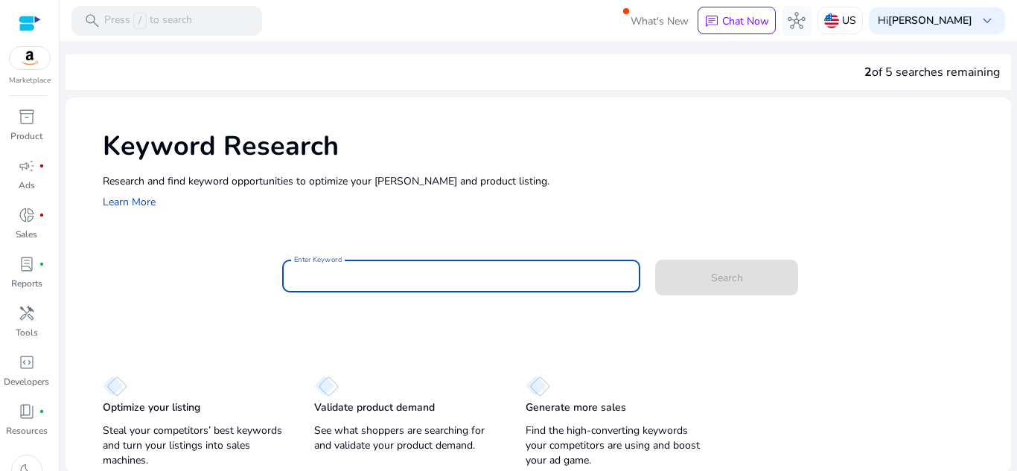
click at [420, 282] on input "Enter Keyword" at bounding box center [461, 276] width 335 height 16
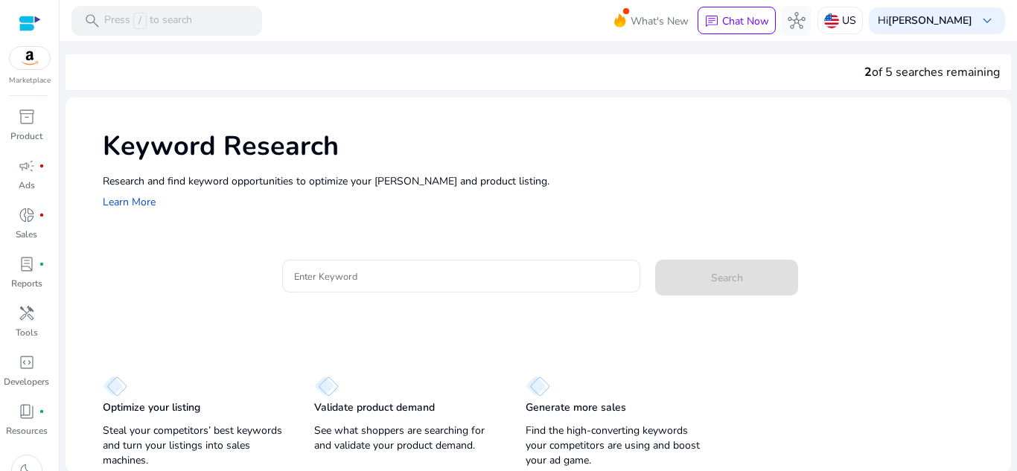
click at [373, 177] on p "Research and find keyword opportunities to optimize your [PERSON_NAME] and prod…" at bounding box center [550, 182] width 894 height 16
click at [389, 265] on div at bounding box center [461, 276] width 335 height 33
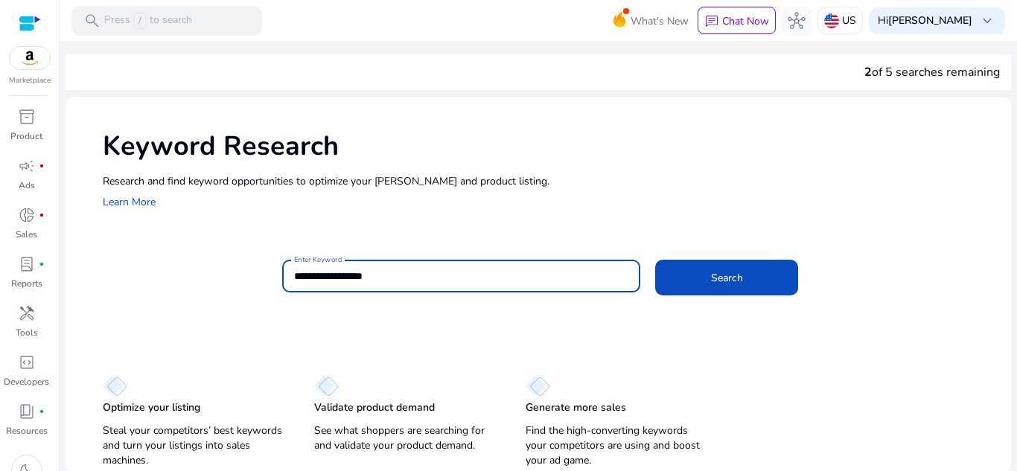
click at [655, 260] on button "Search" at bounding box center [726, 278] width 143 height 36
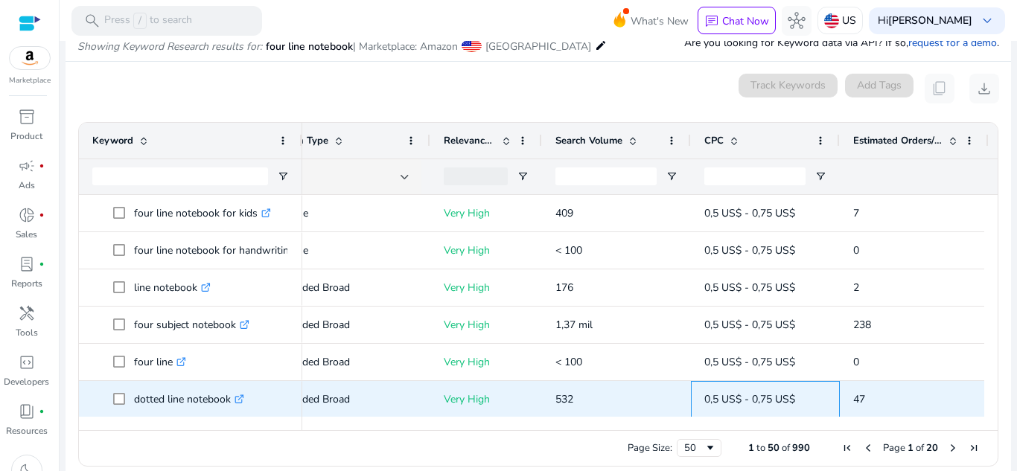
drag, startPoint x: 788, startPoint y: 410, endPoint x: 645, endPoint y: 410, distance: 143.0
click at [645, 410] on div "add Extended Broad Very High 532 0,5 US$ - 0,75 US$ 47 9%" at bounding box center [637, 399] width 1002 height 37
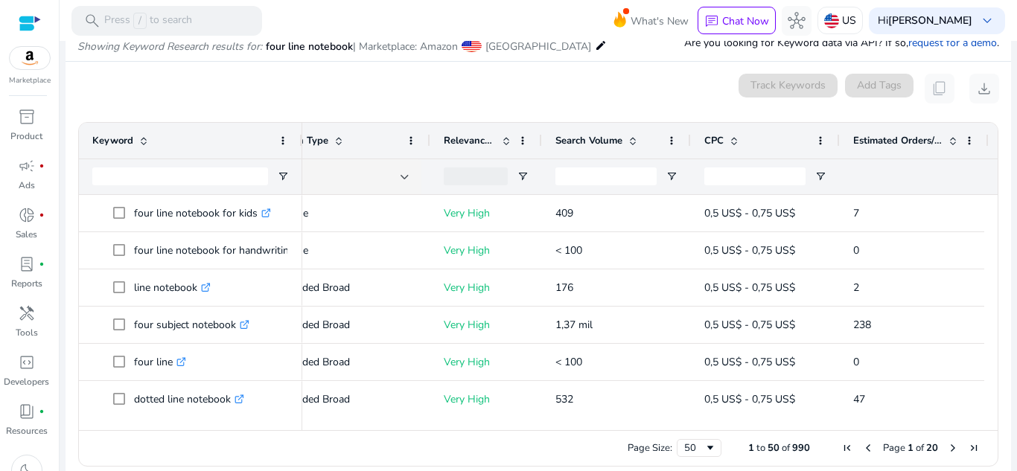
click at [241, 79] on div "0 keyword(s) selected Track Keywords Add Tags content_copy download" at bounding box center [538, 89] width 922 height 30
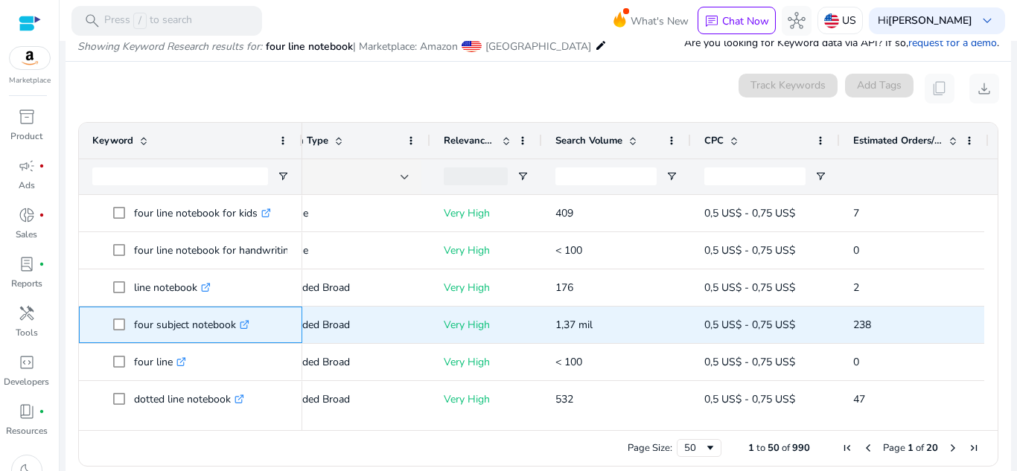
click at [244, 329] on icon ".st0{fill:#2c8af8}" at bounding box center [245, 325] width 10 height 10
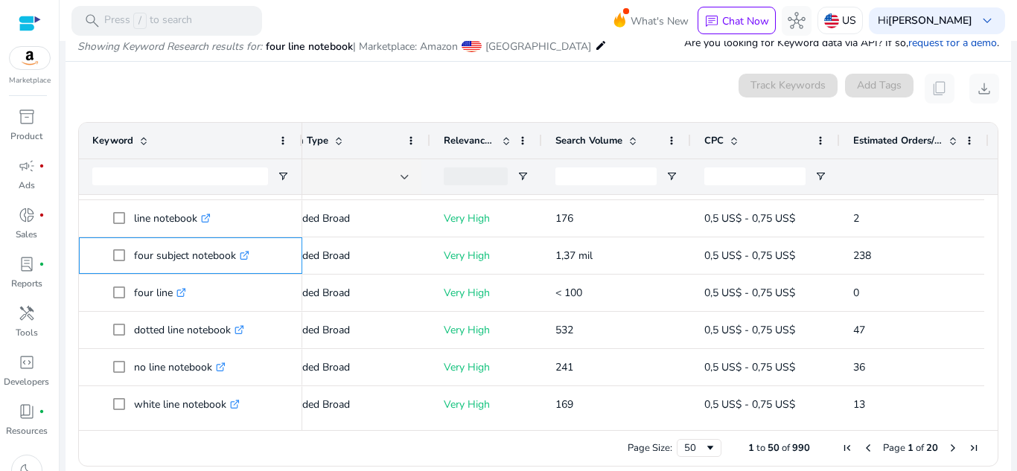
scroll to position [75, 0]
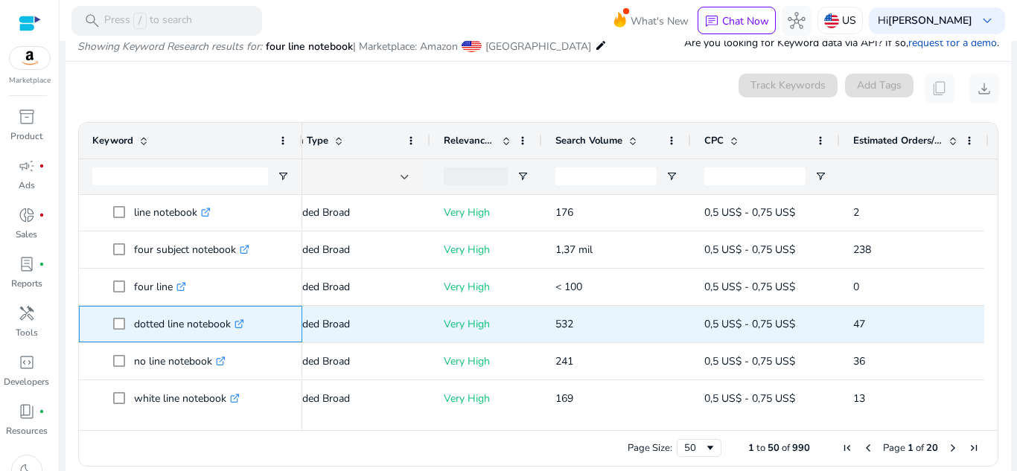
click at [242, 323] on icon ".st0{fill:#2c8af8}" at bounding box center [240, 325] width 10 height 10
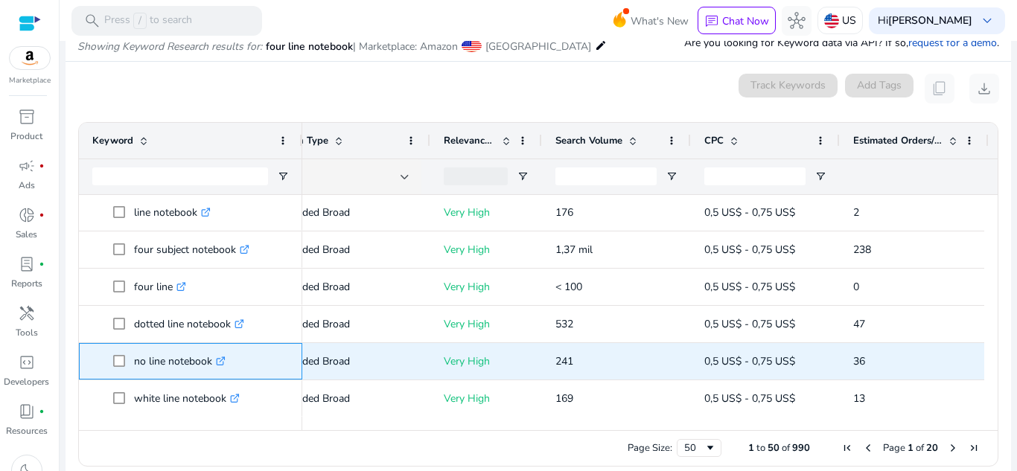
click at [217, 366] on link ".st0{fill:#2c8af8}" at bounding box center [218, 362] width 13 height 14
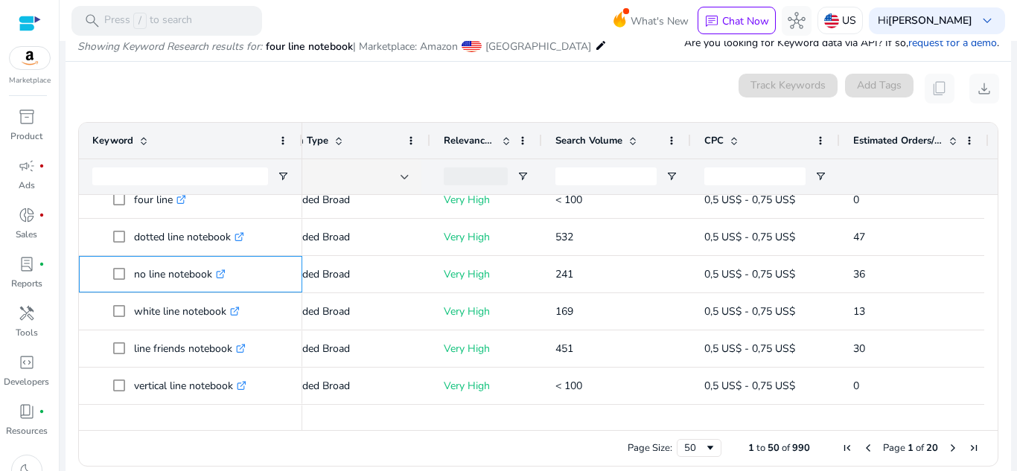
scroll to position [213, 0]
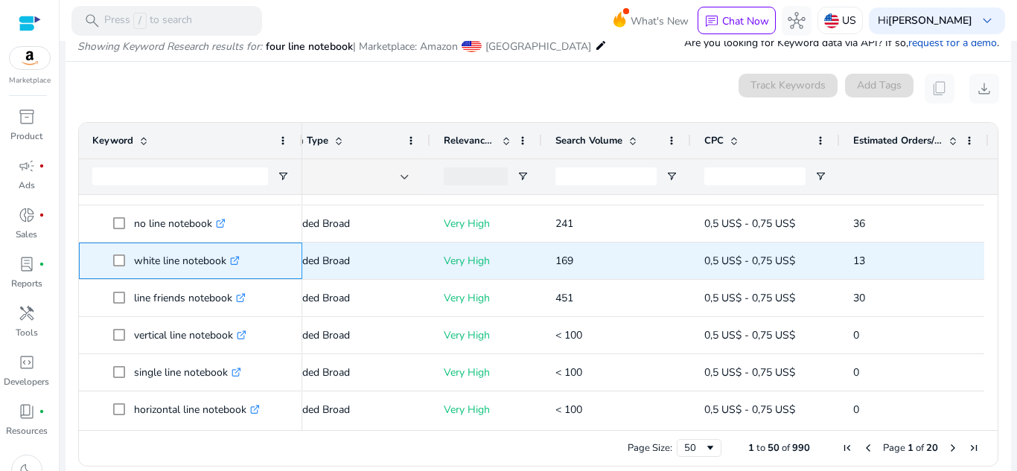
click at [236, 261] on icon ".st0{fill:#2c8af8}" at bounding box center [235, 261] width 10 height 10
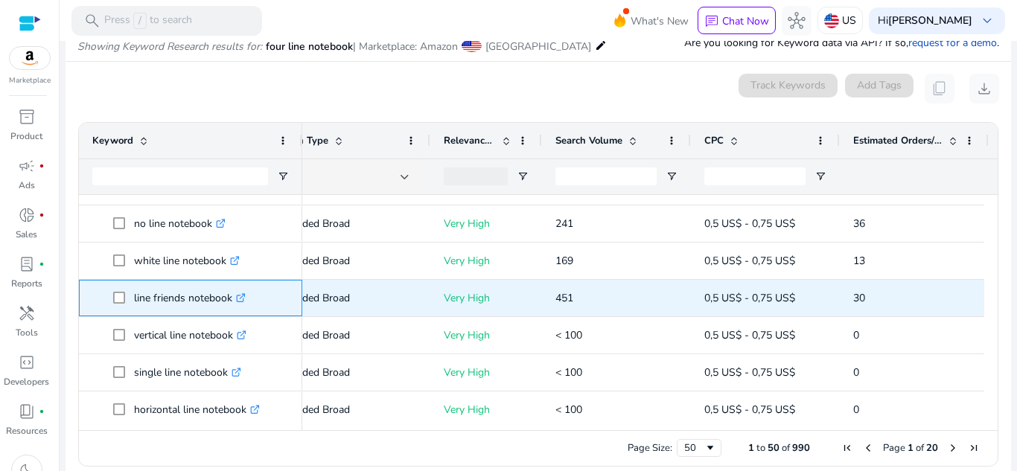
click at [241, 299] on icon ".st0{fill:#2c8af8}" at bounding box center [241, 298] width 10 height 10
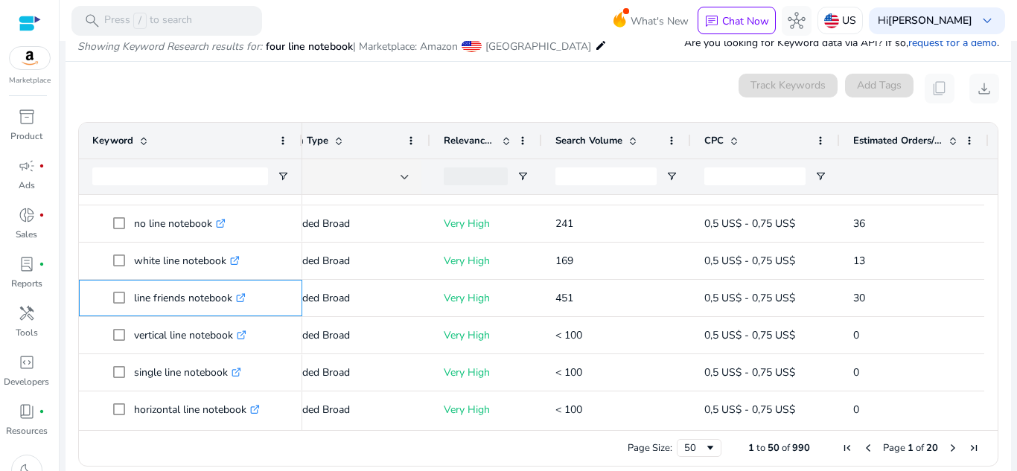
scroll to position [257, 0]
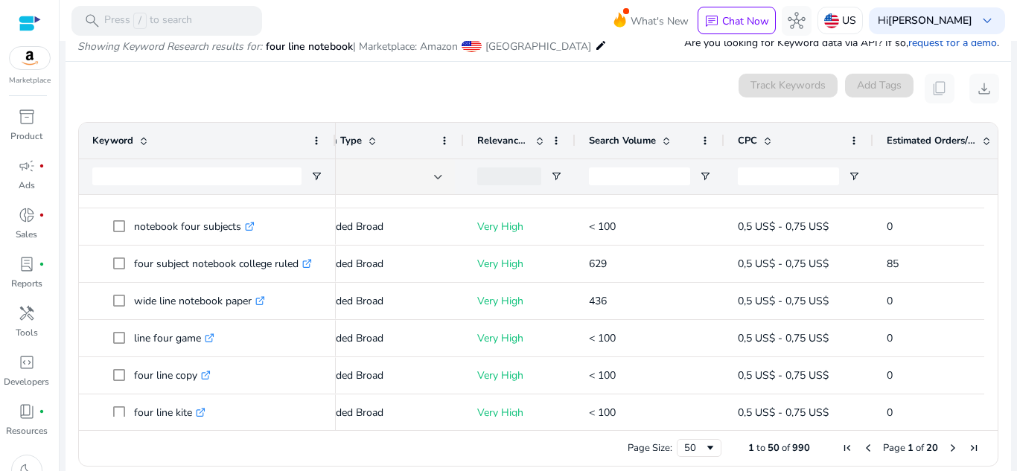
drag, startPoint x: 299, startPoint y: 136, endPoint x: 337, endPoint y: 134, distance: 38.1
click at [337, 134] on div at bounding box center [335, 141] width 6 height 36
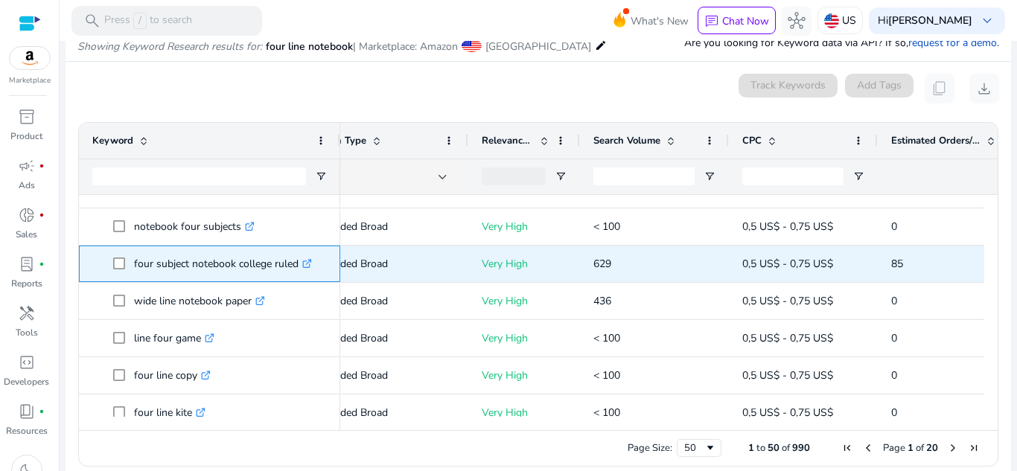
click at [310, 267] on icon at bounding box center [306, 264] width 7 height 7
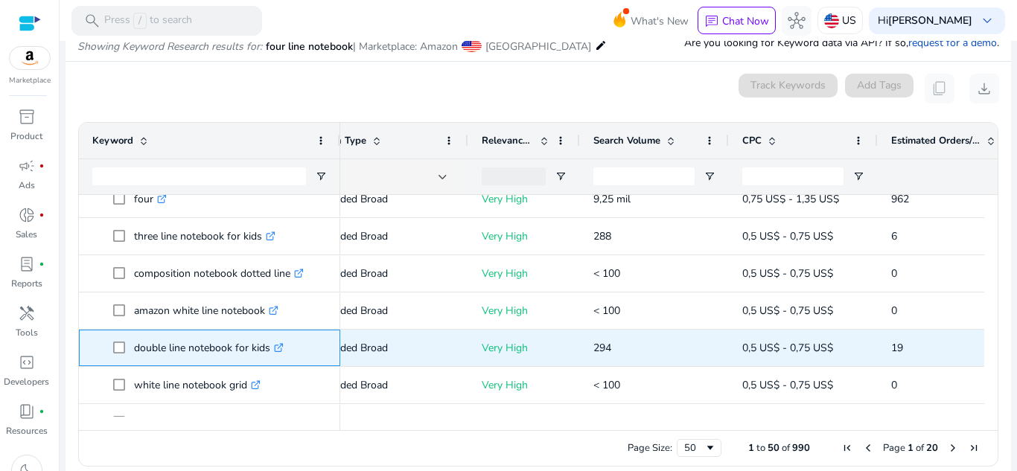
click at [280, 349] on icon at bounding box center [280, 345] width 5 height 5
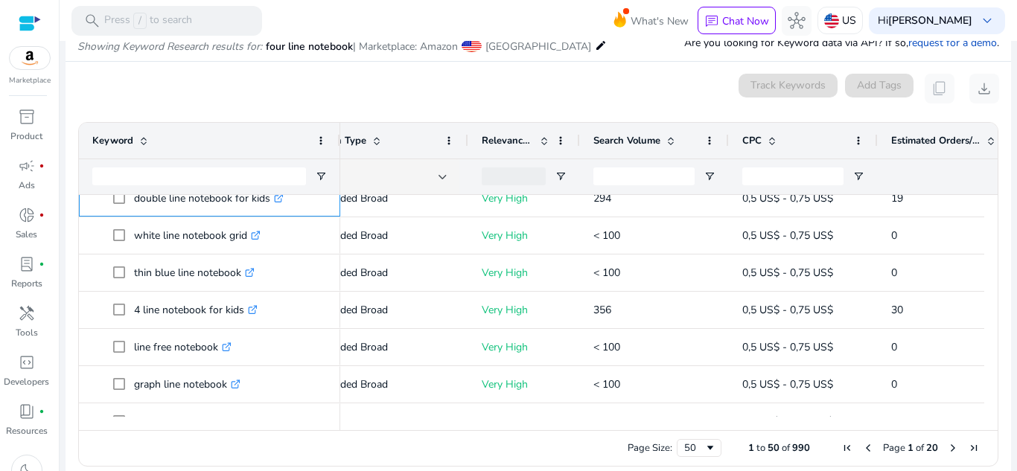
scroll to position [1058, 0]
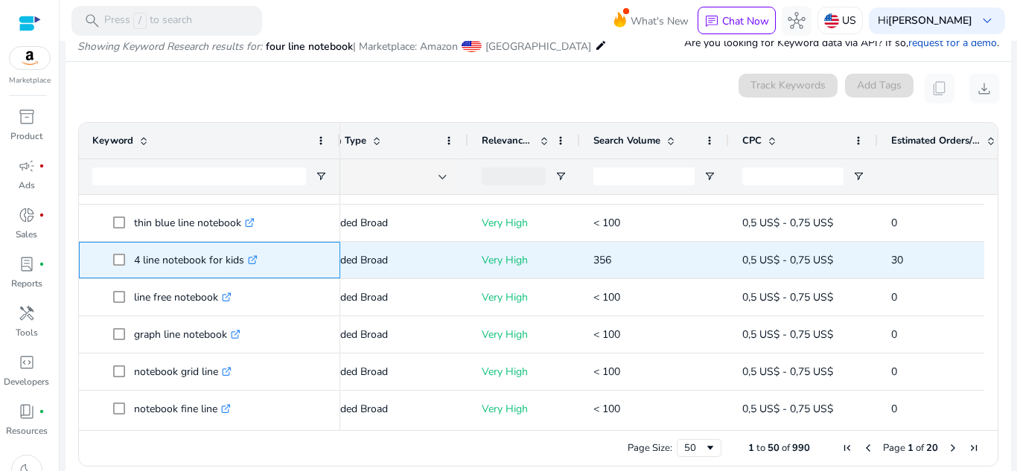
click at [254, 257] on icon at bounding box center [252, 260] width 7 height 7
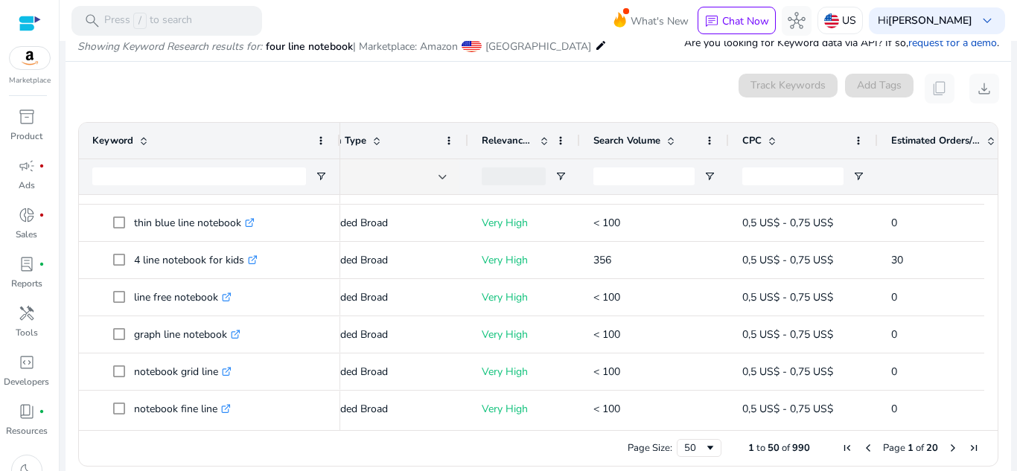
drag, startPoint x: 985, startPoint y: 334, endPoint x: 993, endPoint y: 352, distance: 19.4
click at [993, 352] on ag-grid-angular "Press SPACE to select this row. Drag here to set row groups Drag here to set co…" at bounding box center [538, 295] width 944 height 360
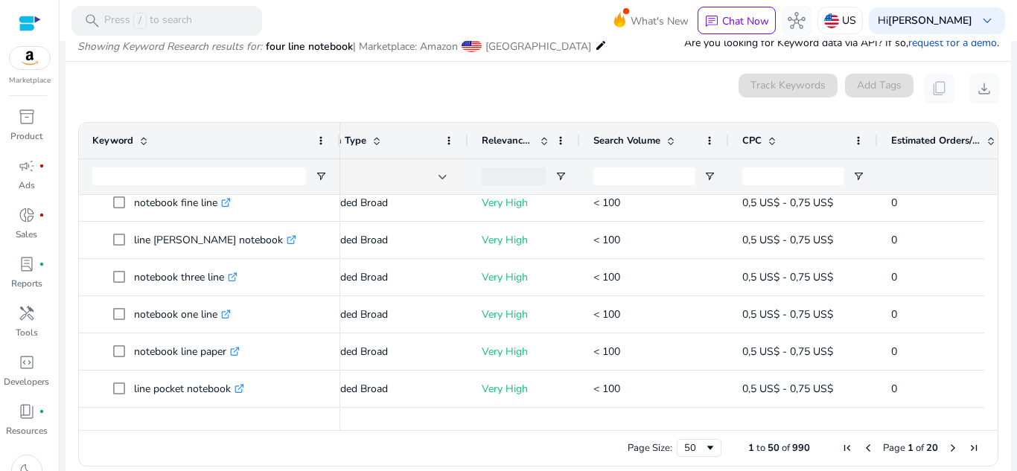
scroll to position [1283, 0]
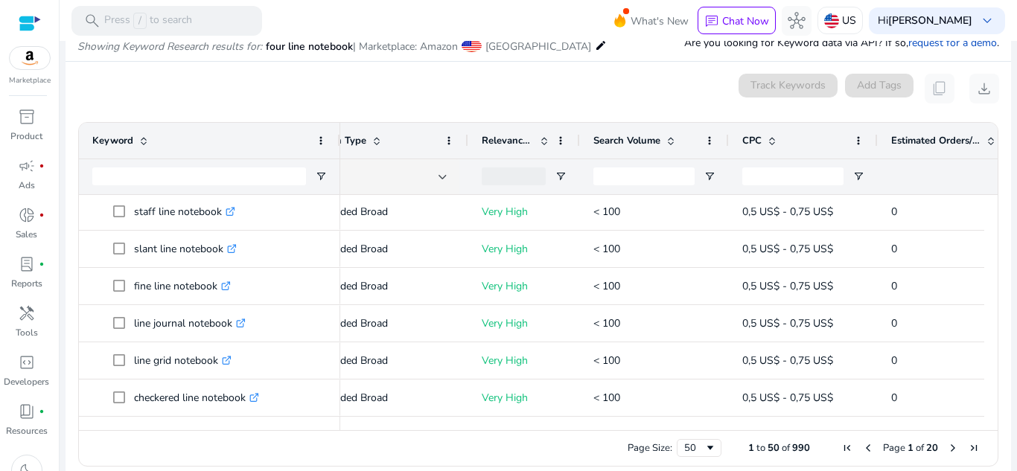
click at [947, 451] on span "Next Page" at bounding box center [953, 448] width 12 height 12
drag, startPoint x: 985, startPoint y: 202, endPoint x: 984, endPoint y: 238, distance: 36.5
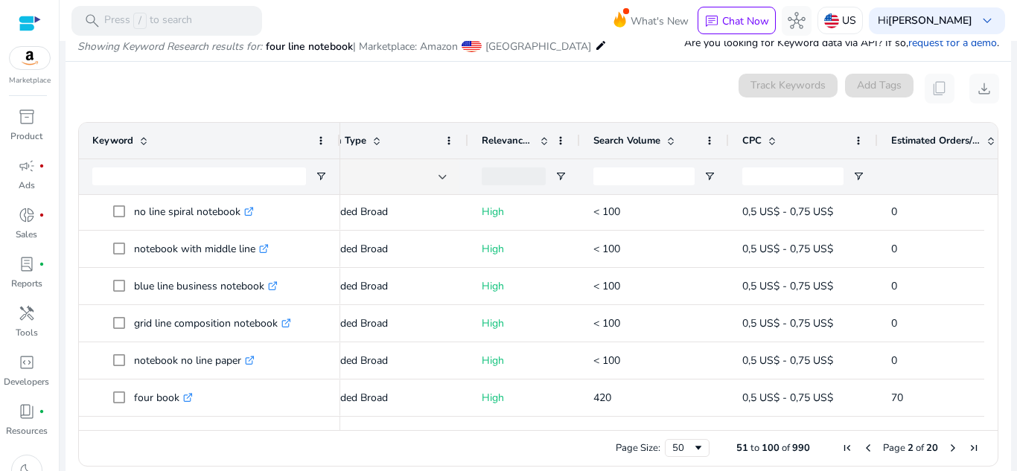
click at [948, 448] on span "Next Page" at bounding box center [953, 448] width 12 height 12
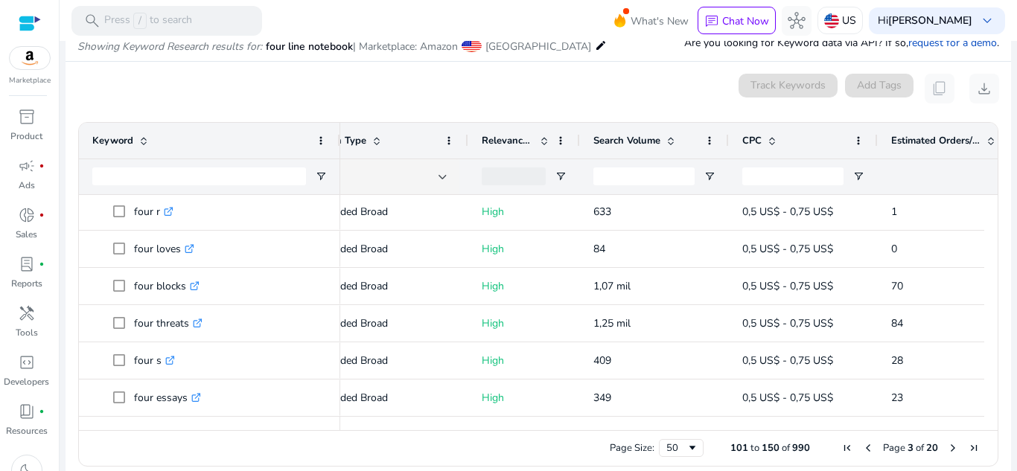
click at [947, 446] on span "Next Page" at bounding box center [953, 448] width 12 height 12
click at [947, 448] on span "Next Page" at bounding box center [953, 448] width 12 height 12
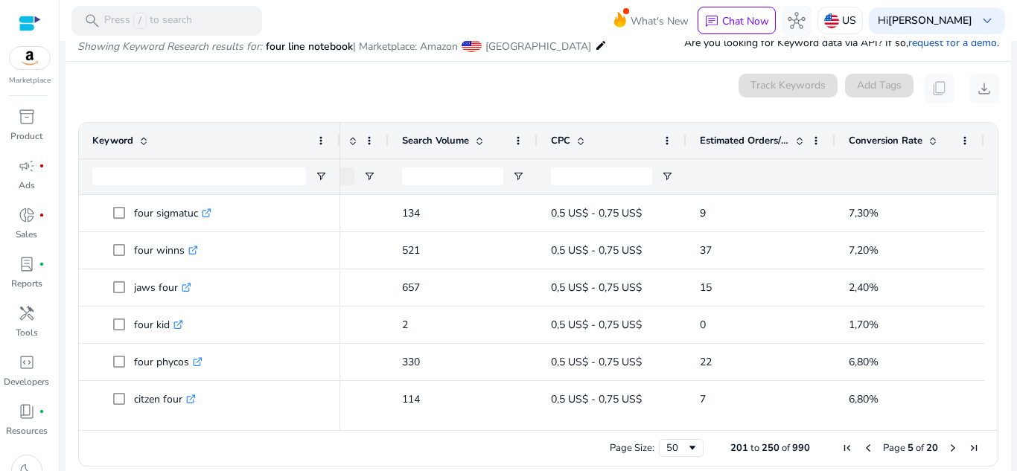
drag, startPoint x: 997, startPoint y: 212, endPoint x: 985, endPoint y: 206, distance: 14.3
click at [985, 206] on ag-grid-angular "201 to 250 of 990. Page 5 of 20 Drag here to set row groups Drag here to set co…" at bounding box center [538, 295] width 944 height 360
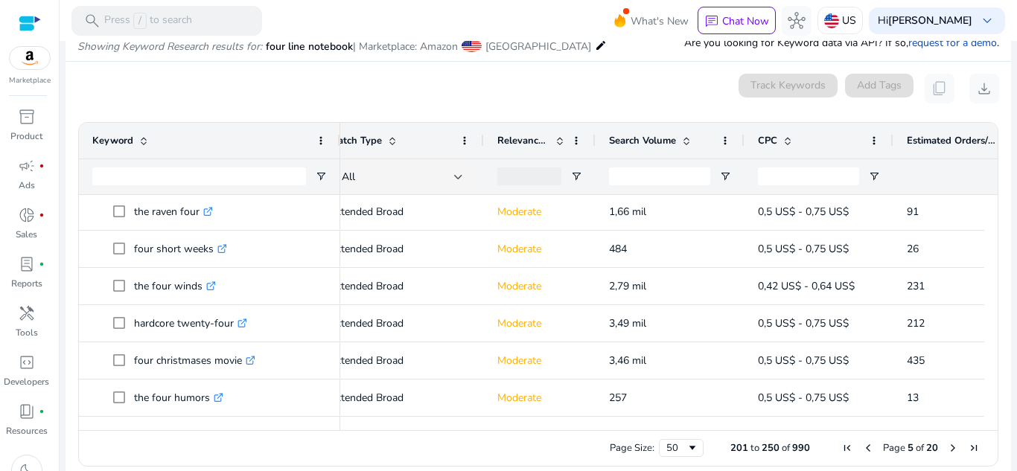
click at [947, 448] on span "Next Page" at bounding box center [953, 448] width 12 height 12
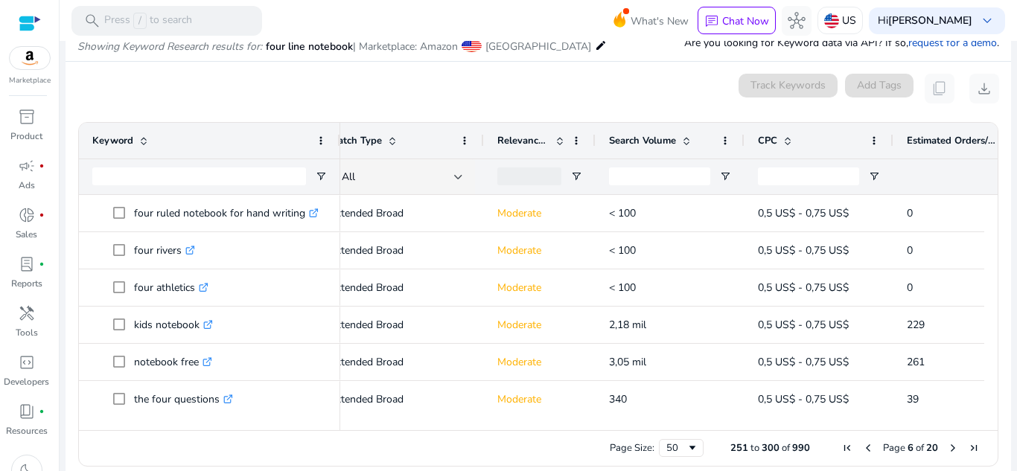
drag, startPoint x: 985, startPoint y: 212, endPoint x: 993, endPoint y: 233, distance: 22.1
click at [993, 233] on ag-grid-angular "251 to 300 of 990. Page 6 of 20 Drag here to set row groups Drag here to set co…" at bounding box center [538, 295] width 944 height 360
drag, startPoint x: 985, startPoint y: 217, endPoint x: 988, endPoint y: 229, distance: 12.9
click at [988, 229] on div at bounding box center [991, 306] width 13 height 222
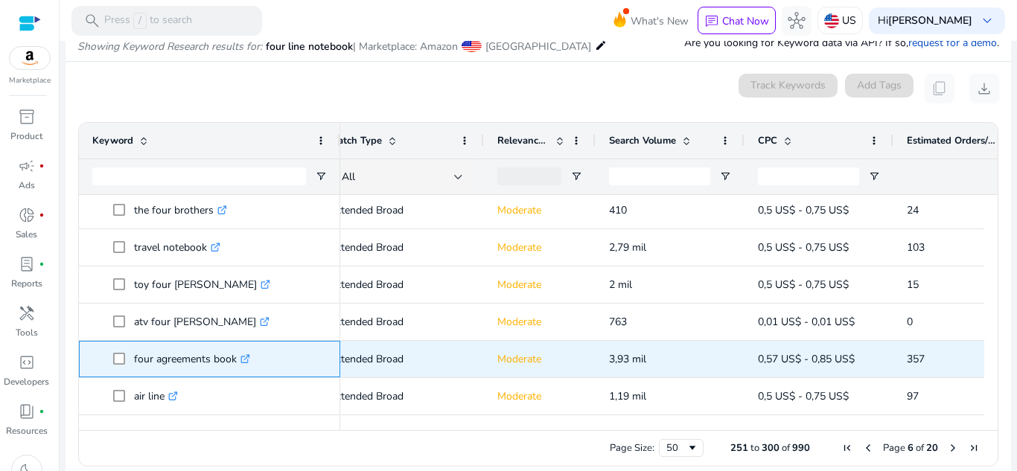
click at [243, 358] on icon ".st0{fill:#2c8af8}" at bounding box center [246, 360] width 10 height 10
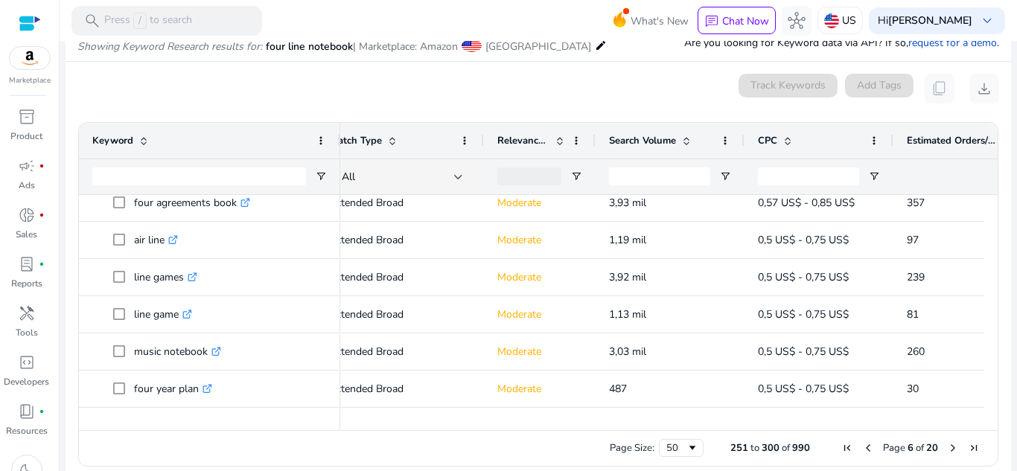
click at [1002, 351] on ag-grid-angular "Press SPACE to select this row. Drag here to set row groups Drag here to set co…" at bounding box center [538, 295] width 944 height 360
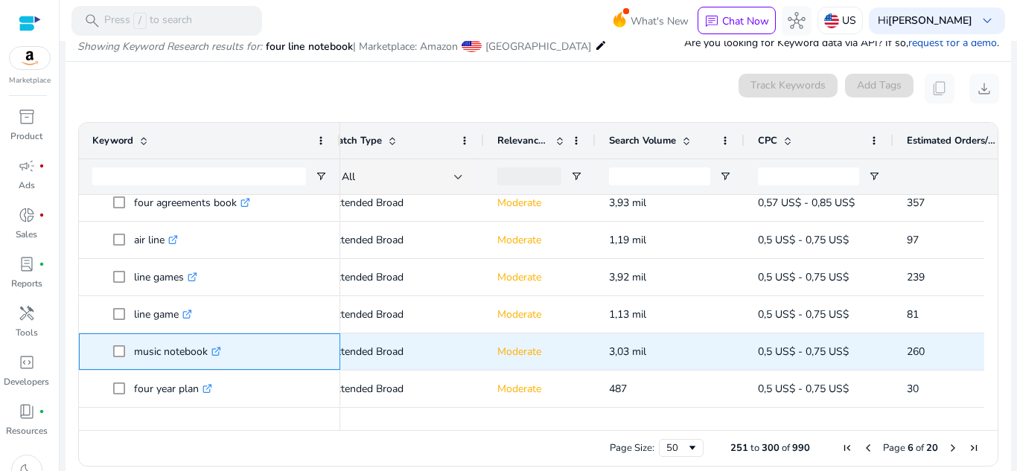
click at [215, 350] on icon at bounding box center [215, 352] width 7 height 7
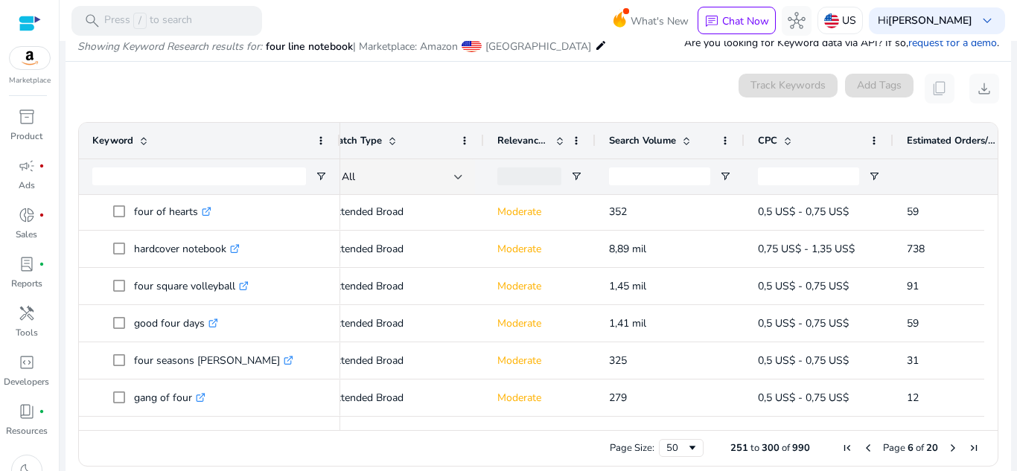
click at [947, 446] on span "Next Page" at bounding box center [953, 448] width 12 height 12
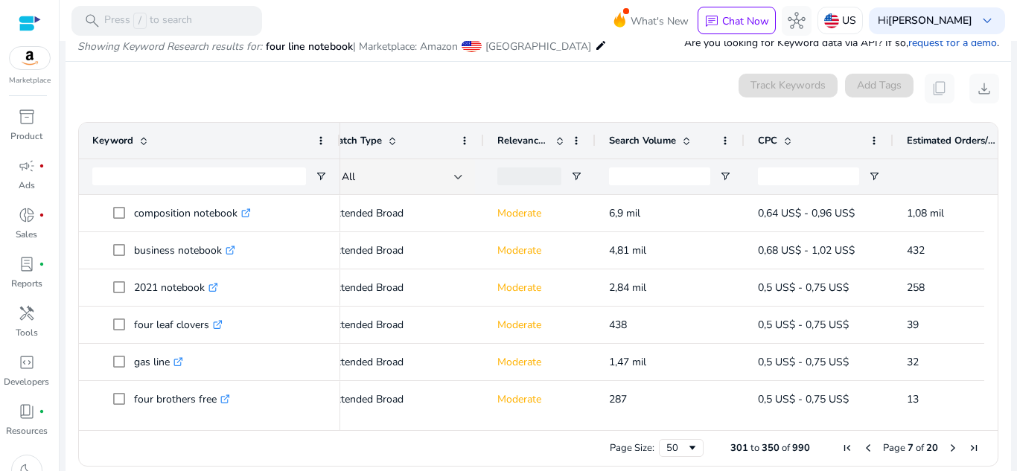
drag, startPoint x: 985, startPoint y: 215, endPoint x: 992, endPoint y: 233, distance: 19.4
click at [992, 233] on div "Drag here to set row groups Drag here to set column labels Keyword Match Type 9%" at bounding box center [538, 294] width 921 height 345
click at [992, 244] on div "Drag here to set row groups Drag here to set column labels Keyword Match Type 9%" at bounding box center [538, 294] width 921 height 345
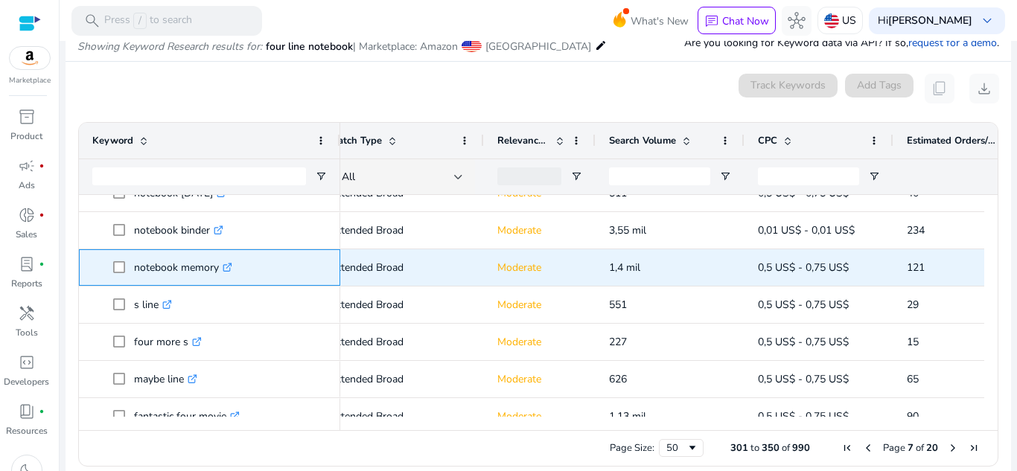
click at [232, 267] on icon ".st0{fill:#2c8af8}" at bounding box center [228, 268] width 10 height 10
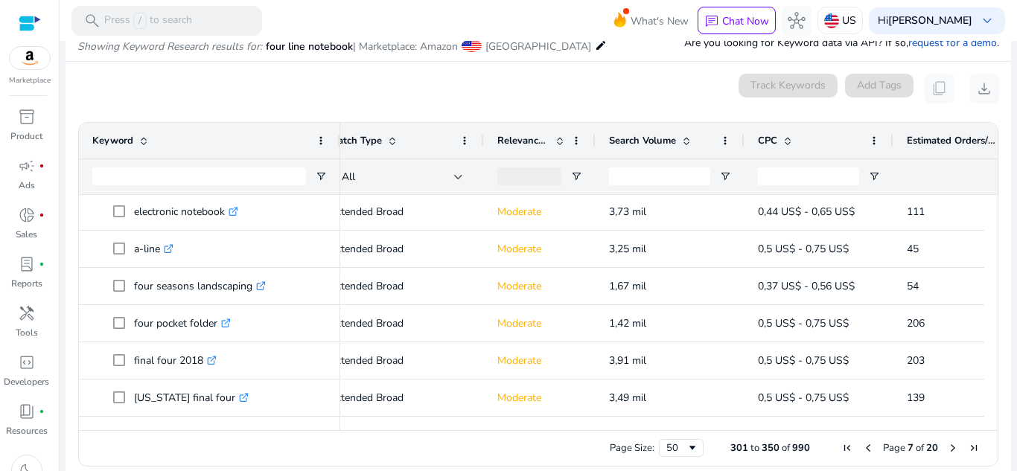
click at [844, 448] on span "First Page" at bounding box center [848, 448] width 12 height 12
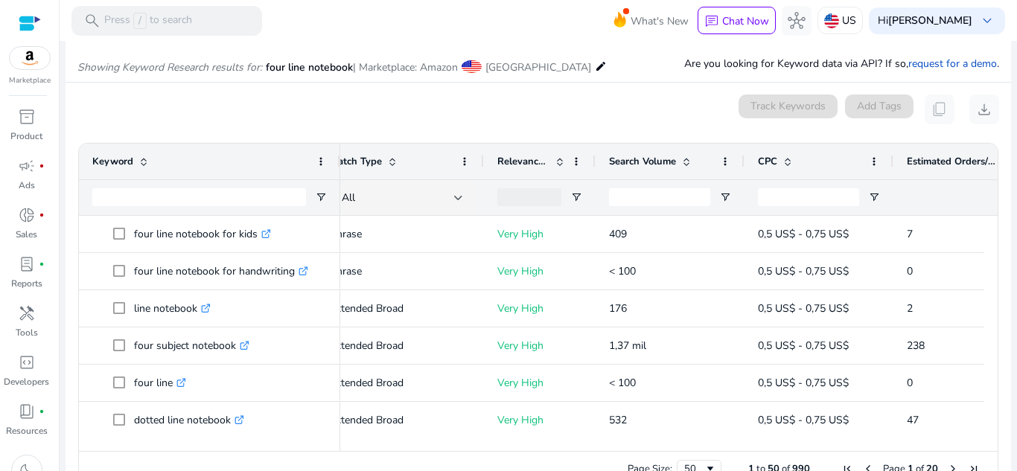
click at [203, 162] on div "Keyword" at bounding box center [201, 161] width 218 height 28
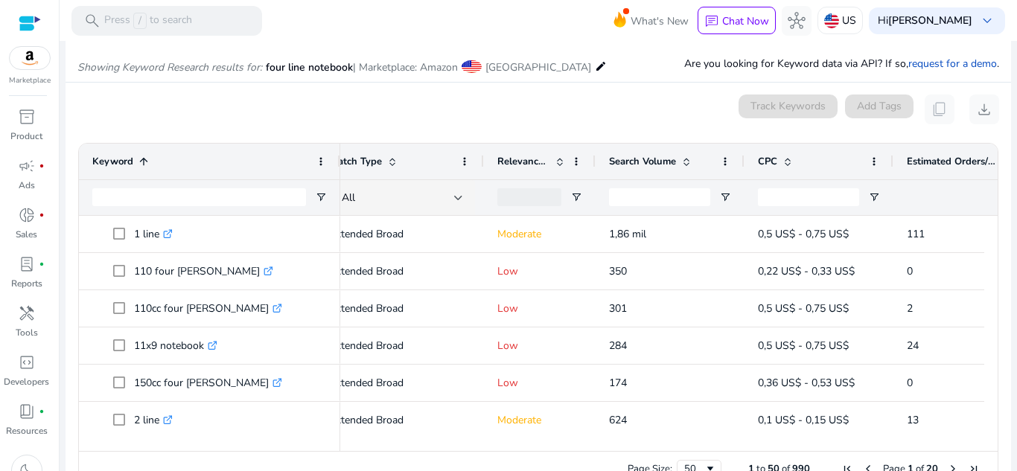
click at [203, 162] on div "Keyword 1" at bounding box center [201, 161] width 218 height 28
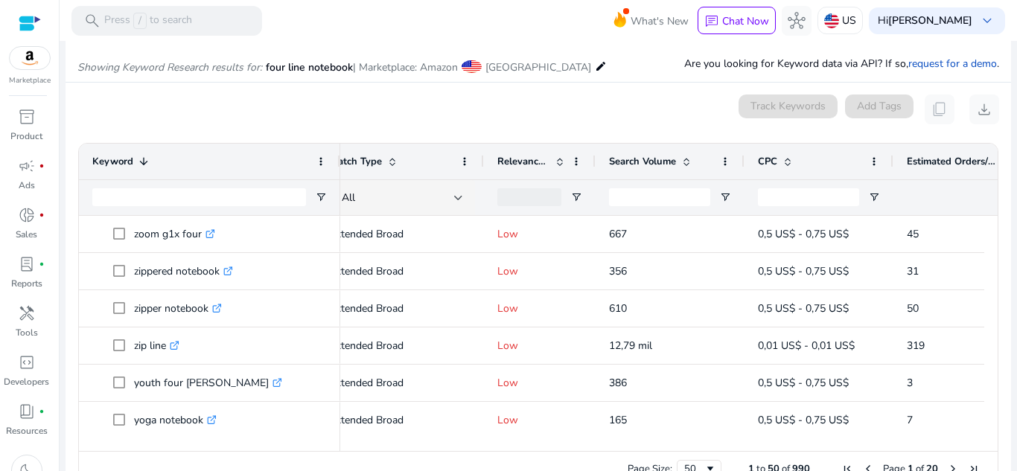
click at [203, 162] on div "Keyword 1" at bounding box center [201, 161] width 218 height 28
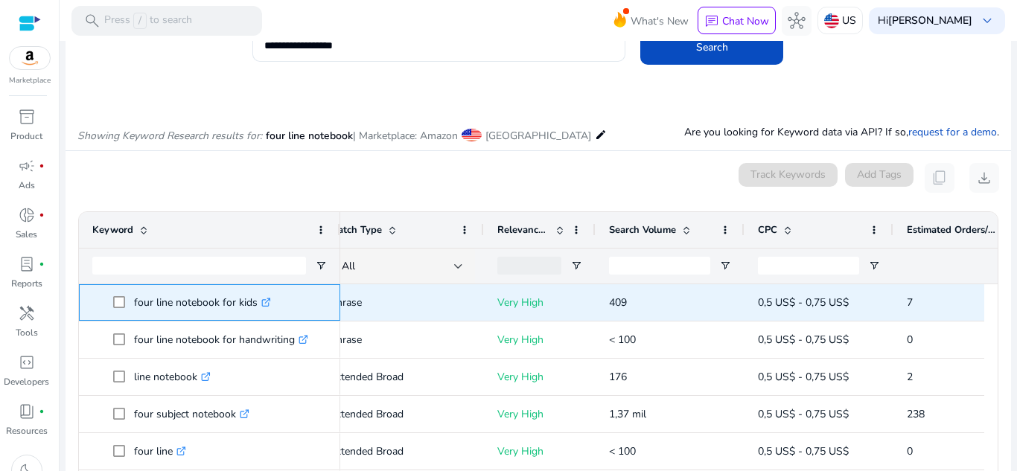
click at [264, 299] on icon ".st0{fill:#2c8af8}" at bounding box center [266, 303] width 10 height 10
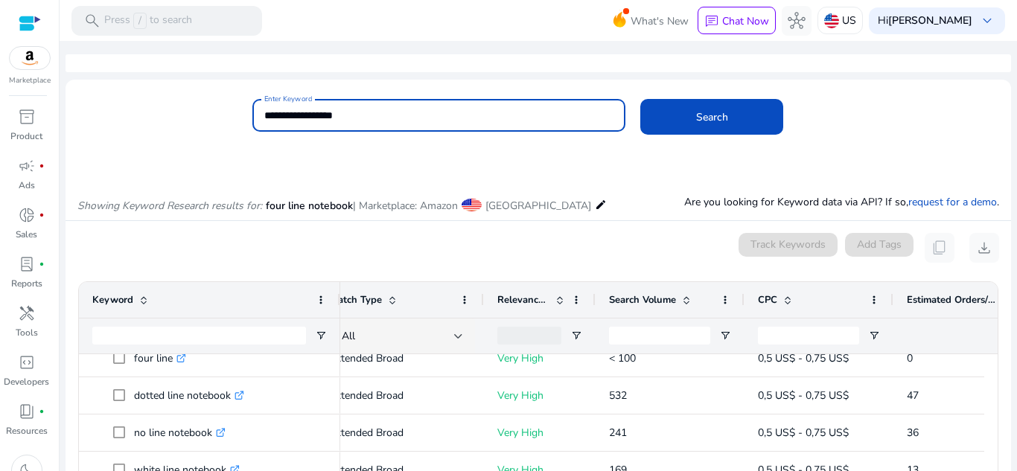
click at [278, 116] on input "**********" at bounding box center [439, 115] width 350 height 16
drag, startPoint x: 281, startPoint y: 113, endPoint x: 241, endPoint y: 111, distance: 40.3
click at [241, 111] on div "**********" at bounding box center [533, 123] width 934 height 48
type input "**********"
click at [641, 99] on button "Search" at bounding box center [712, 117] width 143 height 36
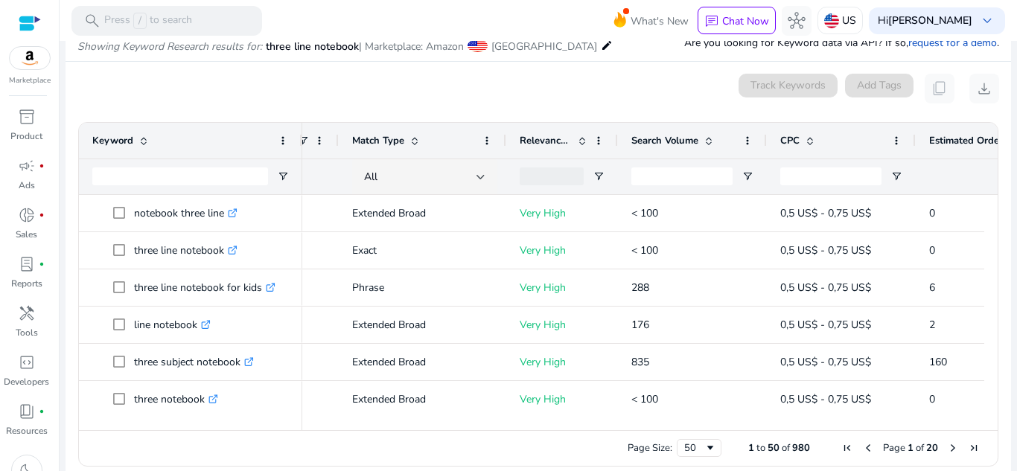
scroll to position [0, 101]
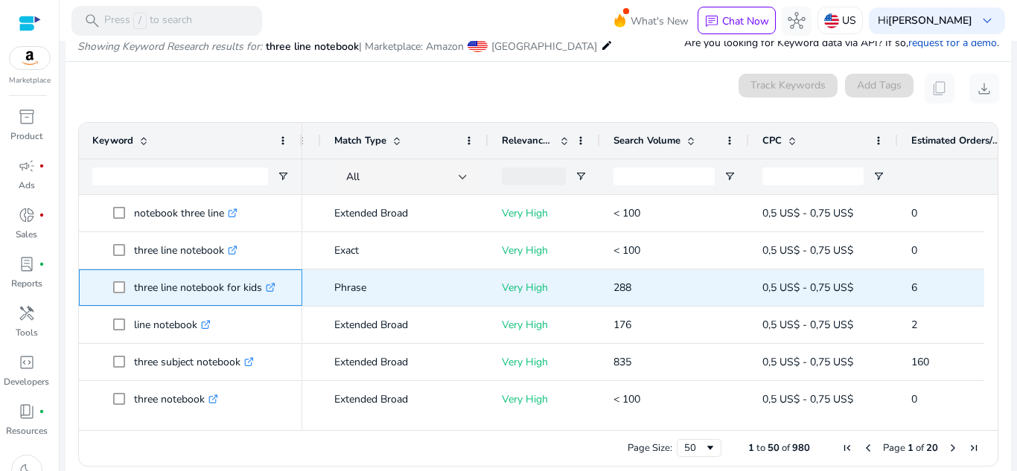
click at [270, 289] on icon ".st0{fill:#2c8af8}" at bounding box center [271, 288] width 10 height 10
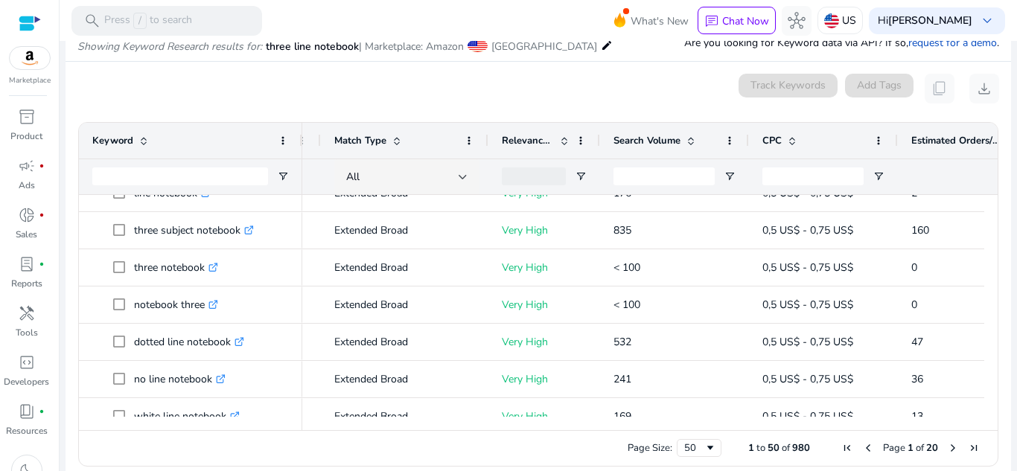
scroll to position [263, 0]
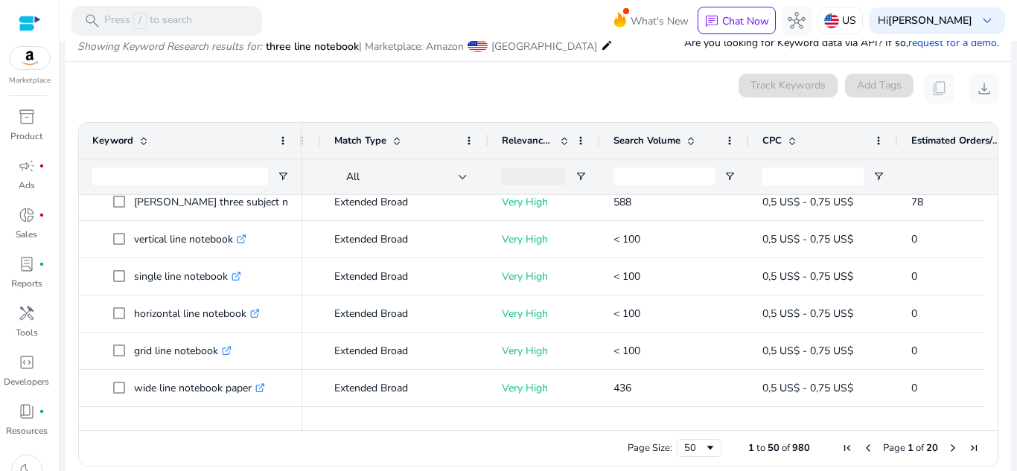
scroll to position [544, 0]
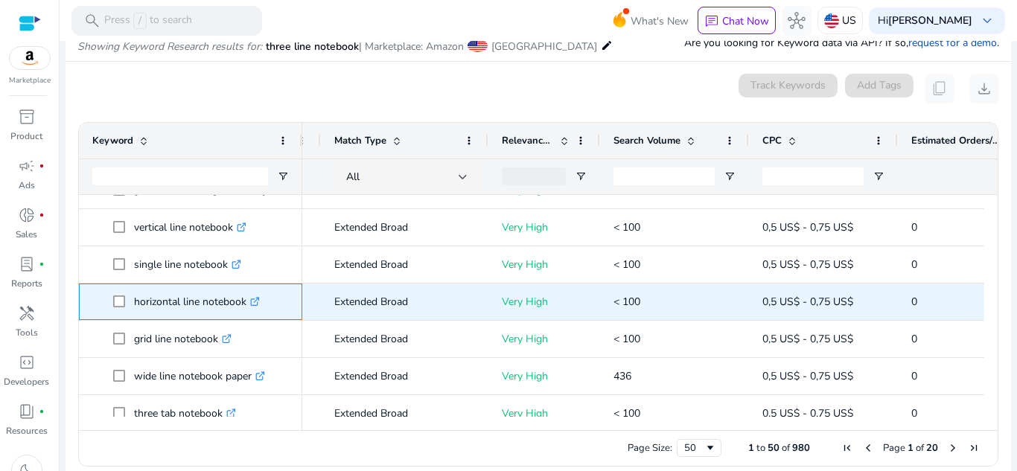
click at [258, 299] on icon ".st0{fill:#2c8af8}" at bounding box center [255, 302] width 10 height 10
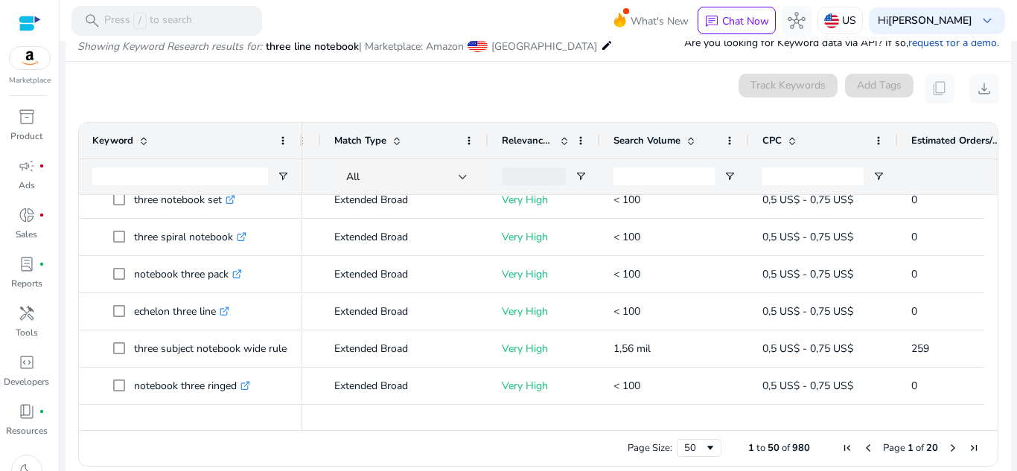
scroll to position [0, 0]
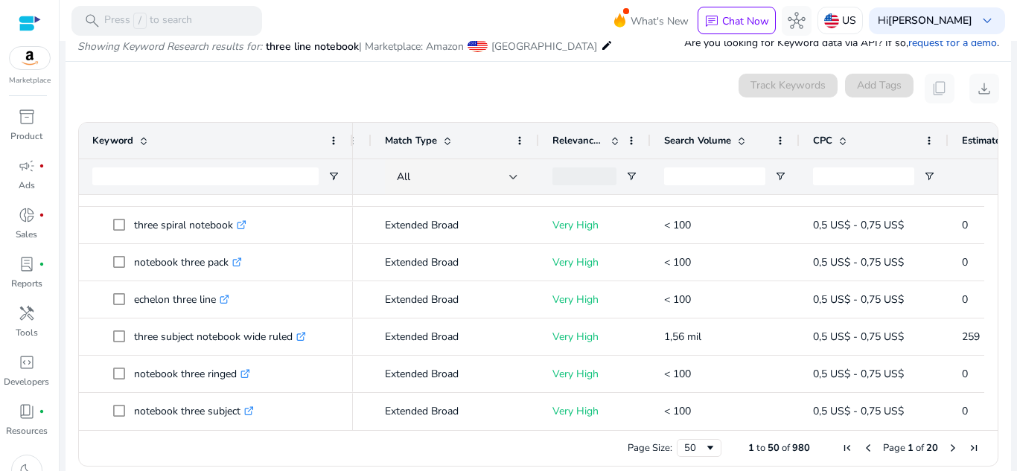
drag, startPoint x: 299, startPoint y: 130, endPoint x: 354, endPoint y: 128, distance: 55.1
click at [354, 128] on div at bounding box center [352, 141] width 6 height 36
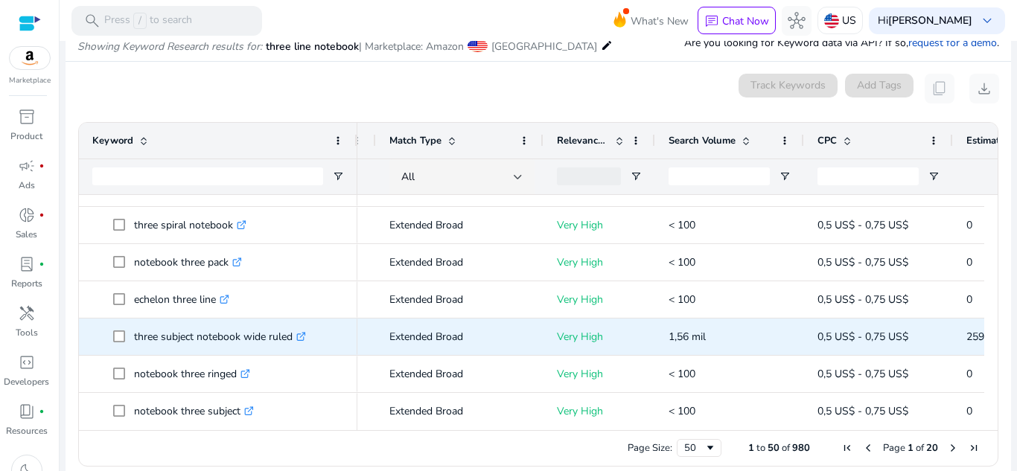
click at [305, 335] on icon at bounding box center [302, 334] width 5 height 5
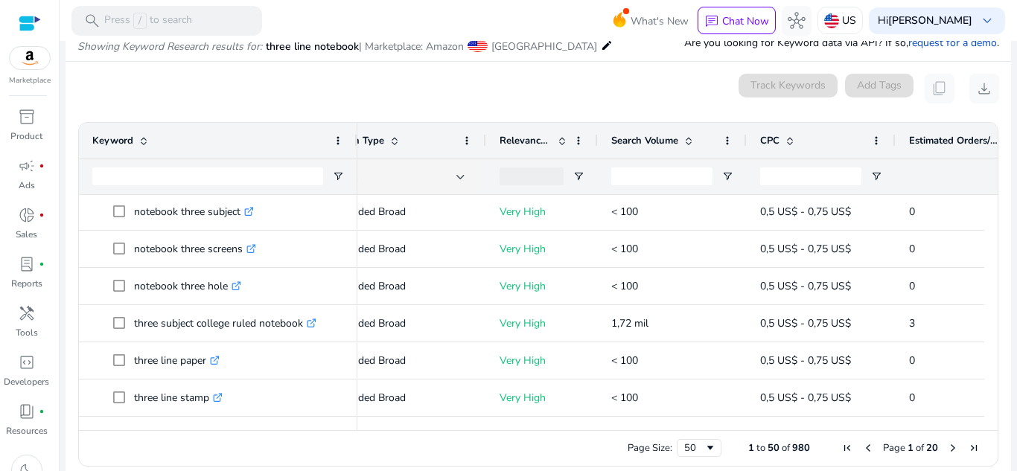
scroll to position [1044, 0]
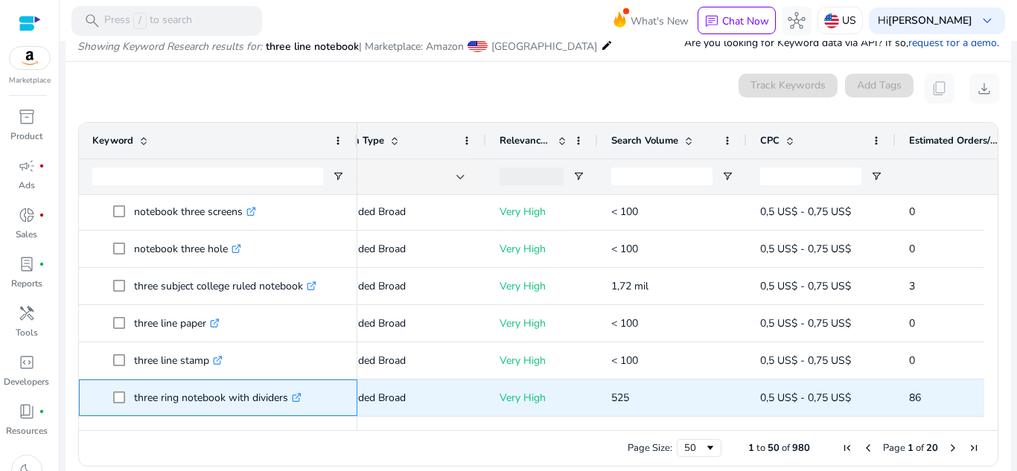
click at [302, 398] on icon ".st0{fill:#2c8af8}" at bounding box center [297, 398] width 10 height 10
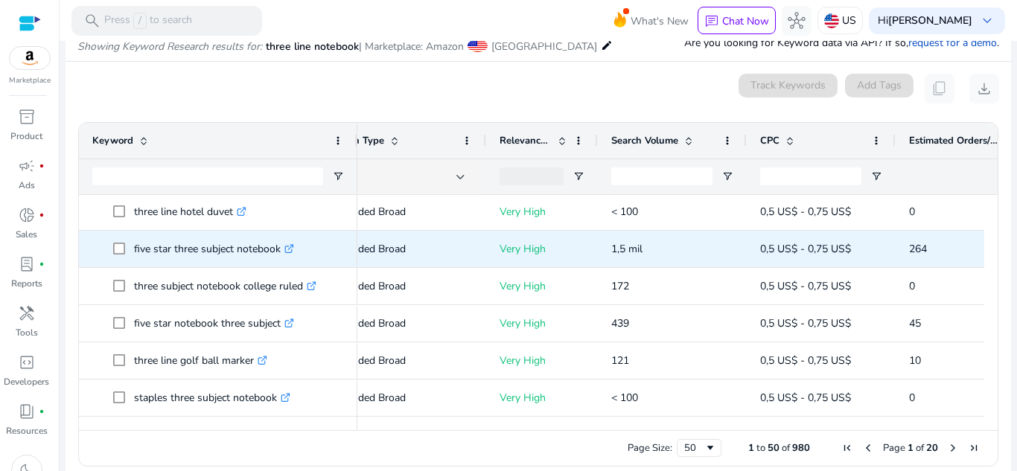
scroll to position [1379, 0]
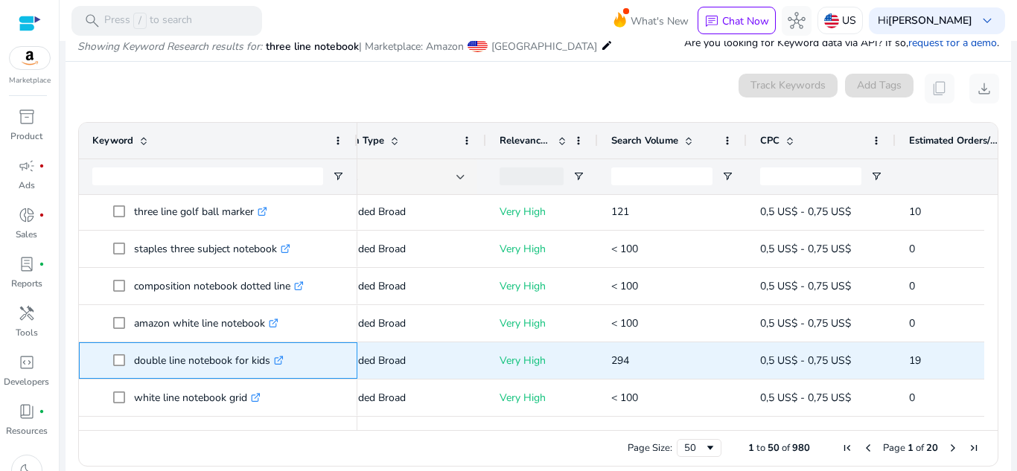
click at [280, 364] on icon at bounding box center [278, 361] width 7 height 7
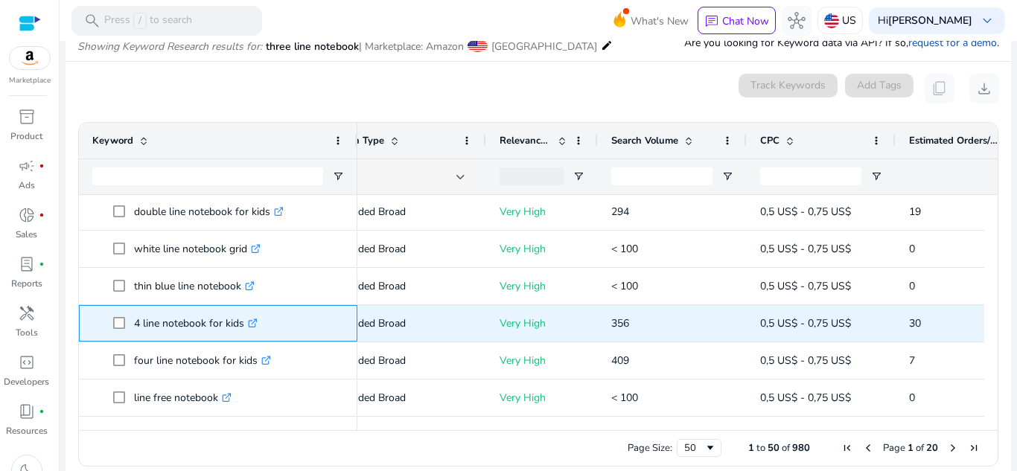
click at [253, 324] on icon at bounding box center [254, 321] width 5 height 5
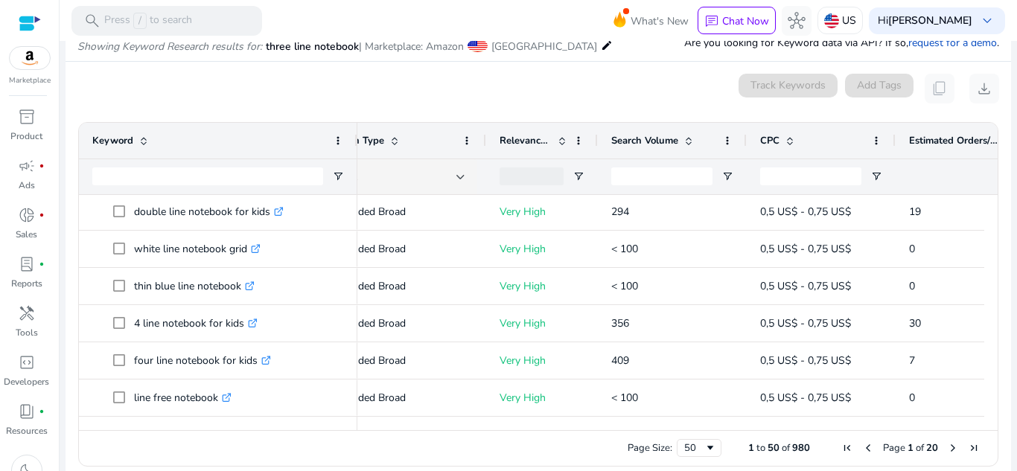
click at [947, 451] on span "Next Page" at bounding box center [953, 448] width 12 height 12
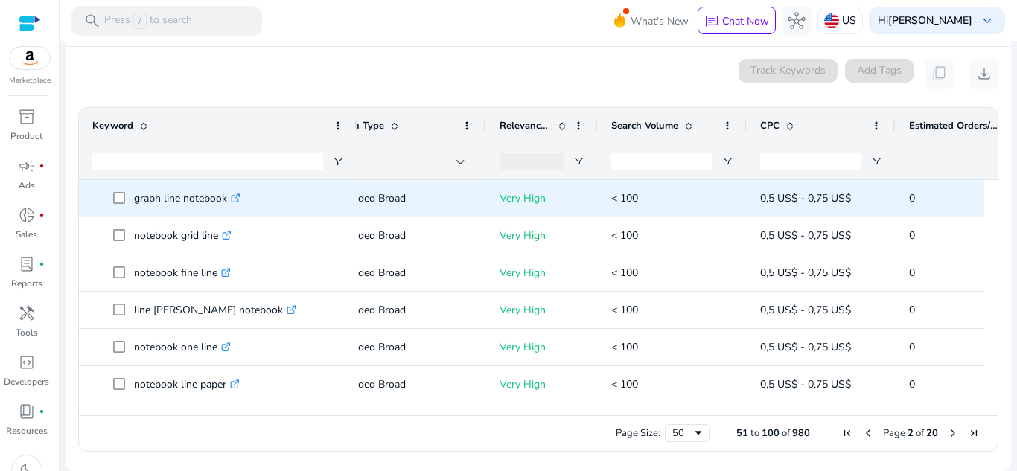
click at [235, 197] on icon ".st0{fill:#2c8af8}" at bounding box center [236, 199] width 10 height 10
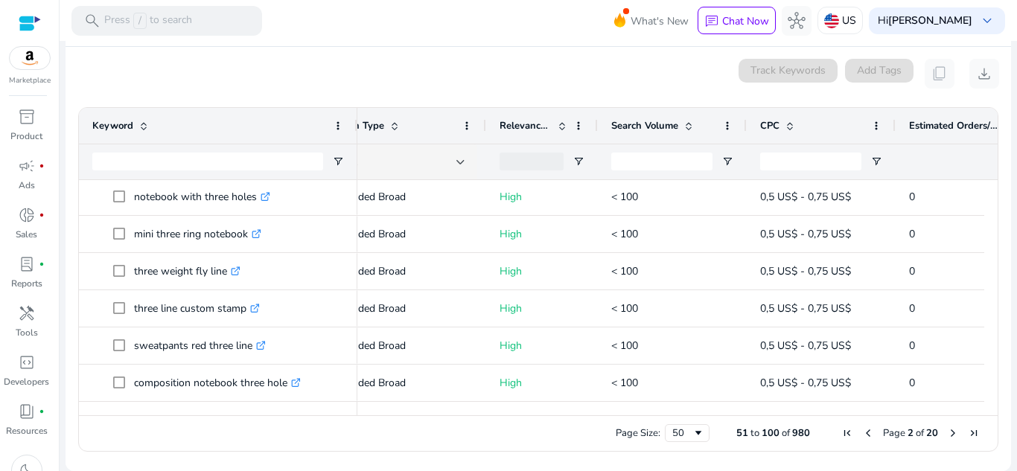
click at [950, 435] on span "Next Page" at bounding box center [953, 434] width 12 height 12
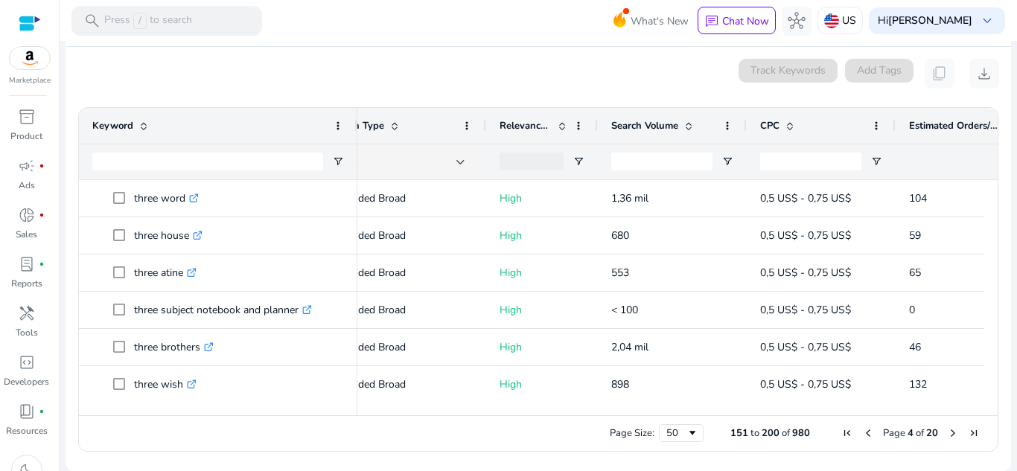
click at [863, 435] on span "Previous Page" at bounding box center [869, 434] width 12 height 12
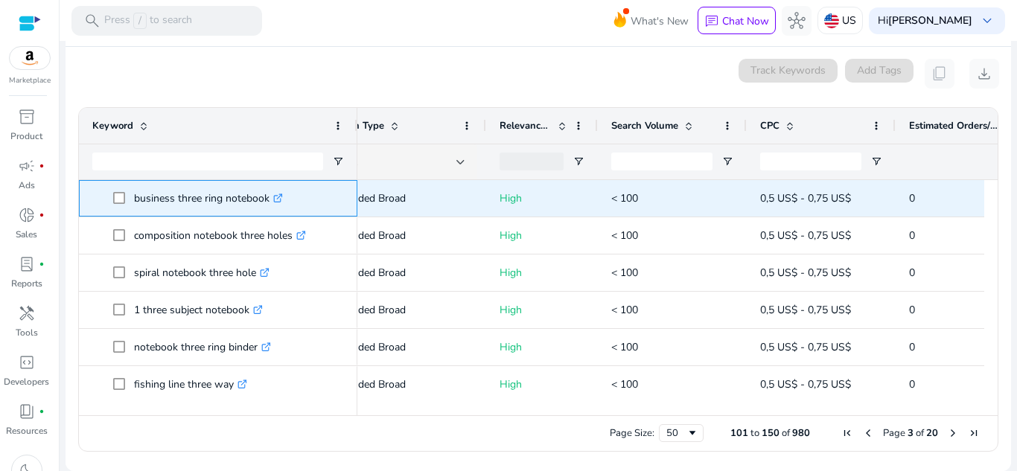
click at [277, 203] on icon ".st0{fill:#2c8af8}" at bounding box center [278, 199] width 10 height 10
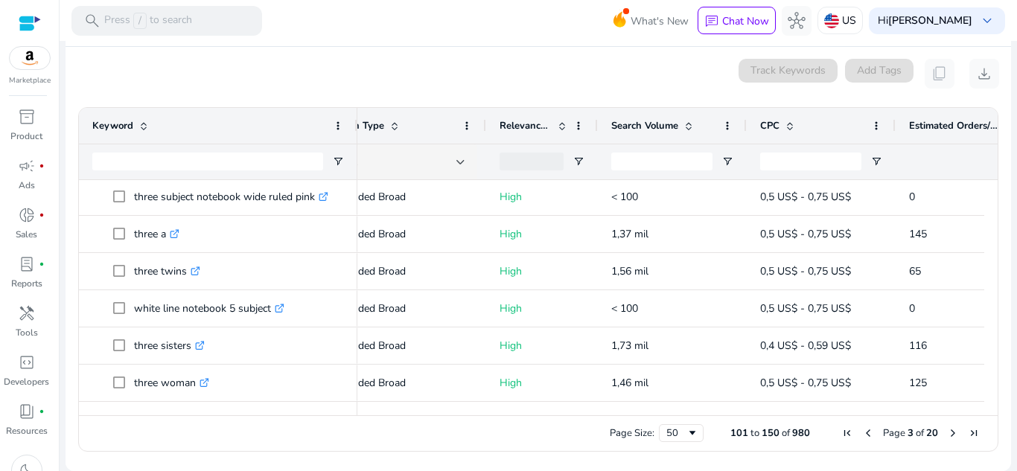
click at [947, 436] on span "Next Page" at bounding box center [953, 434] width 12 height 12
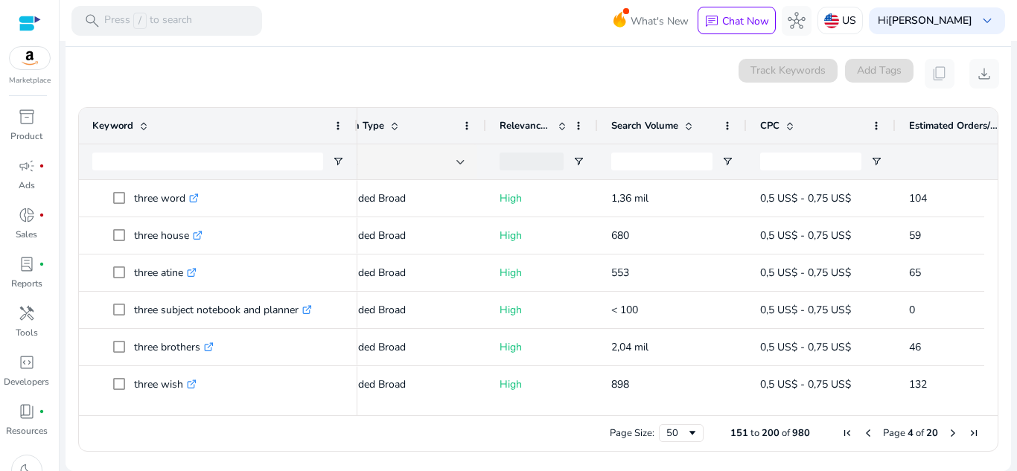
drag, startPoint x: 983, startPoint y: 203, endPoint x: 1000, endPoint y: 212, distance: 18.7
click at [1000, 212] on ag-grid-angular "151 to 200 of 980. Page 4 of 20 Drag here to set row groups Drag here to set co…" at bounding box center [538, 280] width 944 height 360
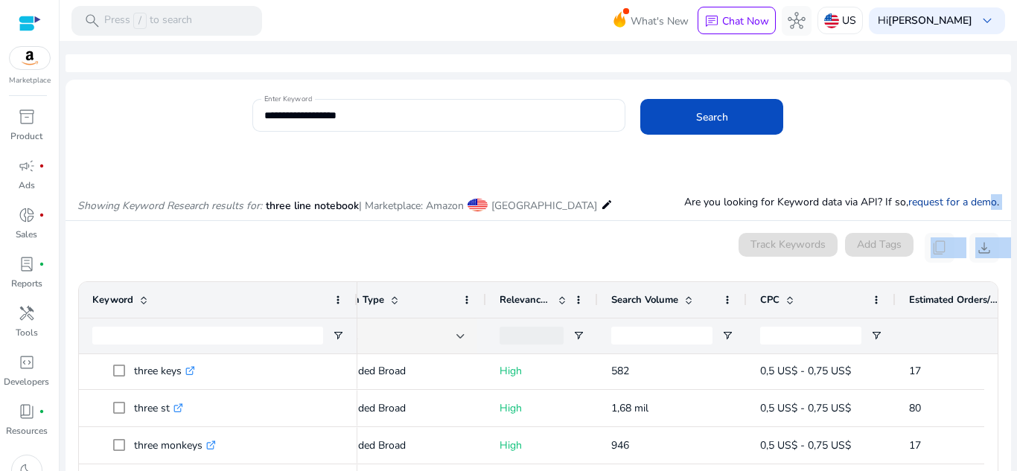
drag, startPoint x: 1009, startPoint y: 302, endPoint x: 984, endPoint y: 195, distance: 109.3
click at [984, 195] on mat-sidenav-content "**********" at bounding box center [539, 235] width 958 height 471
click at [886, 96] on mat-card "**********" at bounding box center [539, 123] width 946 height 72
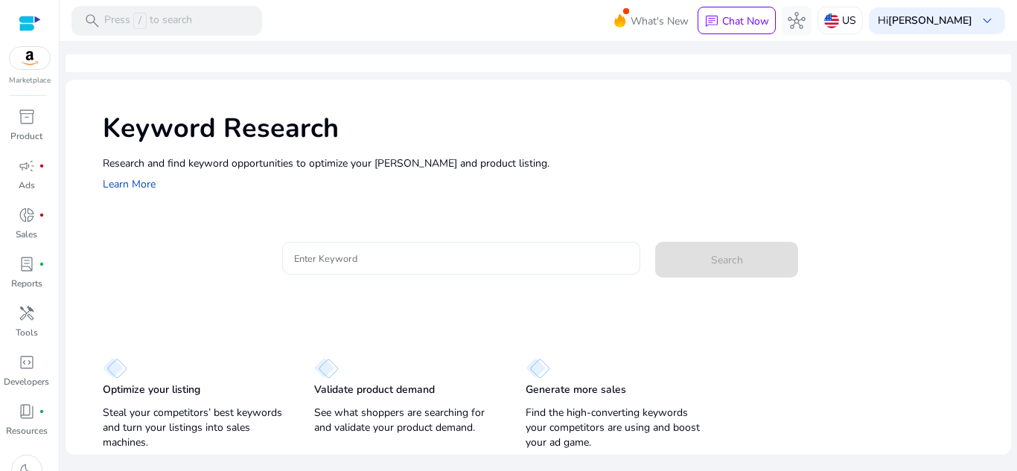
click at [451, 253] on input "Enter Keyword" at bounding box center [461, 258] width 335 height 16
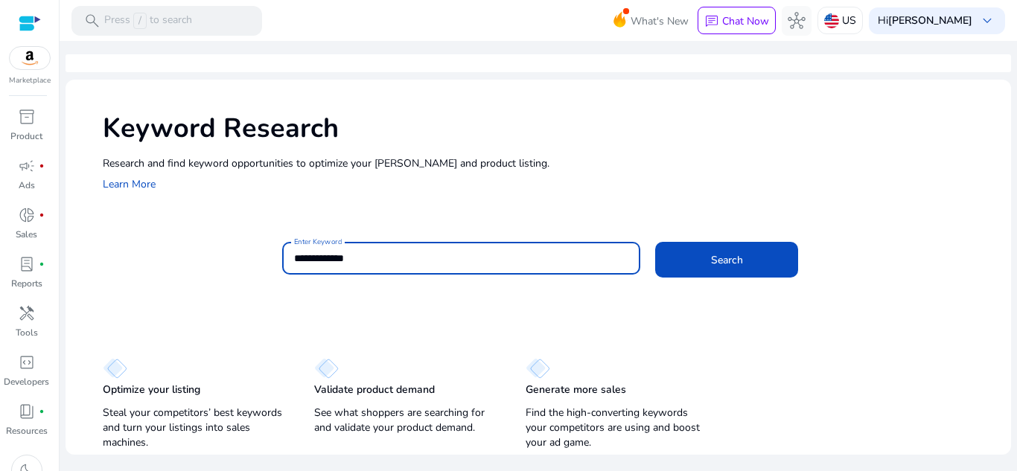
type input "**********"
click at [655, 242] on button "Search" at bounding box center [726, 260] width 143 height 36
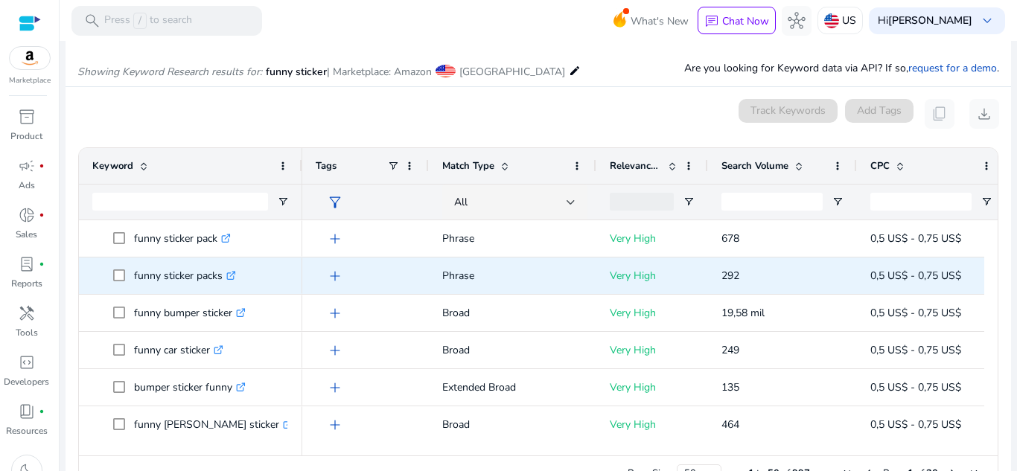
scroll to position [159, 0]
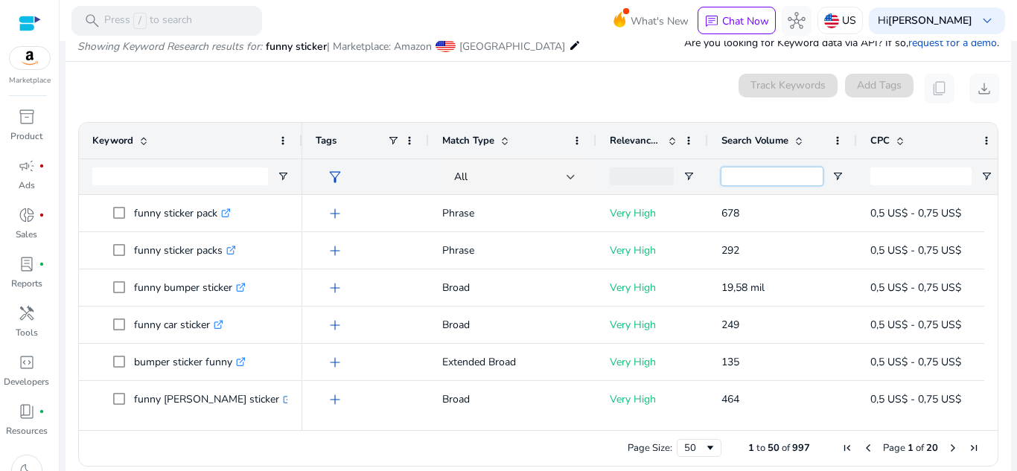
click at [779, 173] on input "Search Volume Filter Input" at bounding box center [772, 177] width 101 height 18
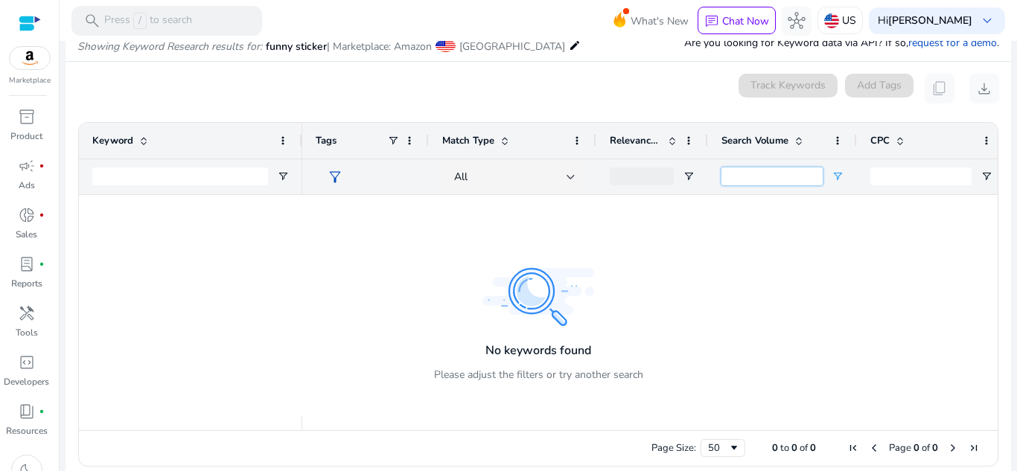
type input "***"
click at [835, 174] on div "***" at bounding box center [782, 177] width 149 height 36
click at [835, 174] on span "Open Filter Menu" at bounding box center [838, 177] width 12 height 12
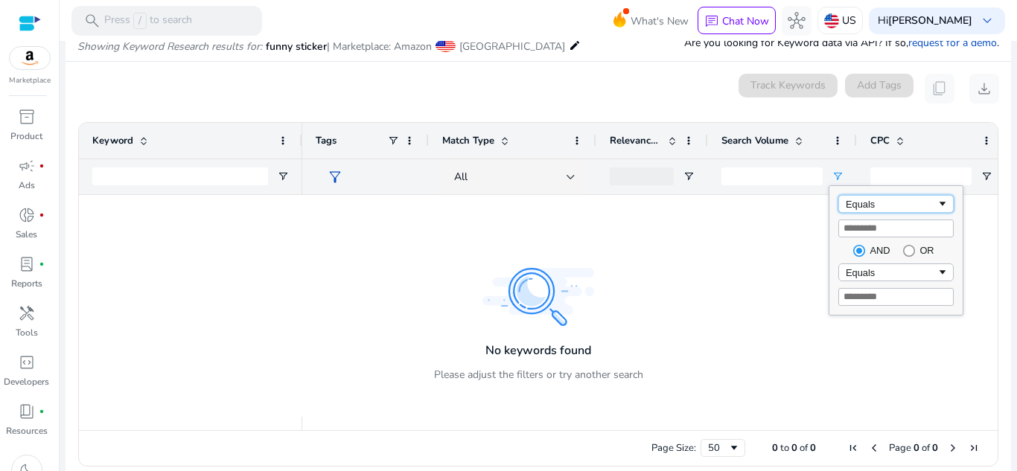
click at [859, 199] on div "Equals" at bounding box center [891, 204] width 91 height 11
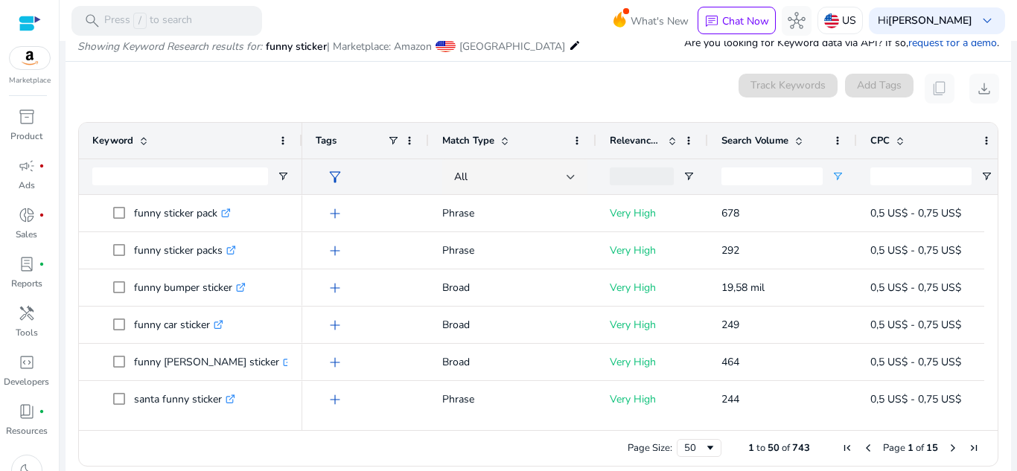
click at [705, 83] on div "0 keyword(s) selected Track Keywords Add Tags content_copy download" at bounding box center [538, 89] width 922 height 30
click at [705, 449] on span "Page Size" at bounding box center [711, 448] width 12 height 12
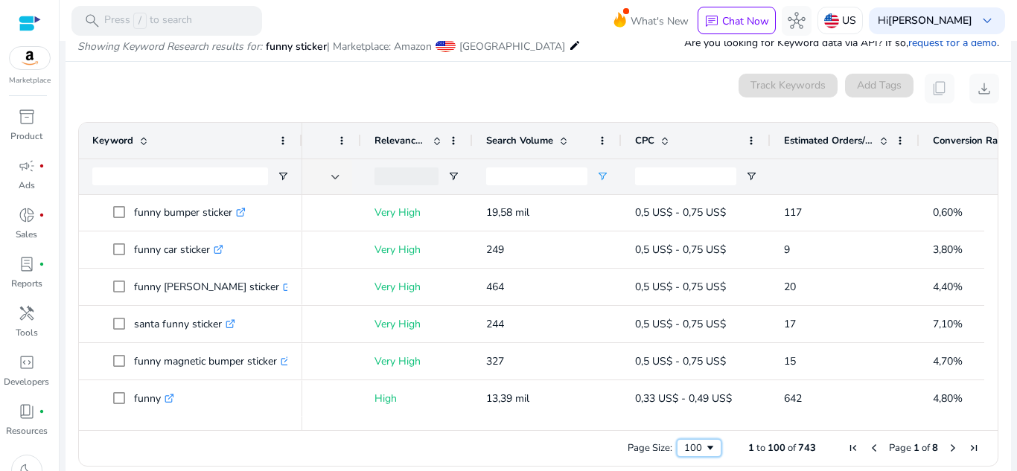
scroll to position [0, 264]
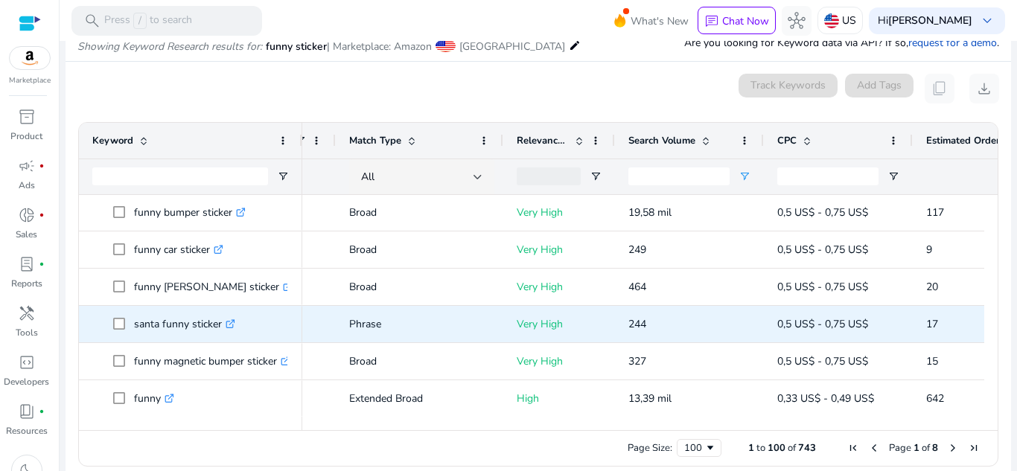
click at [233, 320] on icon ".st0{fill:#2c8af8}" at bounding box center [231, 325] width 10 height 10
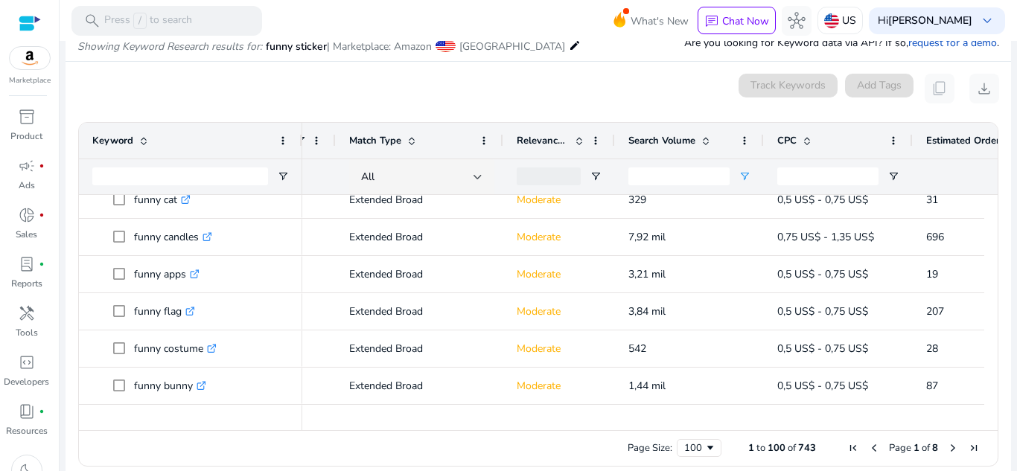
scroll to position [3478, 0]
click at [19, 59] on img at bounding box center [30, 58] width 40 height 22
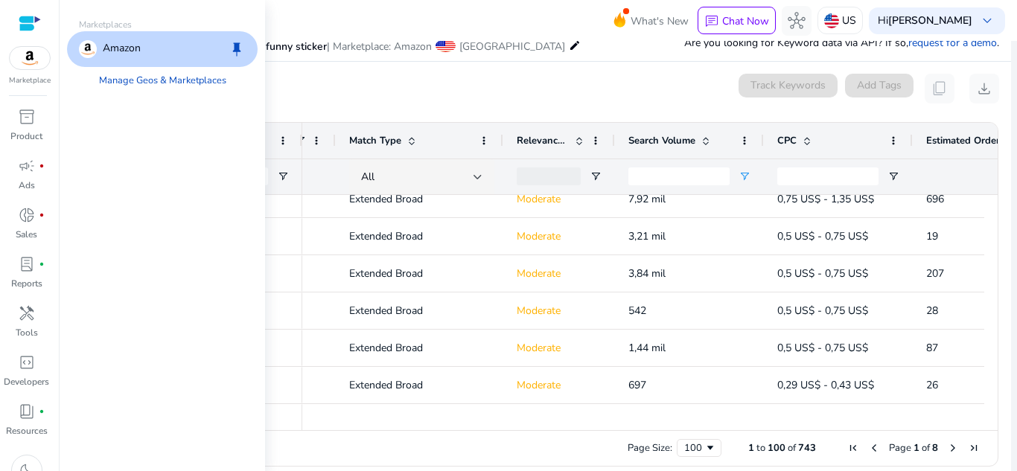
click at [132, 41] on p "Amazon" at bounding box center [122, 49] width 38 height 18
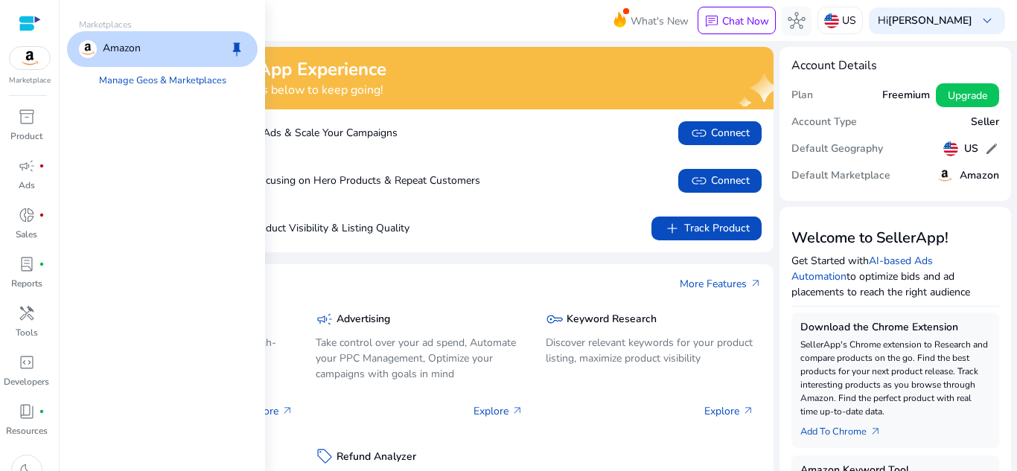
click at [33, 54] on img at bounding box center [30, 58] width 40 height 22
click at [162, 73] on link "Manage Geos & Marketplaces" at bounding box center [162, 80] width 151 height 27
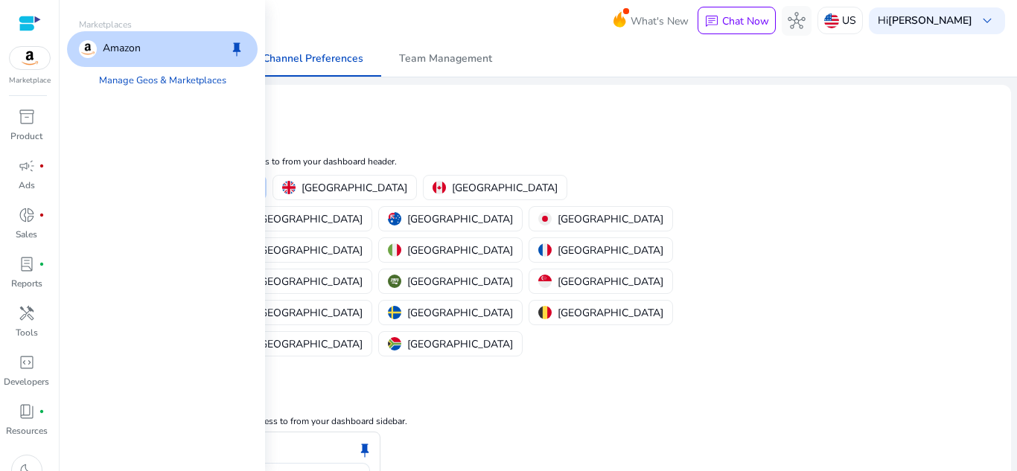
click at [136, 54] on p "Amazon" at bounding box center [122, 49] width 38 height 18
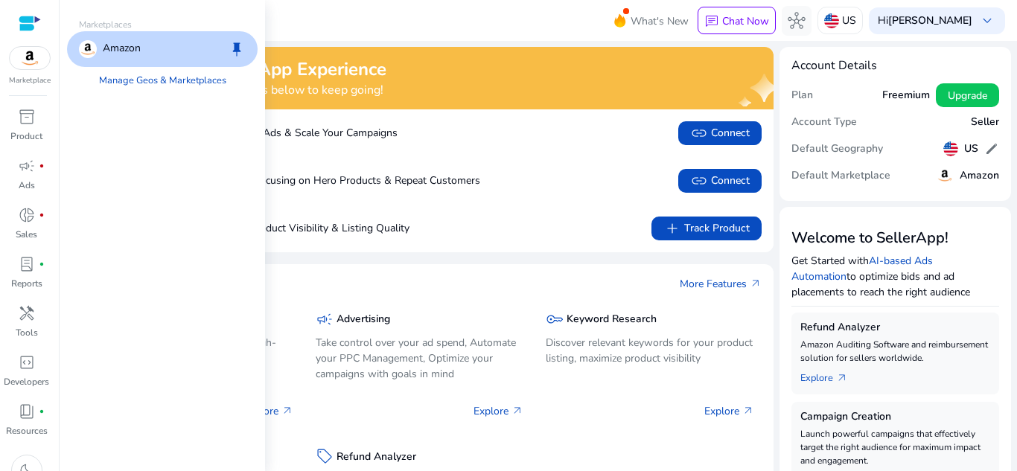
click at [32, 53] on img at bounding box center [30, 58] width 40 height 22
click at [148, 78] on link "Manage Geos & Marketplaces" at bounding box center [162, 80] width 151 height 27
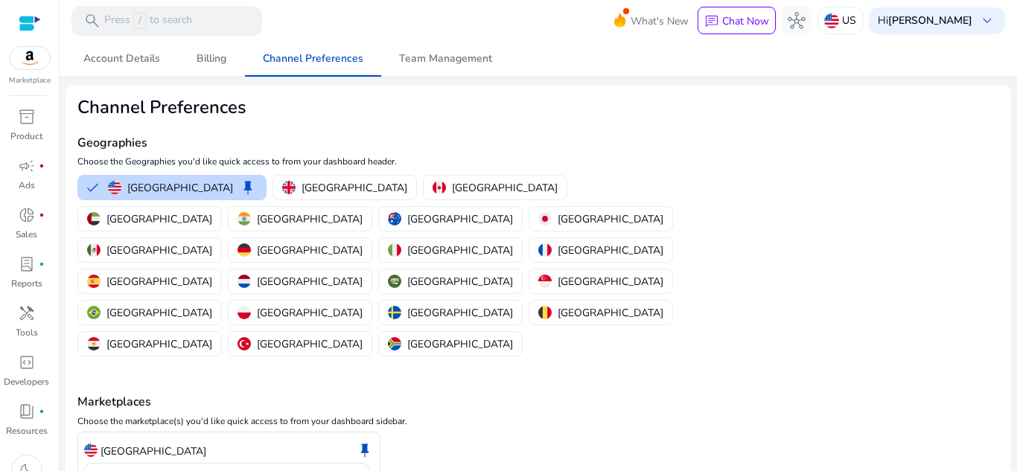
scroll to position [52, 0]
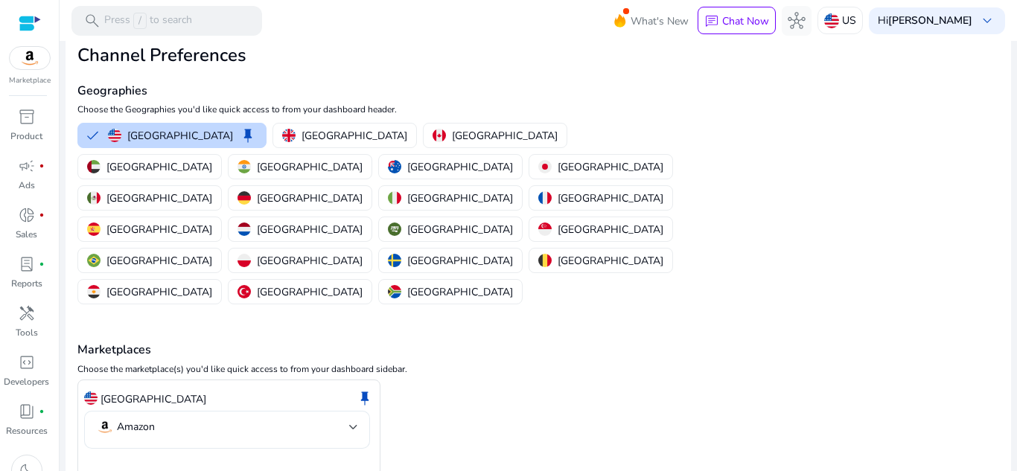
click at [352, 425] on div at bounding box center [353, 428] width 9 height 6
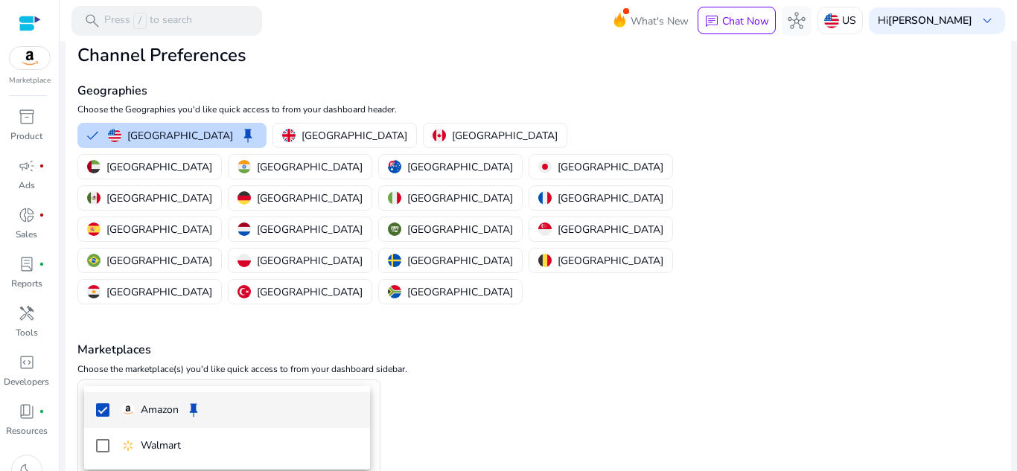
drag, startPoint x: 1017, startPoint y: 247, endPoint x: 1017, endPoint y: 349, distance: 102.8
click at [1017, 349] on div at bounding box center [508, 235] width 1017 height 471
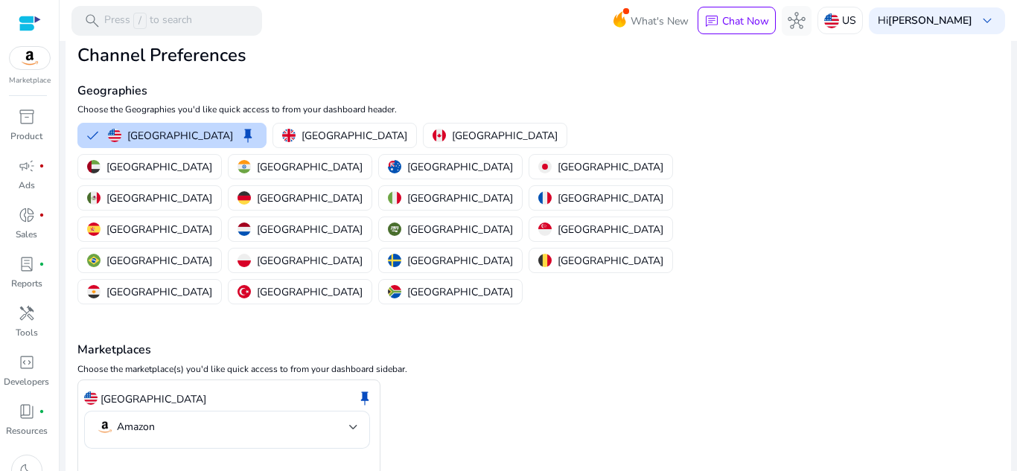
click at [291, 4] on mat-toolbar "search Press / to search What's New chat Chat Now hub US Hi Bryan Rivera keyboa…" at bounding box center [539, 20] width 958 height 41
click at [302, 142] on p "United Kingdom" at bounding box center [355, 136] width 106 height 16
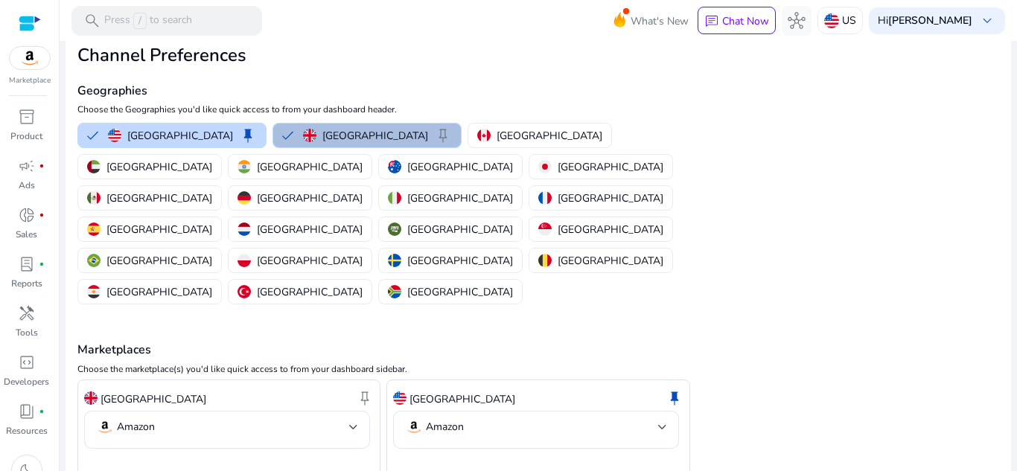
click at [360, 133] on div "United Kingdom keep" at bounding box center [377, 136] width 149 height 18
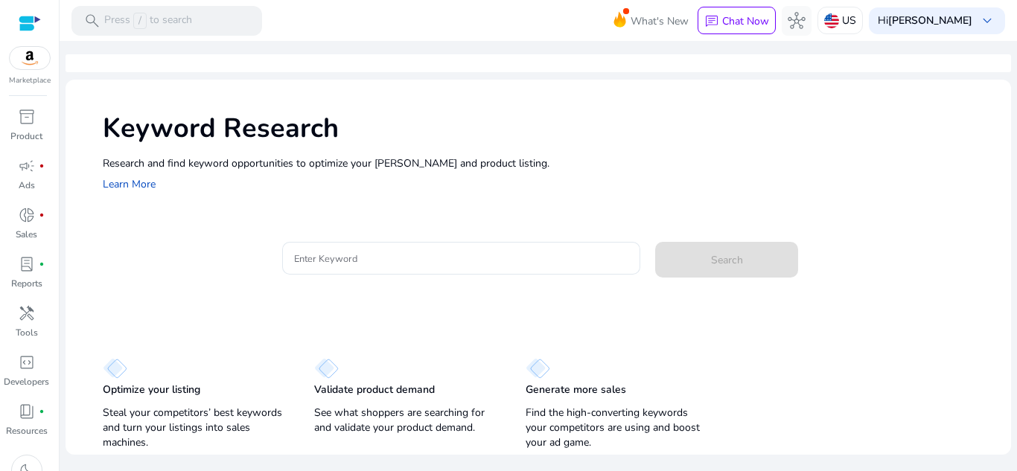
drag, startPoint x: 1017, startPoint y: 133, endPoint x: 998, endPoint y: 89, distance: 47.7
click at [998, 89] on mat-sidenav-content "search Press / to search What's New chat Chat Now hub US Hi Bryan Rivera keyboa…" at bounding box center [539, 235] width 958 height 471
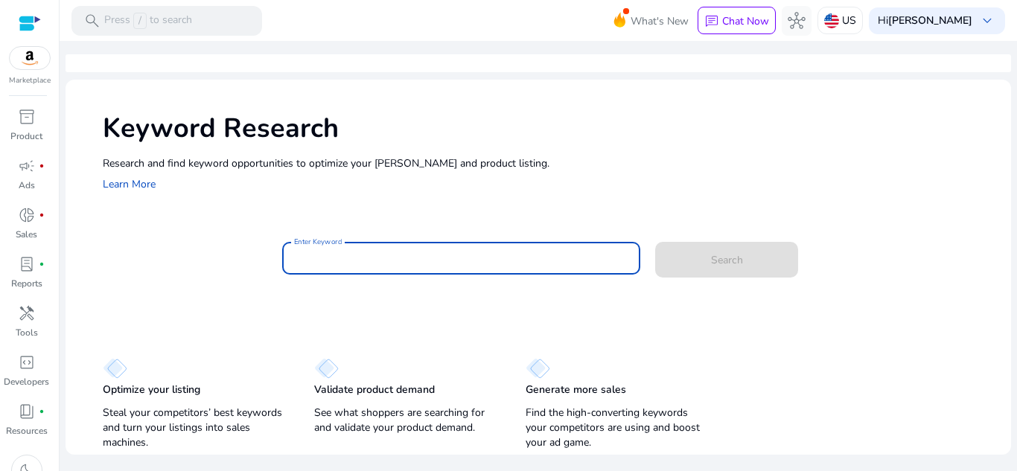
click at [380, 256] on input "Enter Keyword" at bounding box center [461, 258] width 335 height 16
paste input "**********"
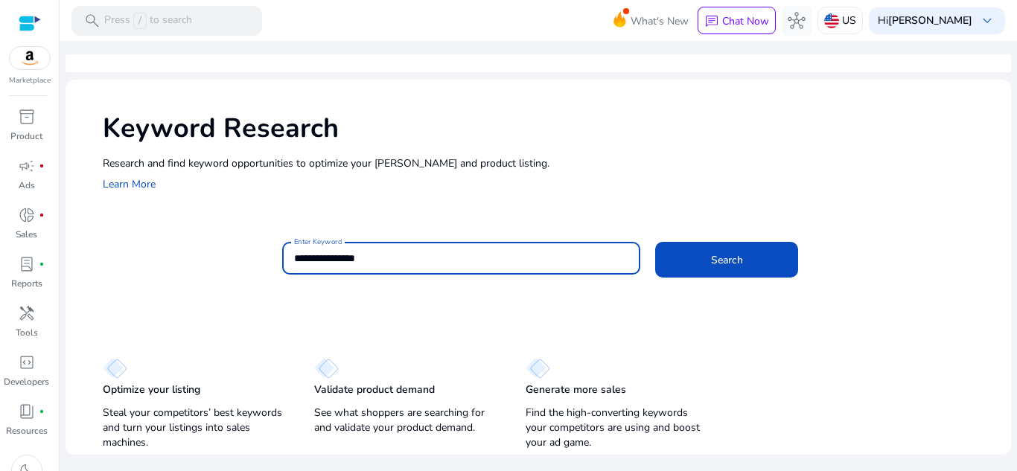
type input "**********"
click at [655, 242] on button "Search" at bounding box center [726, 260] width 143 height 36
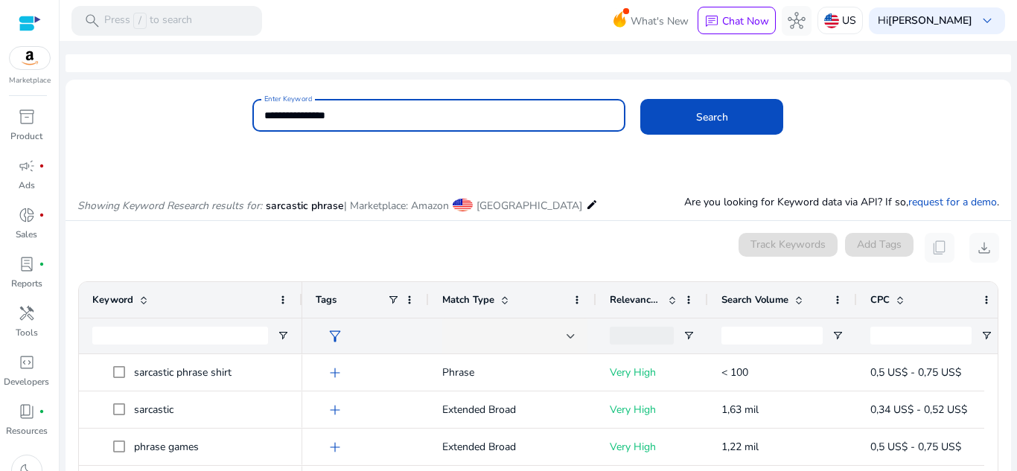
click at [930, 70] on div at bounding box center [539, 63] width 946 height 18
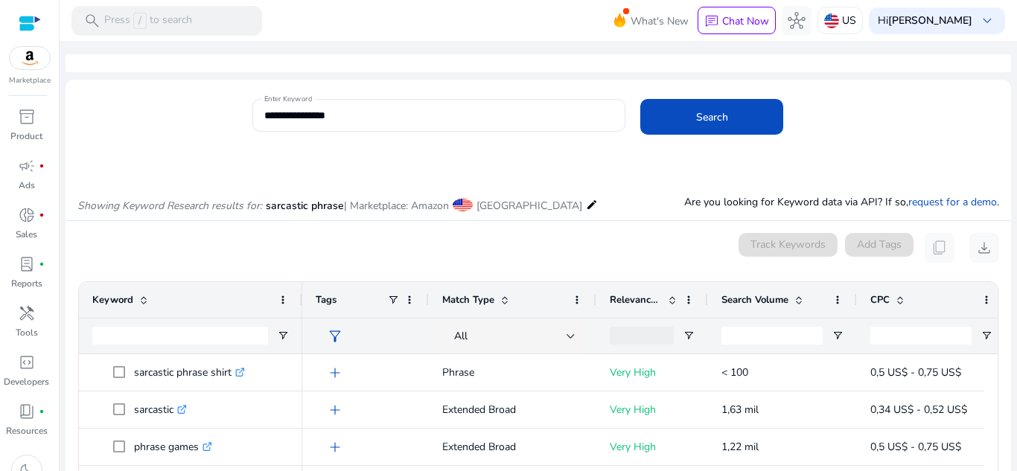
click at [652, 395] on p "Very High" at bounding box center [652, 410] width 85 height 31
click at [825, 194] on p "Are you looking for Keyword data via API? If so, request for a demo ." at bounding box center [842, 202] width 315 height 16
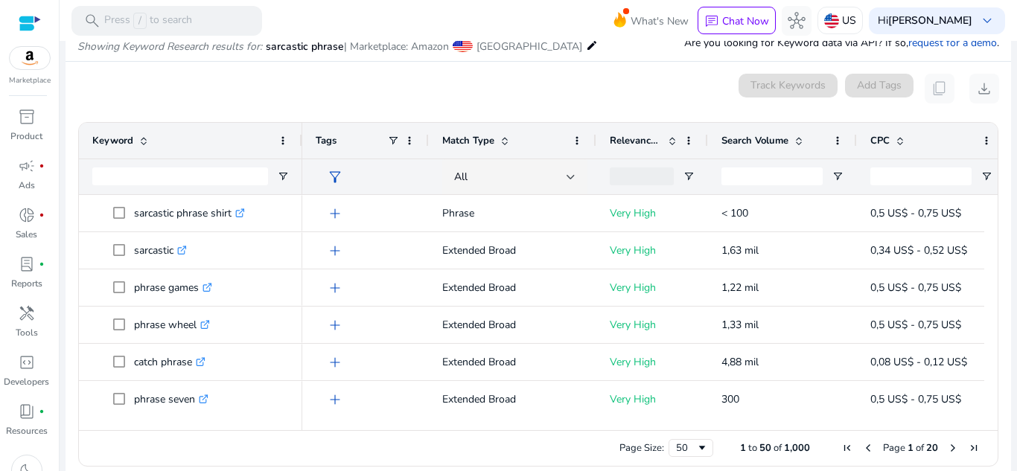
click at [559, 110] on mat-card "0 keyword(s) selected Track Keywords Add Tags content_copy download Press SPACE…" at bounding box center [539, 274] width 946 height 425
click at [603, 127] on div "Relevance Score" at bounding box center [653, 141] width 112 height 36
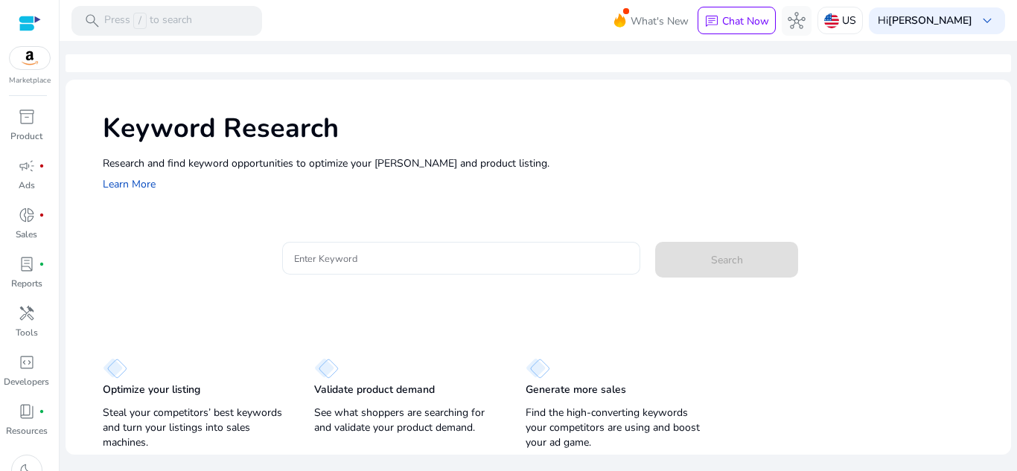
click at [422, 258] on input "Enter Keyword" at bounding box center [461, 258] width 335 height 16
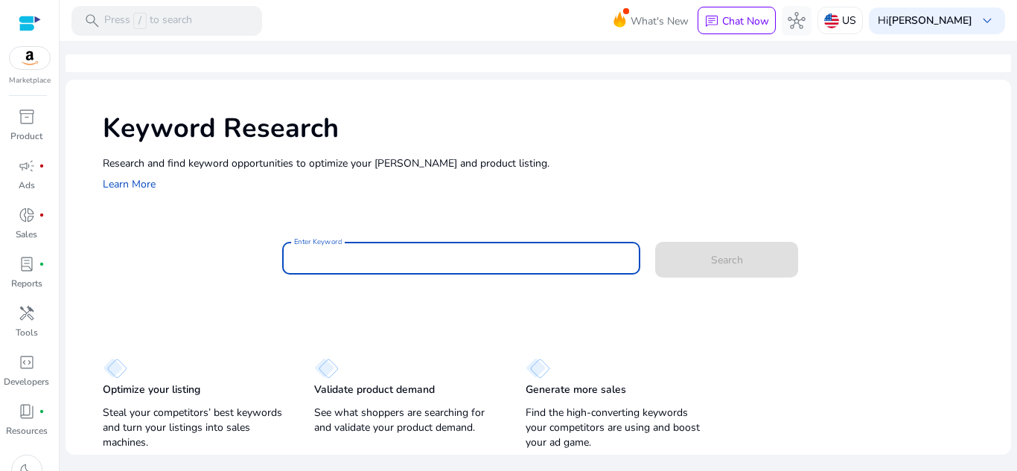
paste input "**********"
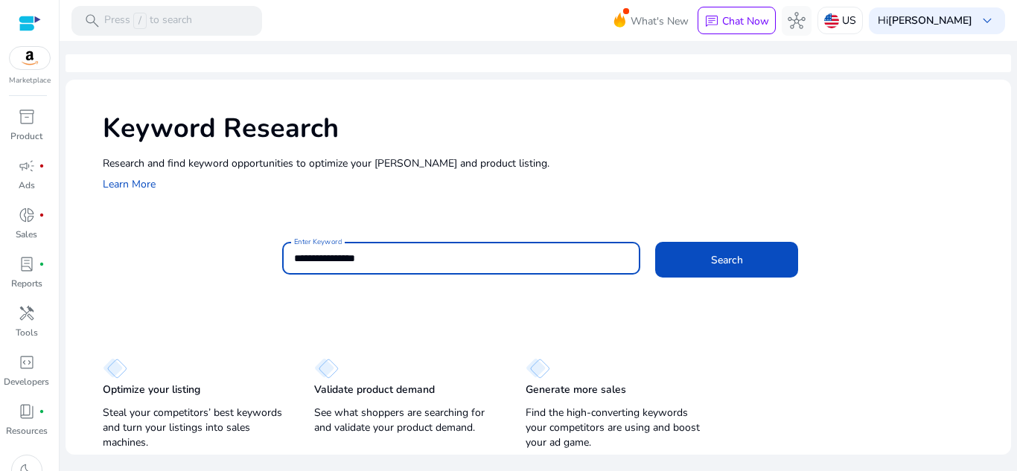
click at [655, 242] on button "Search" at bounding box center [726, 260] width 143 height 36
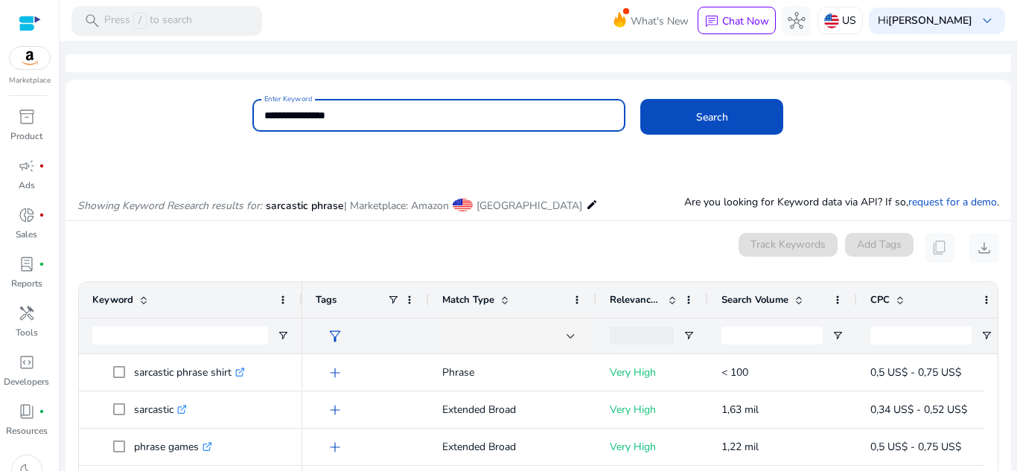
scroll to position [159, 0]
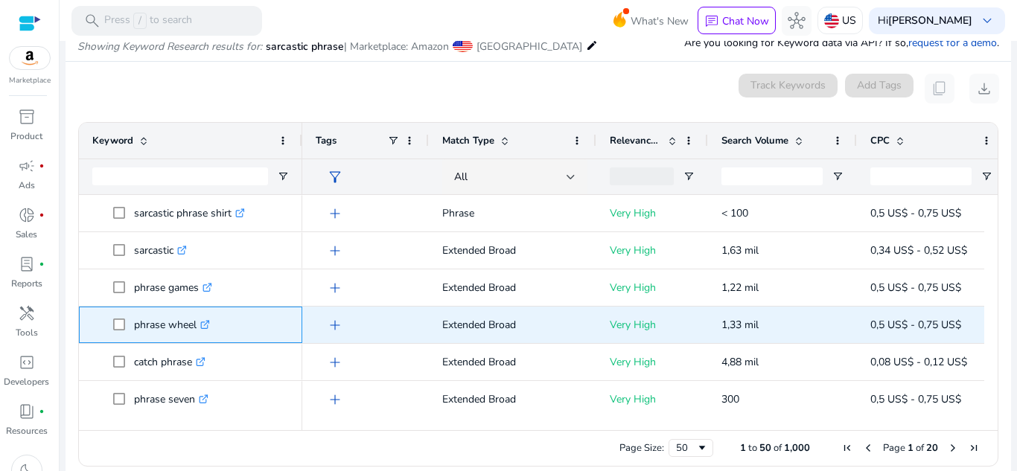
click at [210, 320] on icon ".st0{fill:#2c8af8}" at bounding box center [205, 325] width 10 height 10
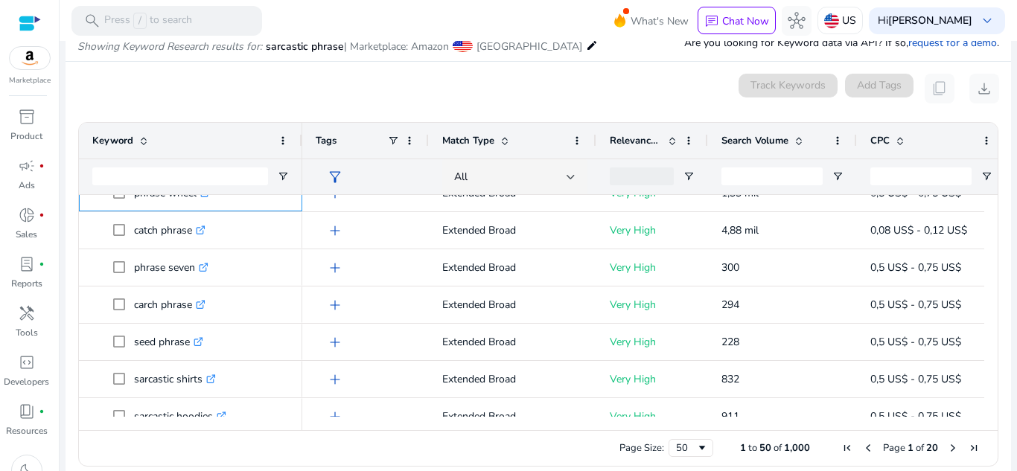
scroll to position [0, 0]
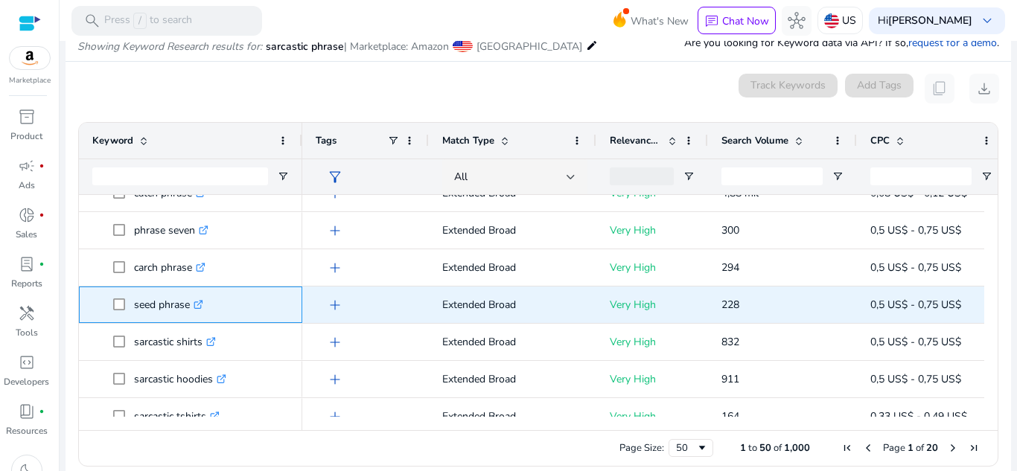
click at [201, 303] on icon ".st0{fill:#2c8af8}" at bounding box center [199, 305] width 10 height 10
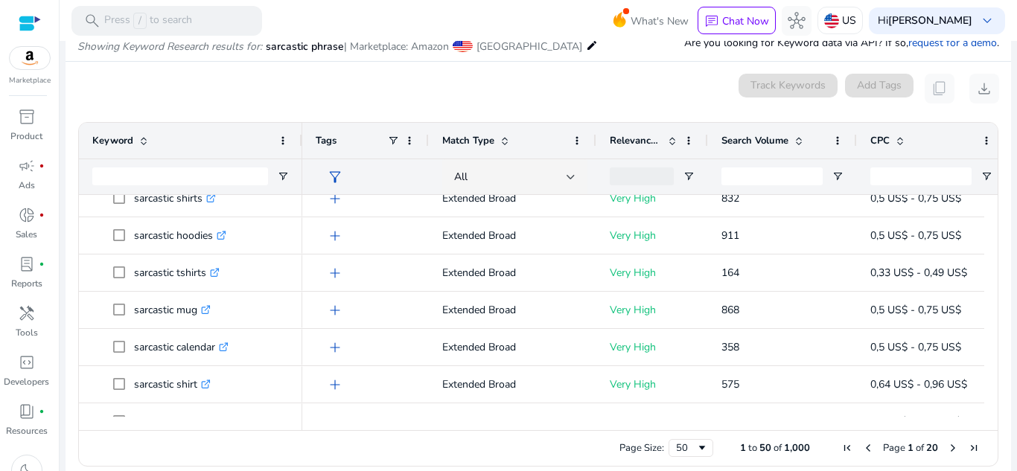
scroll to position [325, 0]
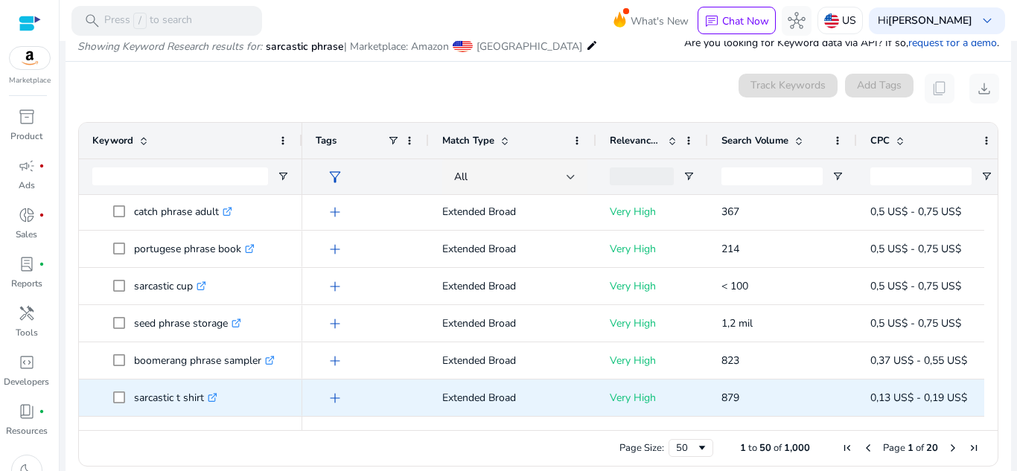
click at [217, 400] on icon ".st0{fill:#2c8af8}" at bounding box center [213, 398] width 10 height 10
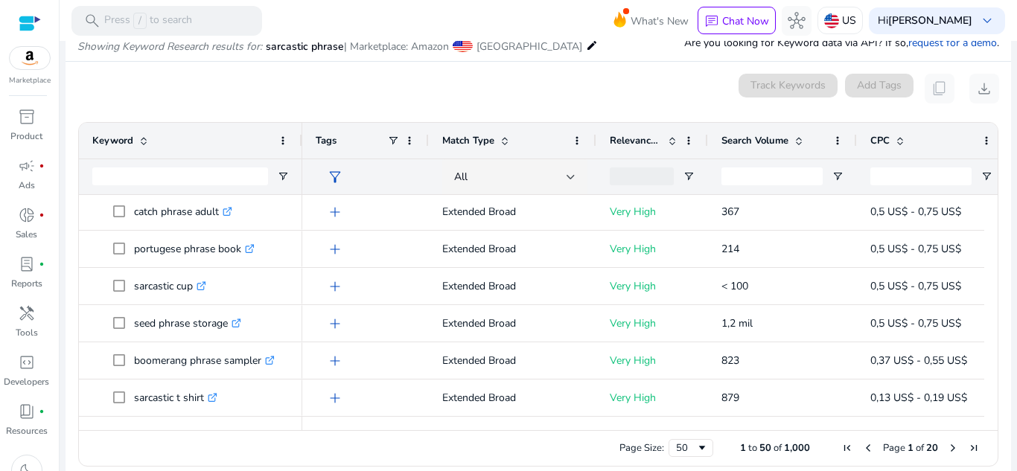
click at [597, 76] on div "0 keyword(s) selected Track Keywords Add Tags content_copy download" at bounding box center [538, 89] width 922 height 30
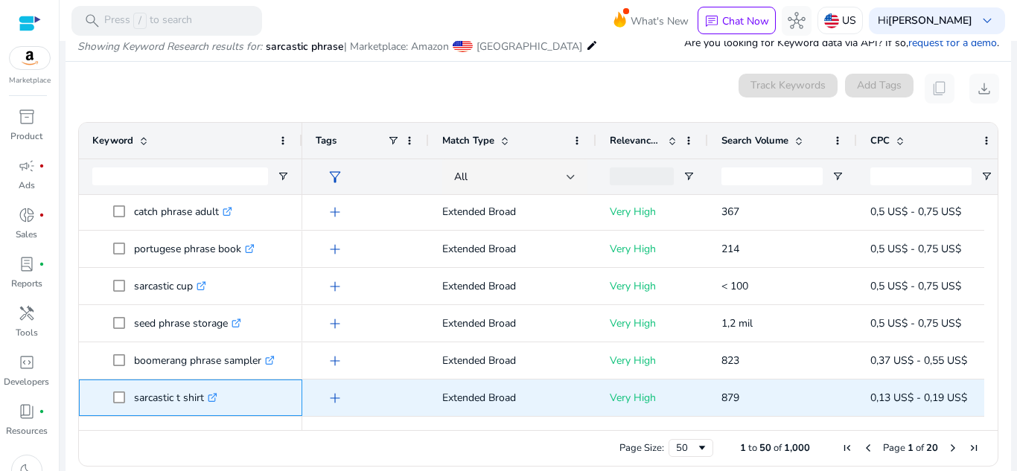
click at [217, 398] on icon ".st0{fill:#2c8af8}" at bounding box center [213, 398] width 10 height 10
click at [214, 399] on icon ".st0{fill:#2c8af8}" at bounding box center [213, 398] width 10 height 10
click at [212, 396] on icon at bounding box center [212, 398] width 7 height 7
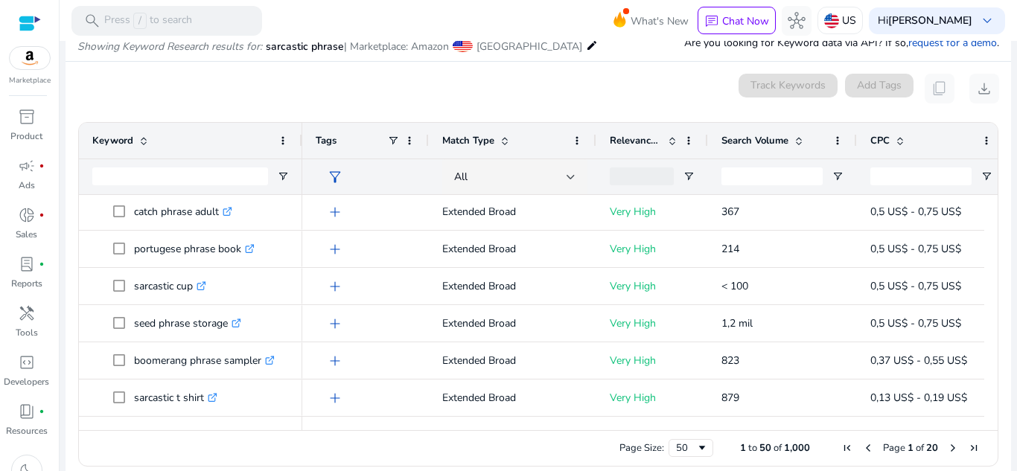
drag, startPoint x: 479, startPoint y: 93, endPoint x: 341, endPoint y: 215, distance: 184.1
click at [479, 93] on div "0 keyword(s) selected Track Keywords Add Tags content_copy download" at bounding box center [538, 89] width 922 height 30
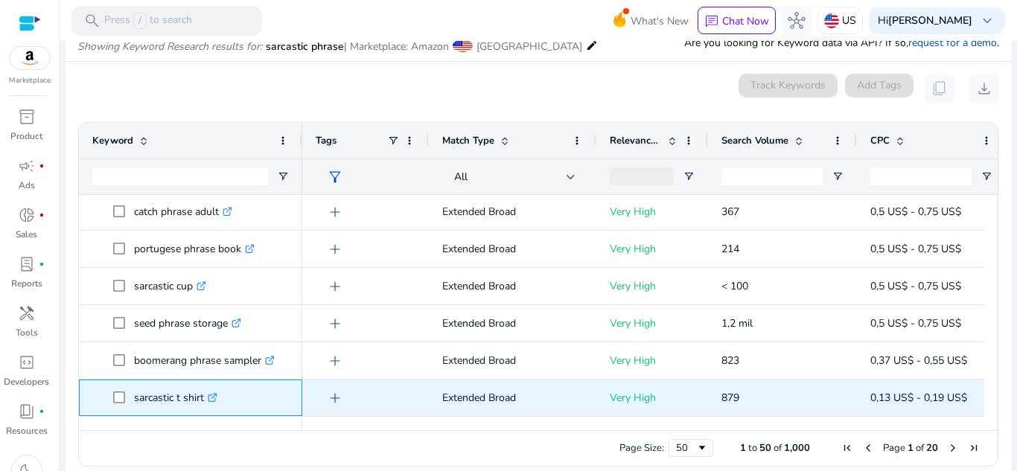
click at [206, 403] on p "sarcastic t shirt .st0{fill:#2c8af8}" at bounding box center [175, 398] width 83 height 31
click at [214, 396] on icon ".st0{fill:#2c8af8}" at bounding box center [213, 398] width 10 height 10
click at [217, 402] on icon ".st0{fill:#2c8af8}" at bounding box center [213, 398] width 10 height 10
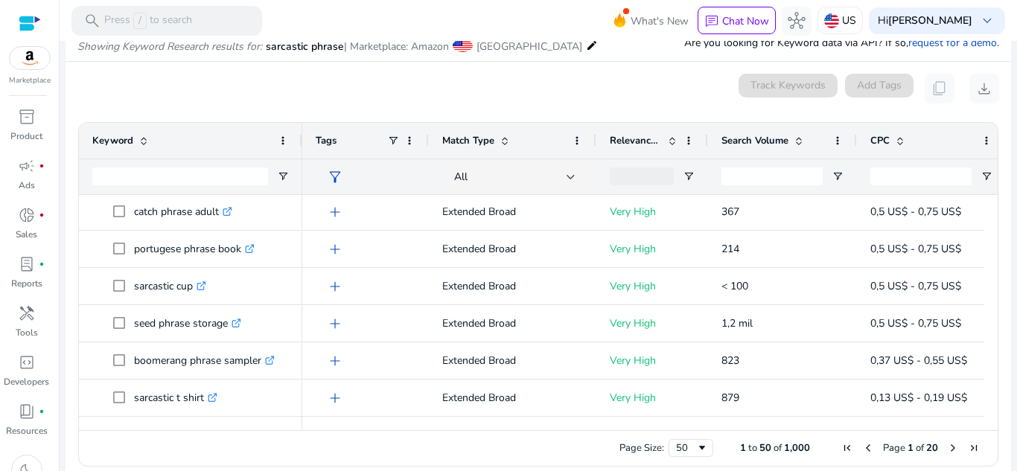
click at [947, 443] on span "Next Page" at bounding box center [953, 448] width 12 height 12
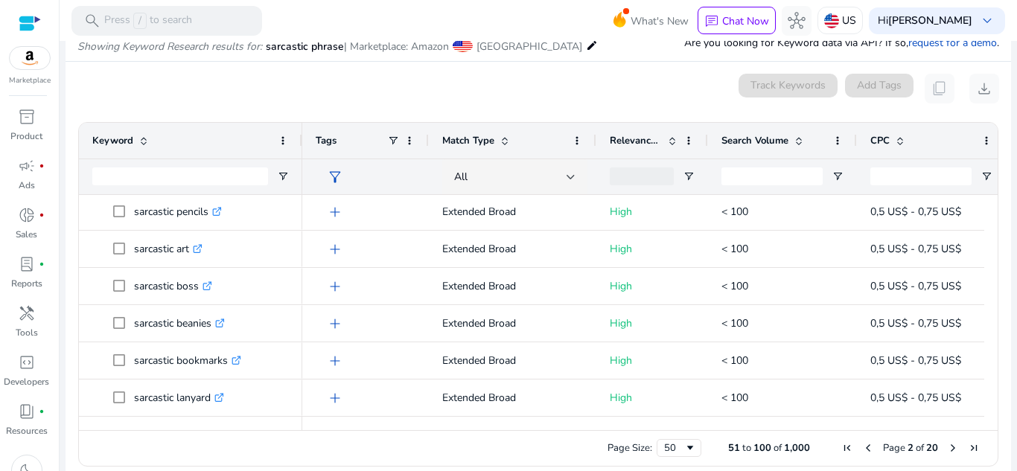
scroll to position [0, 0]
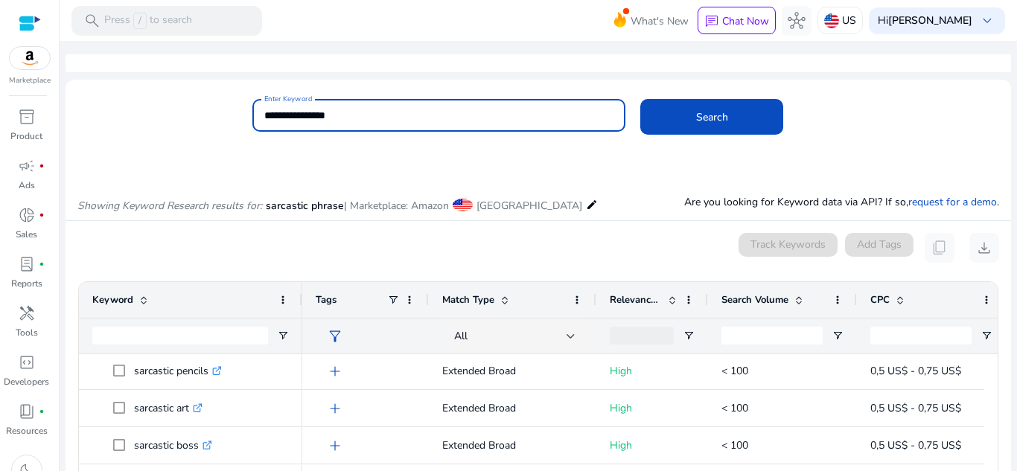
drag, startPoint x: 370, startPoint y: 117, endPoint x: 252, endPoint y: 115, distance: 118.5
click at [252, 115] on div "**********" at bounding box center [439, 115] width 374 height 33
paste input "*****"
click at [641, 99] on button "Search" at bounding box center [712, 117] width 143 height 36
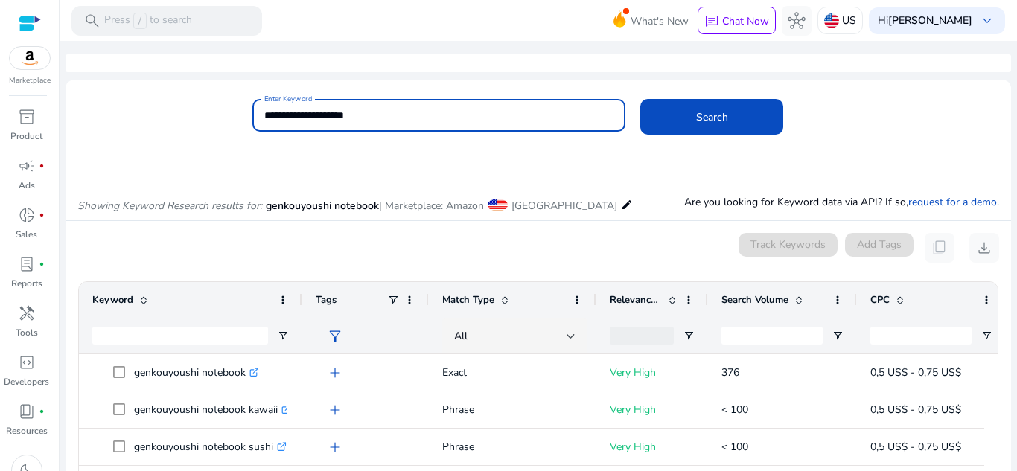
drag, startPoint x: 398, startPoint y: 115, endPoint x: 242, endPoint y: 118, distance: 155.7
click at [242, 118] on div "**********" at bounding box center [533, 123] width 934 height 48
paste input
click at [641, 99] on button "Search" at bounding box center [712, 117] width 143 height 36
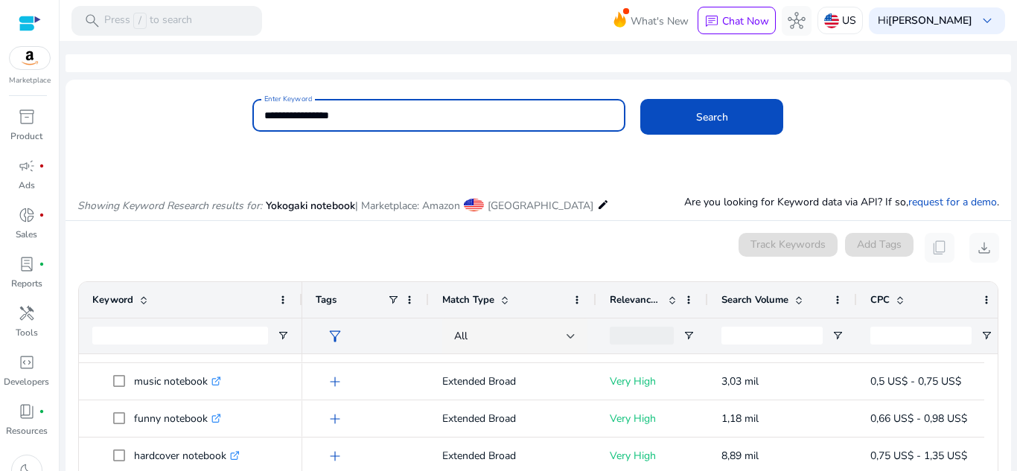
drag, startPoint x: 361, startPoint y: 110, endPoint x: 241, endPoint y: 109, distance: 119.2
click at [241, 109] on div "**********" at bounding box center [533, 123] width 934 height 48
paste input
click at [641, 99] on button "Search" at bounding box center [712, 117] width 143 height 36
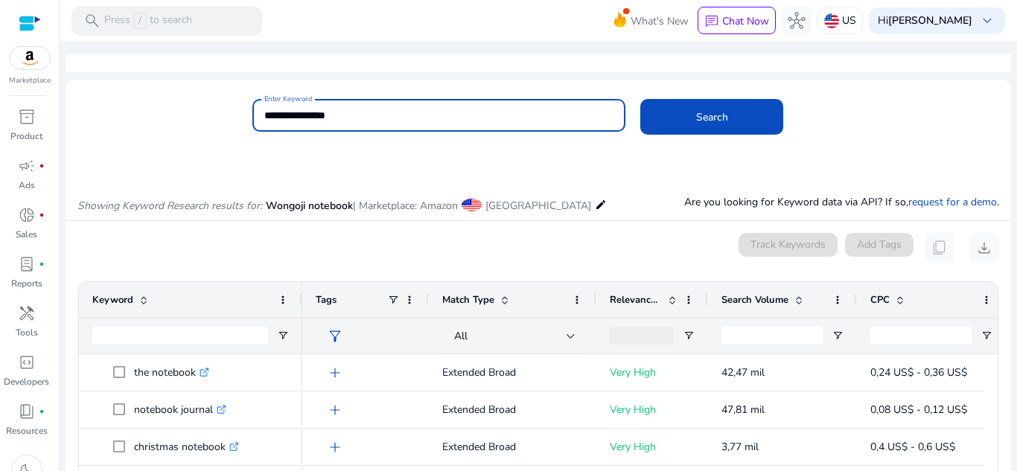
drag, startPoint x: 491, startPoint y: 111, endPoint x: 196, endPoint y: 98, distance: 295.2
click at [196, 98] on mat-card "**********" at bounding box center [539, 123] width 946 height 72
paste input "***"
type input "**********"
click at [641, 99] on button "Search" at bounding box center [712, 117] width 143 height 36
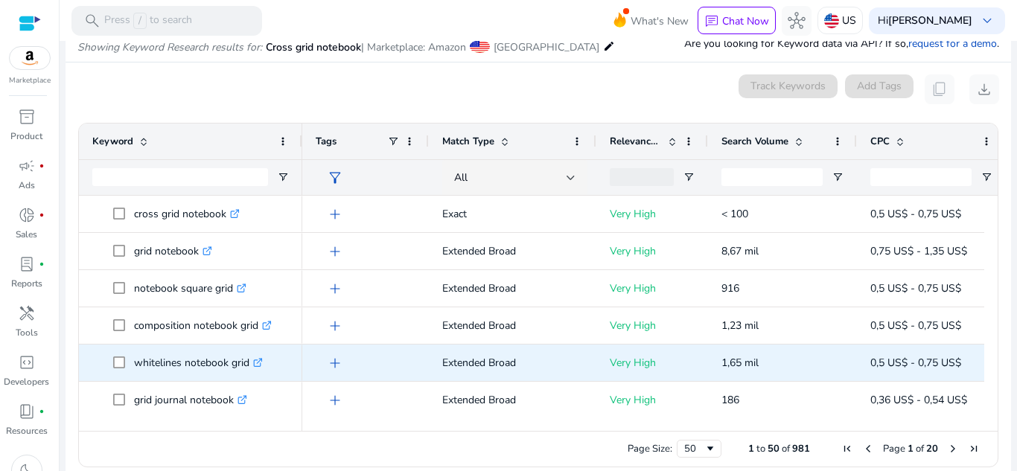
scroll to position [159, 0]
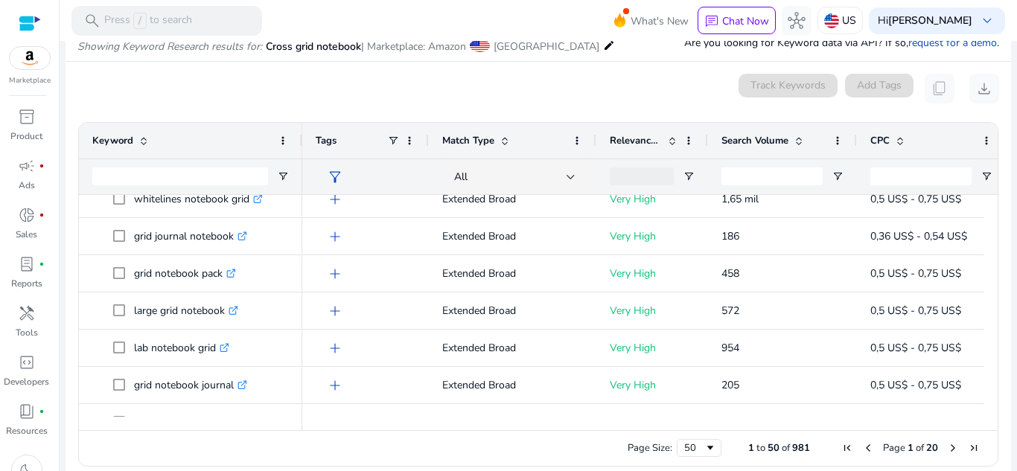
scroll to position [169, 0]
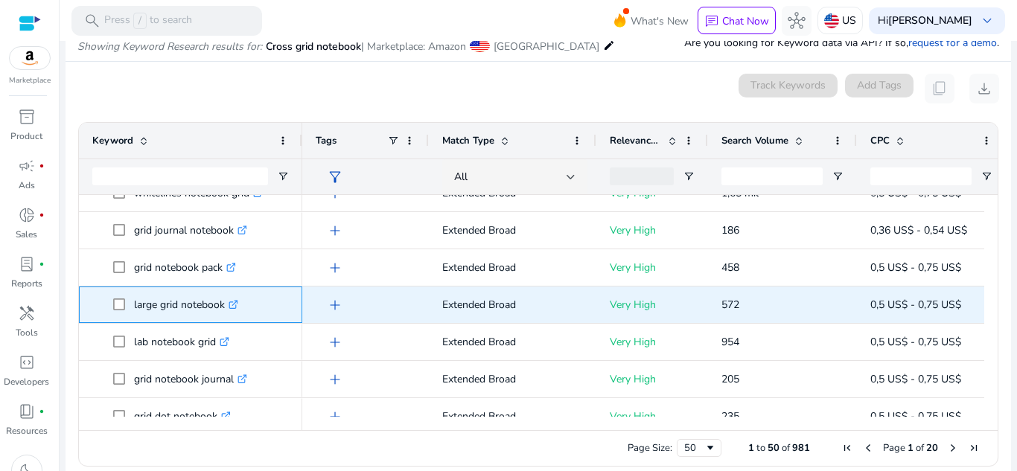
click at [232, 311] on link ".st0{fill:#2c8af8}" at bounding box center [231, 305] width 13 height 14
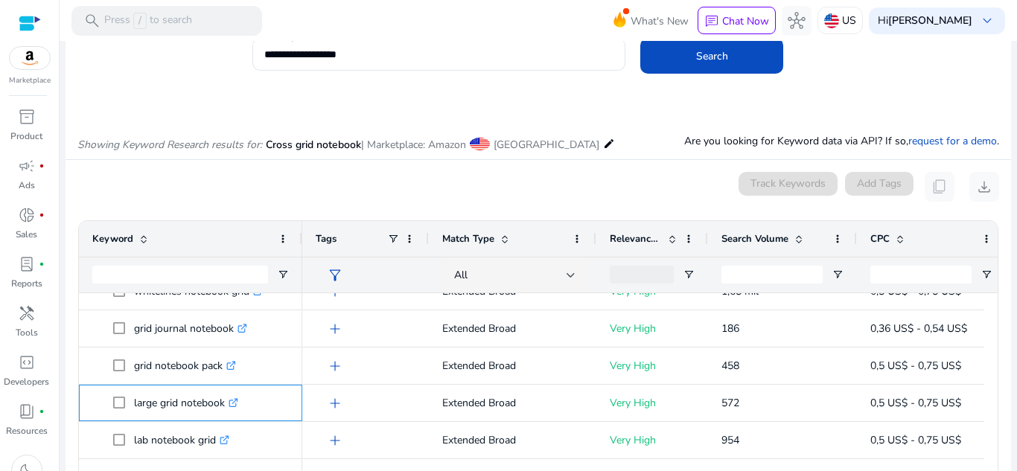
scroll to position [0, 0]
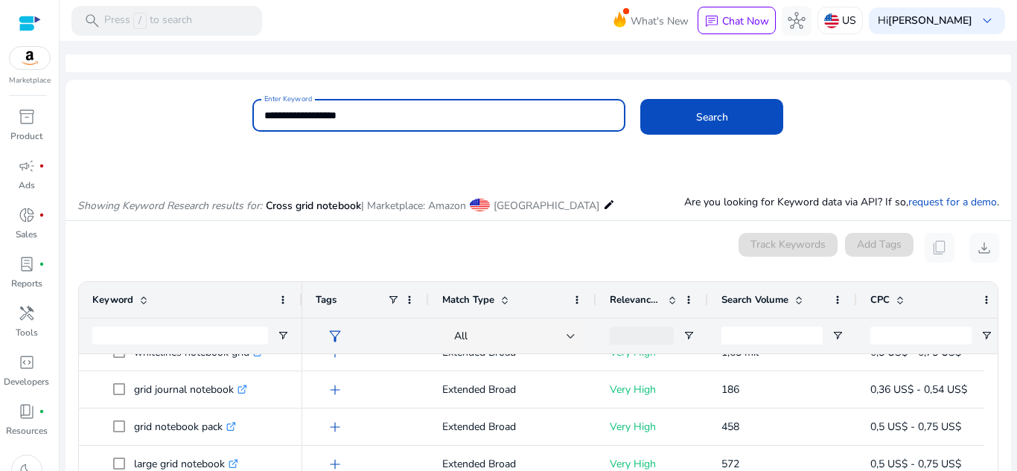
drag, startPoint x: 444, startPoint y: 118, endPoint x: 231, endPoint y: 116, distance: 213.0
click at [231, 116] on div "**********" at bounding box center [533, 123] width 934 height 48
paste input
drag, startPoint x: 309, startPoint y: 116, endPoint x: 257, endPoint y: 111, distance: 52.4
click at [257, 111] on div "**********" at bounding box center [439, 115] width 374 height 33
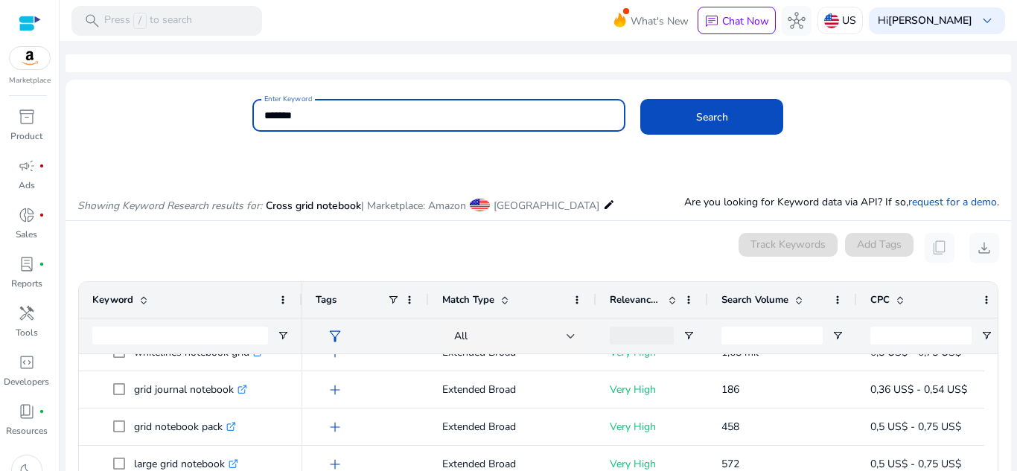
type input "*******"
click at [641, 99] on button "Search" at bounding box center [712, 117] width 143 height 36
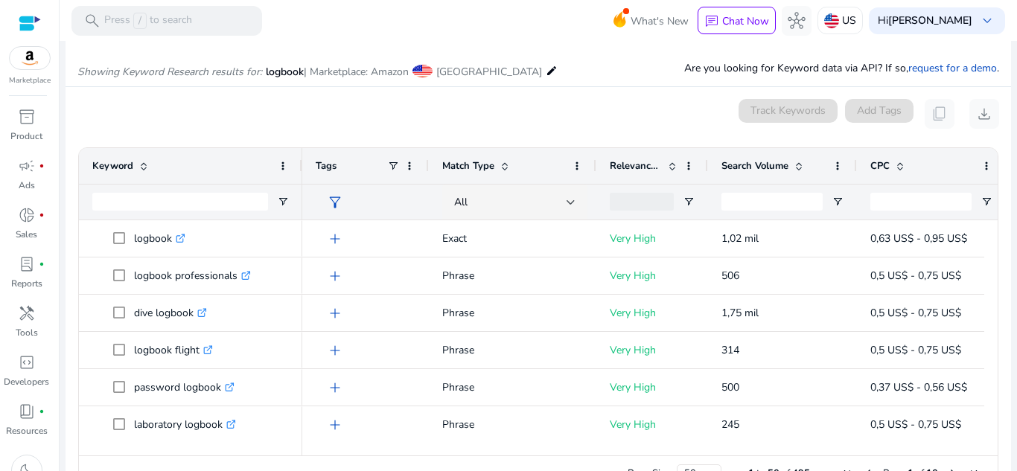
scroll to position [159, 0]
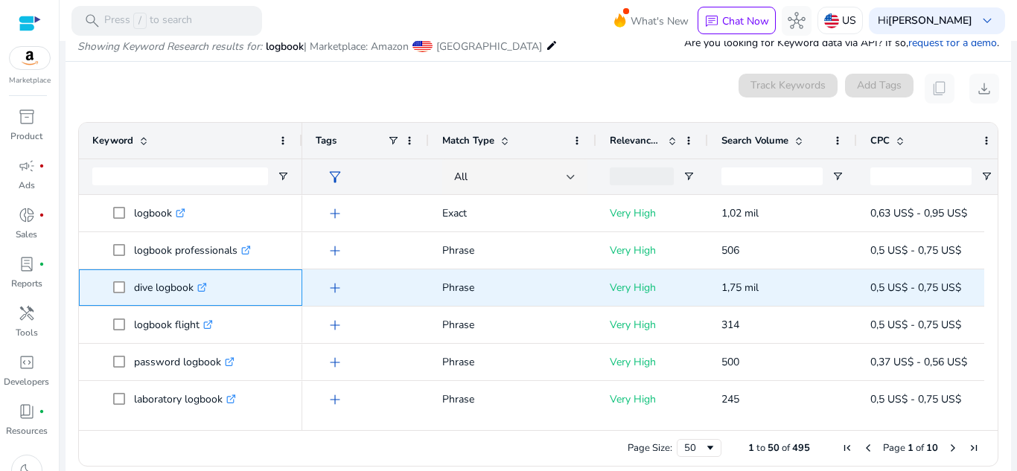
click at [206, 288] on icon at bounding box center [201, 288] width 7 height 7
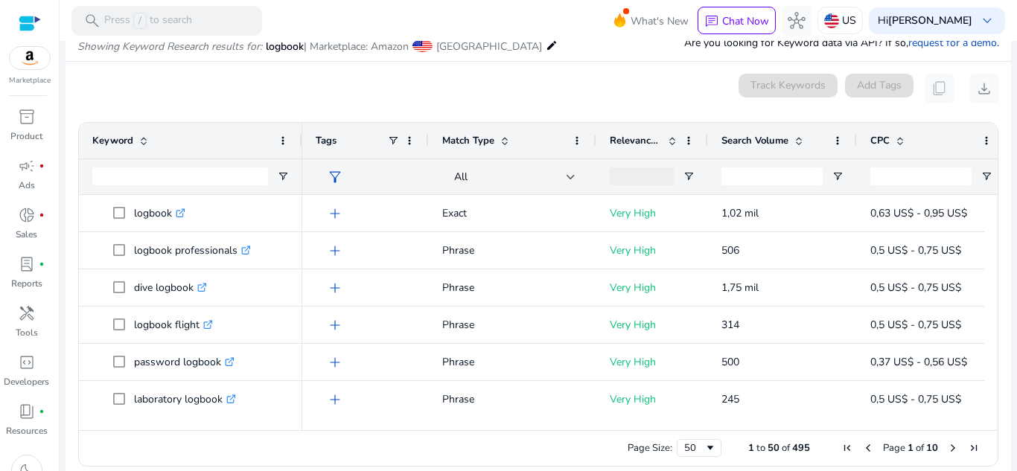
click at [212, 328] on icon ".st0{fill:#2c8af8}" at bounding box center [208, 325] width 10 height 10
click at [207, 324] on icon ".st0{fill:#2c8af8}" at bounding box center [208, 325] width 10 height 10
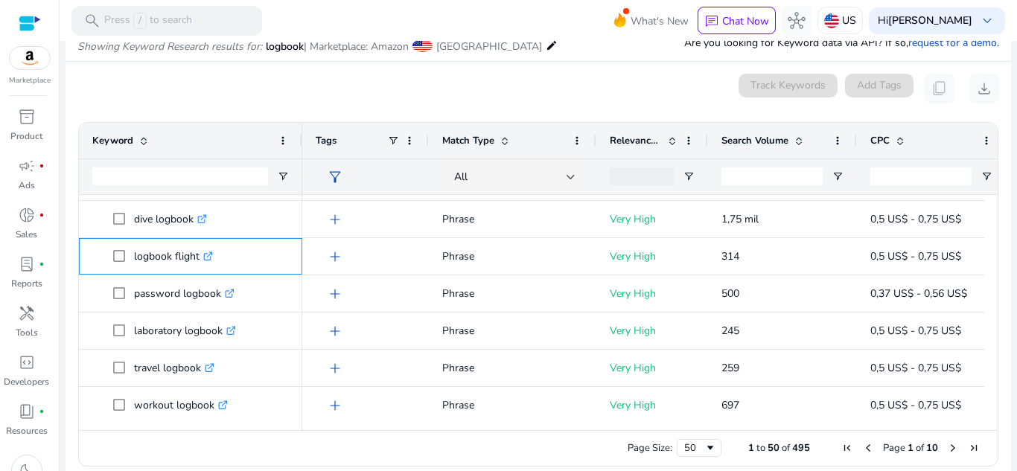
scroll to position [94, 0]
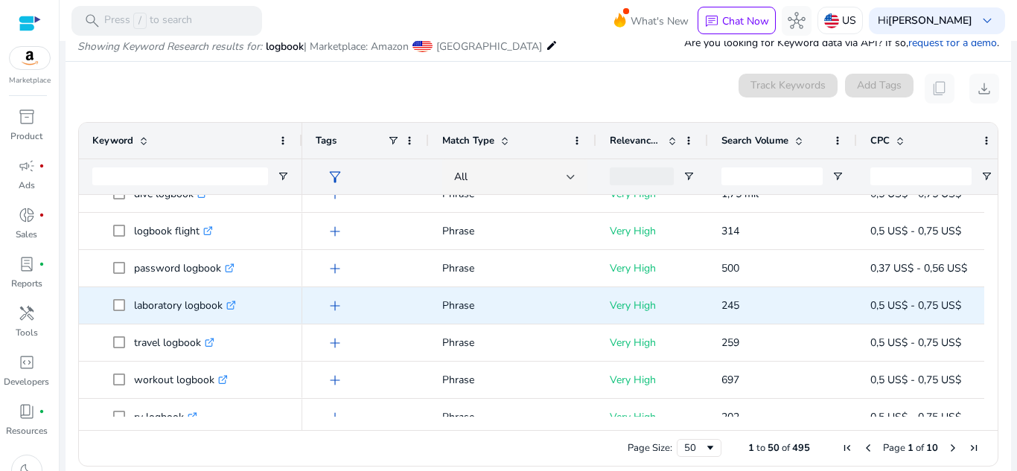
click at [232, 304] on icon ".st0{fill:#2c8af8}" at bounding box center [231, 306] width 10 height 10
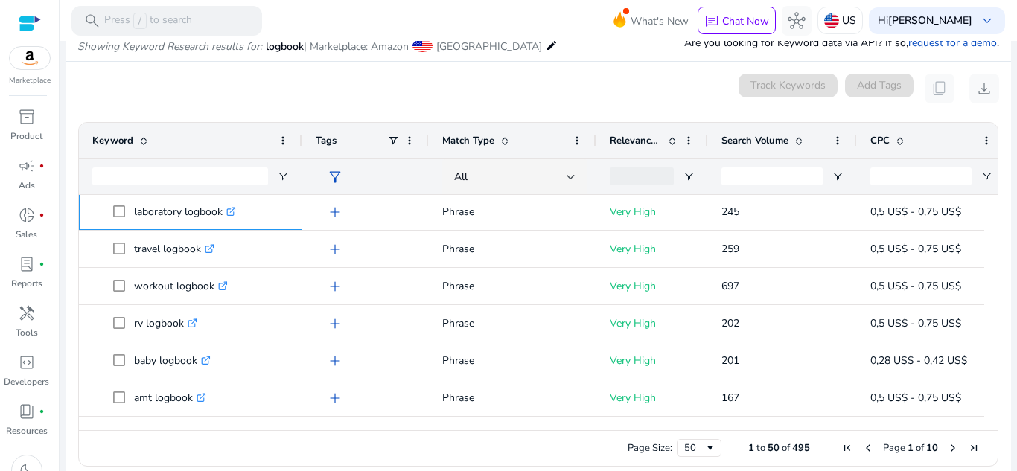
scroll to position [0, 0]
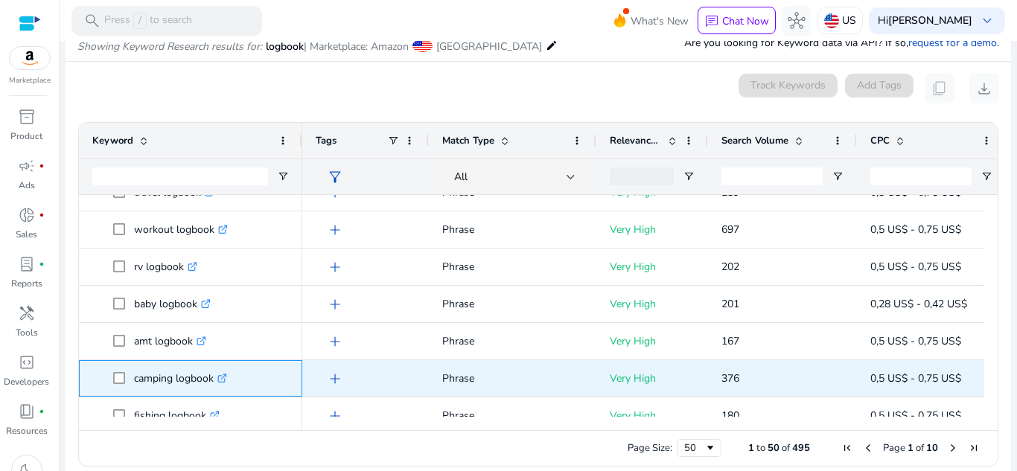
click at [226, 381] on icon ".st0{fill:#2c8af8}" at bounding box center [222, 379] width 10 height 10
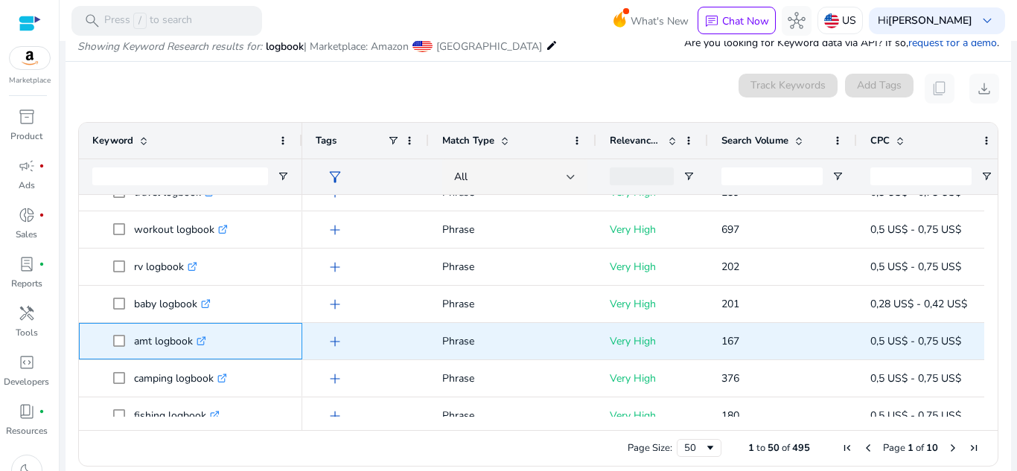
click at [203, 347] on link ".st0{fill:#2c8af8}" at bounding box center [199, 341] width 13 height 14
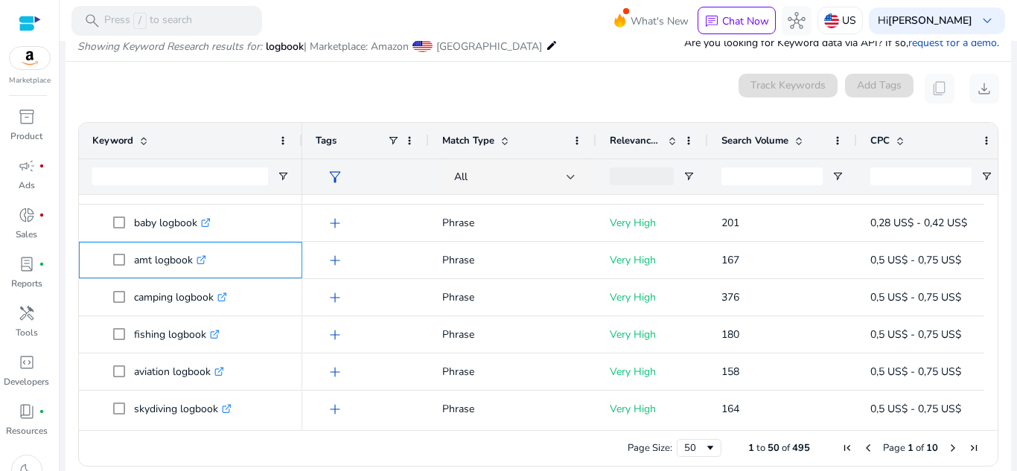
scroll to position [351, 0]
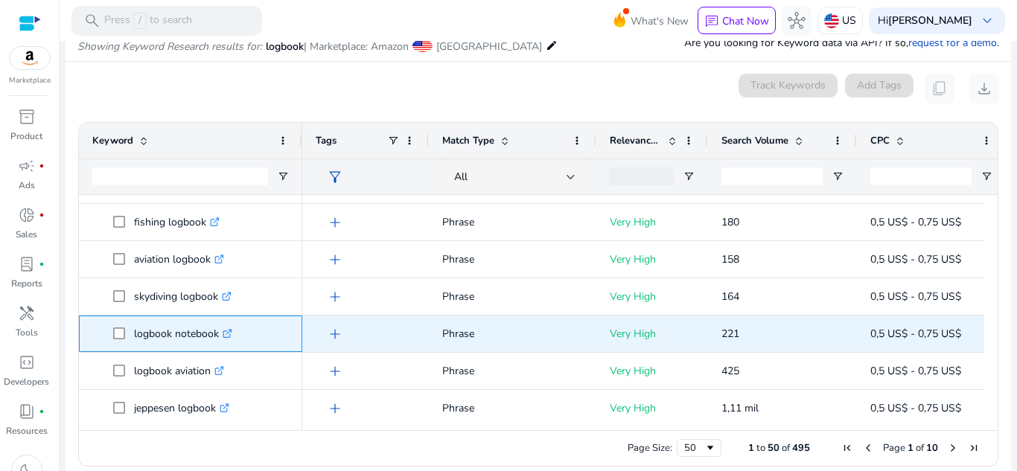
click at [230, 336] on icon ".st0{fill:#2c8af8}" at bounding box center [228, 334] width 10 height 10
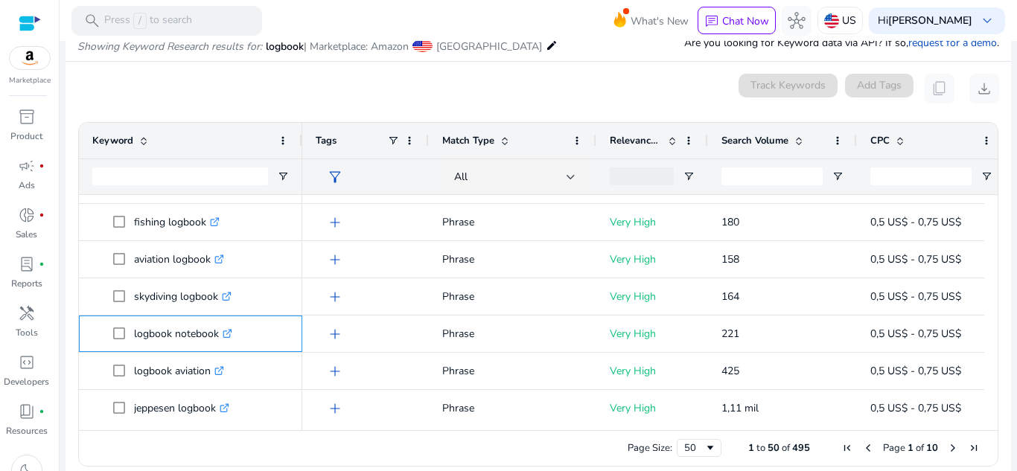
click at [227, 337] on icon at bounding box center [226, 334] width 7 height 7
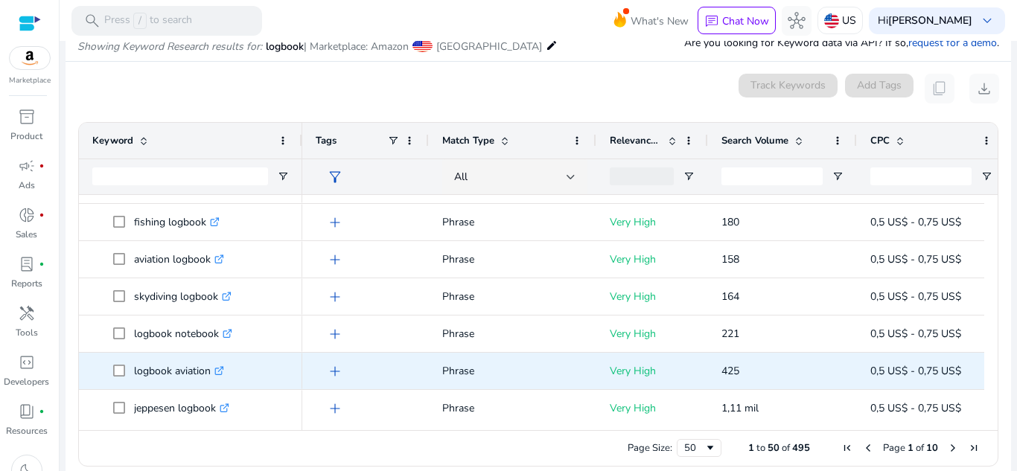
click at [220, 371] on icon ".st0{fill:#2c8af8}" at bounding box center [220, 371] width 10 height 10
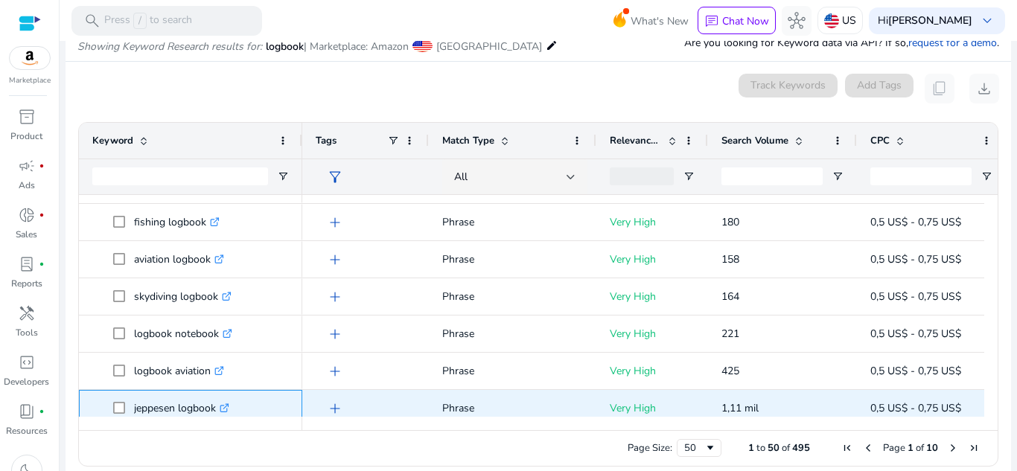
click at [228, 411] on icon at bounding box center [223, 408] width 7 height 7
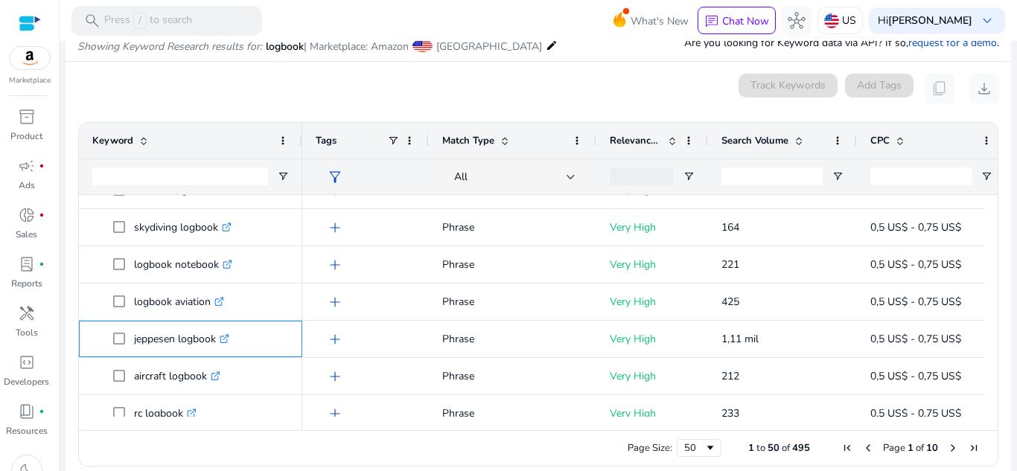
scroll to position [532, 0]
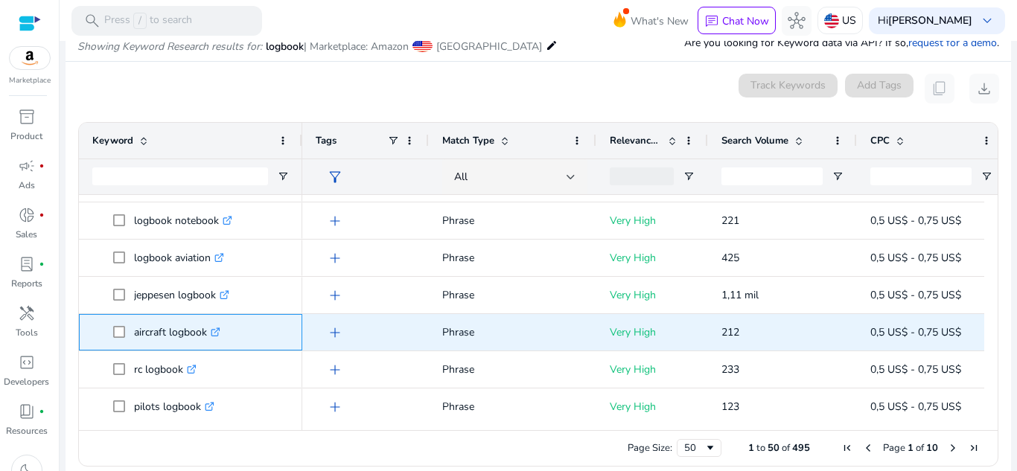
click at [215, 331] on icon ".st0{fill:#2c8af8}" at bounding box center [216, 333] width 10 height 10
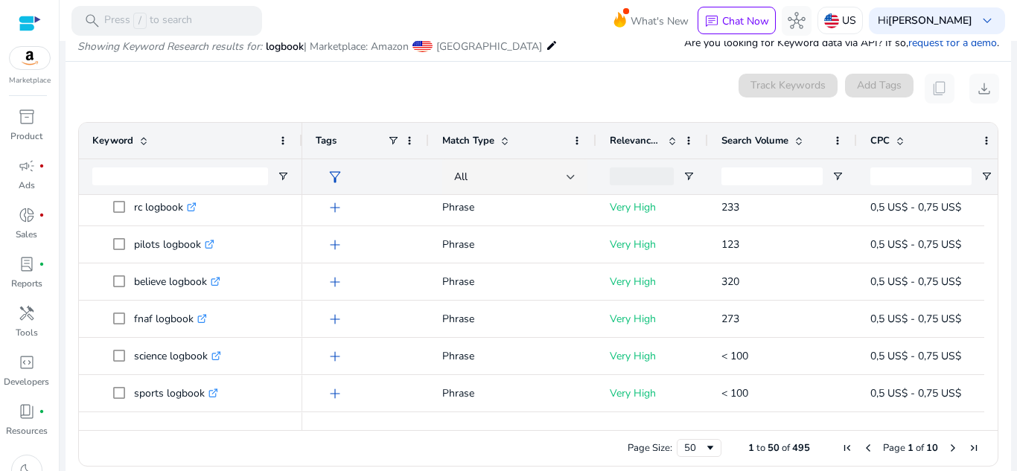
scroll to position [752, 0]
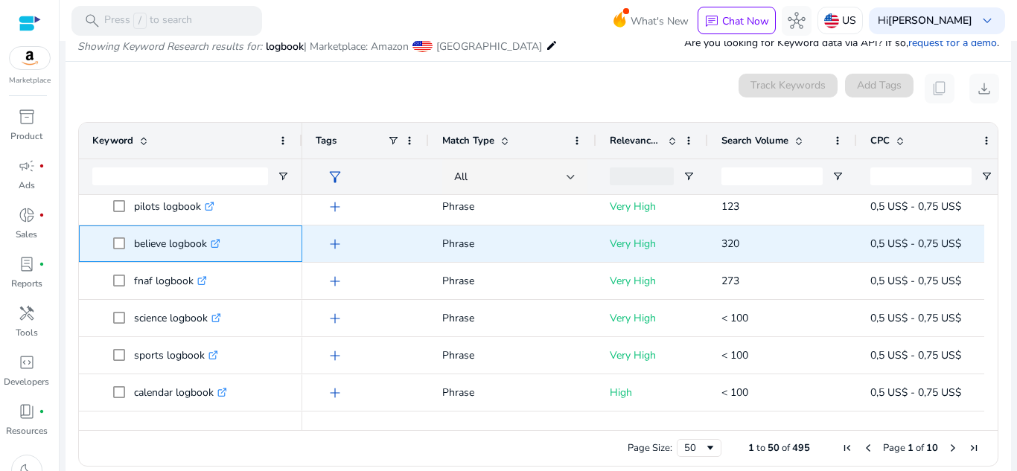
click at [214, 241] on icon ".st0{fill:#2c8af8}" at bounding box center [216, 244] width 10 height 10
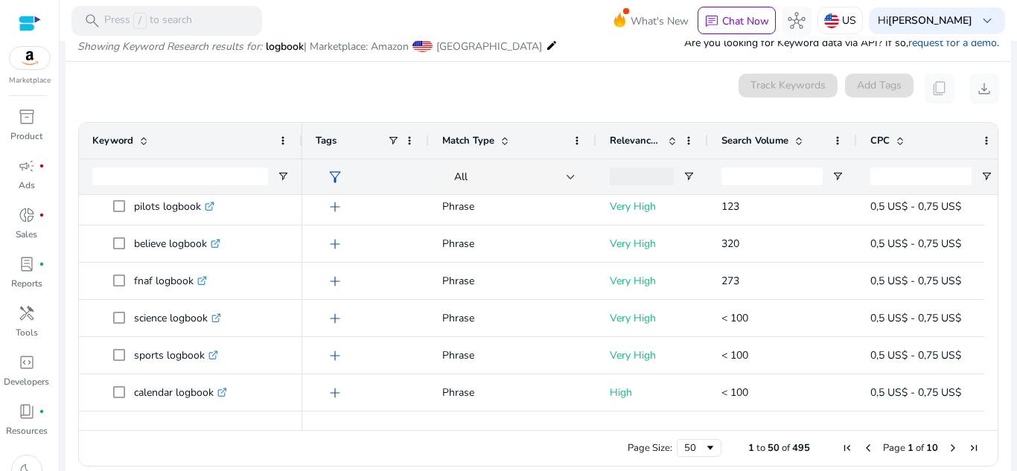
click at [201, 283] on icon ".st0{fill:#2c8af8}" at bounding box center [202, 281] width 10 height 10
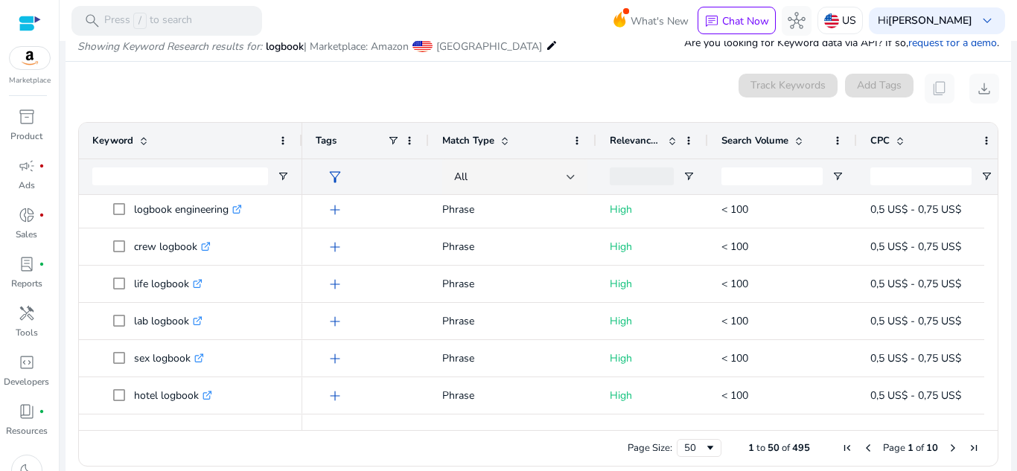
scroll to position [1195, 0]
click at [991, 353] on div at bounding box center [991, 306] width 13 height 222
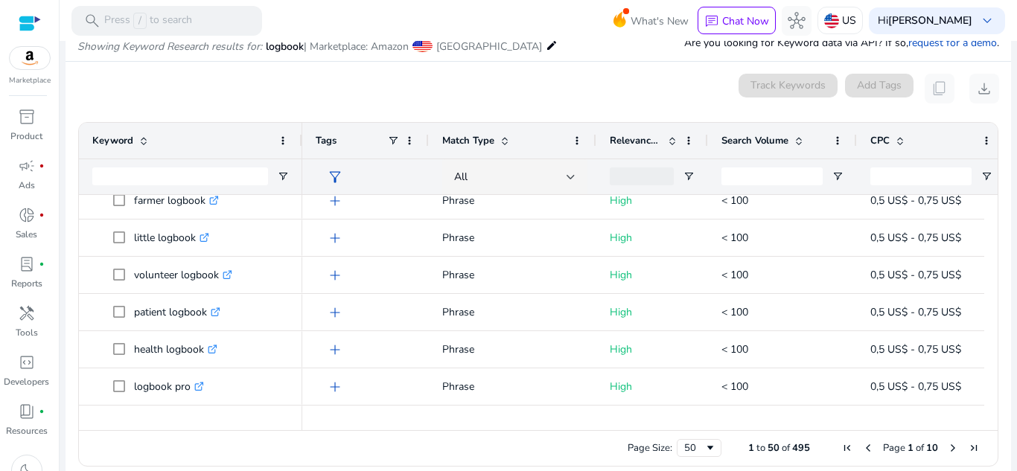
scroll to position [1640, 0]
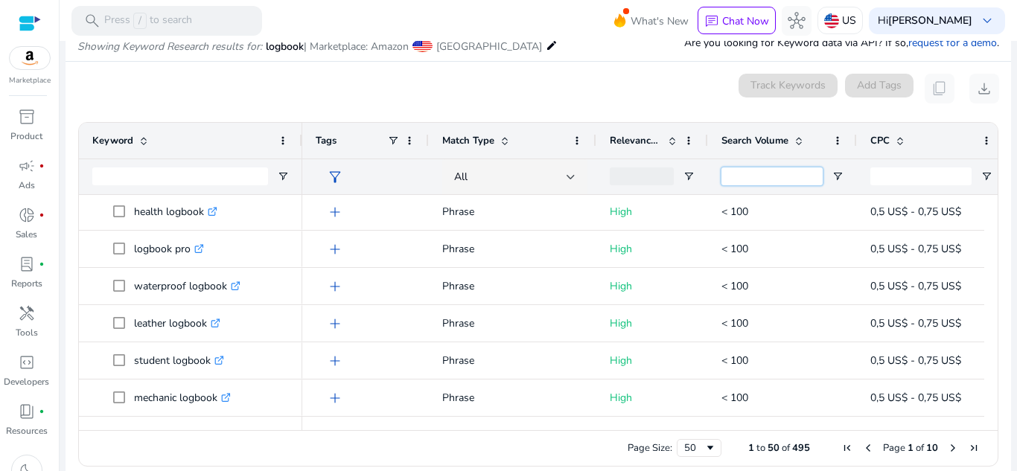
click at [807, 178] on input "Search Volume Filter Input" at bounding box center [772, 177] width 101 height 18
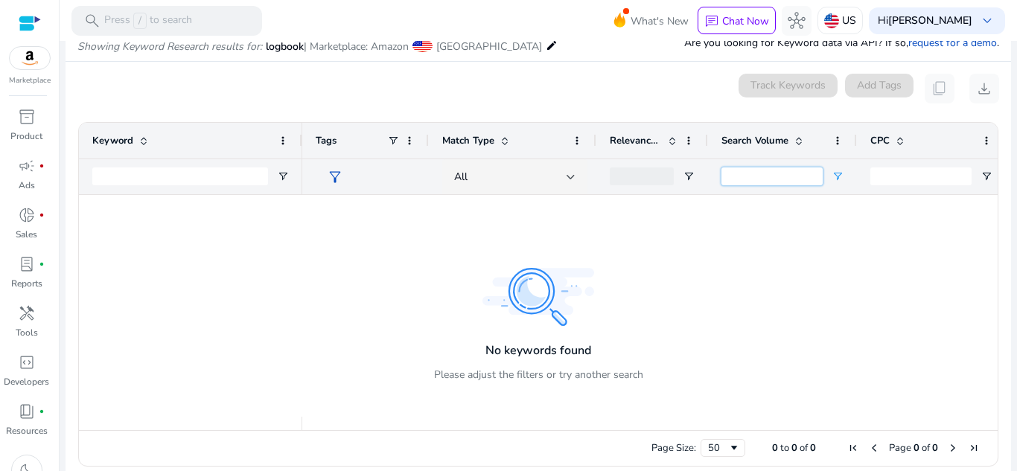
scroll to position [0, 0]
type input "***"
click at [833, 177] on span "Open Filter Menu" at bounding box center [838, 177] width 12 height 12
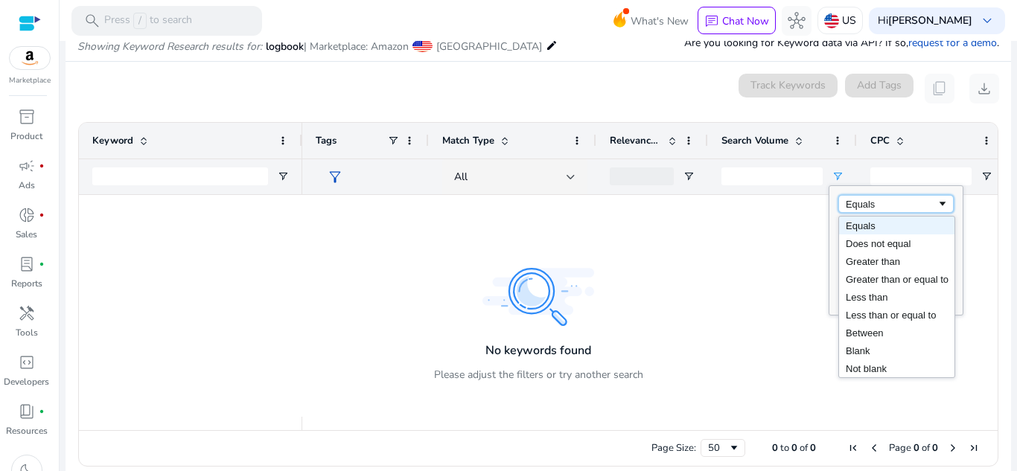
click at [866, 207] on div "Equals" at bounding box center [891, 204] width 91 height 11
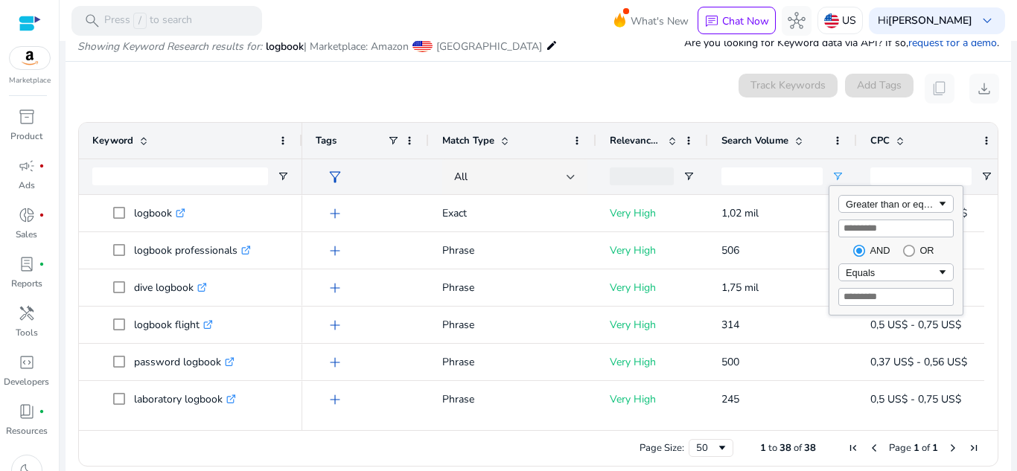
click at [656, 90] on div "0 keyword(s) selected Track Keywords Add Tags content_copy download" at bounding box center [538, 89] width 922 height 30
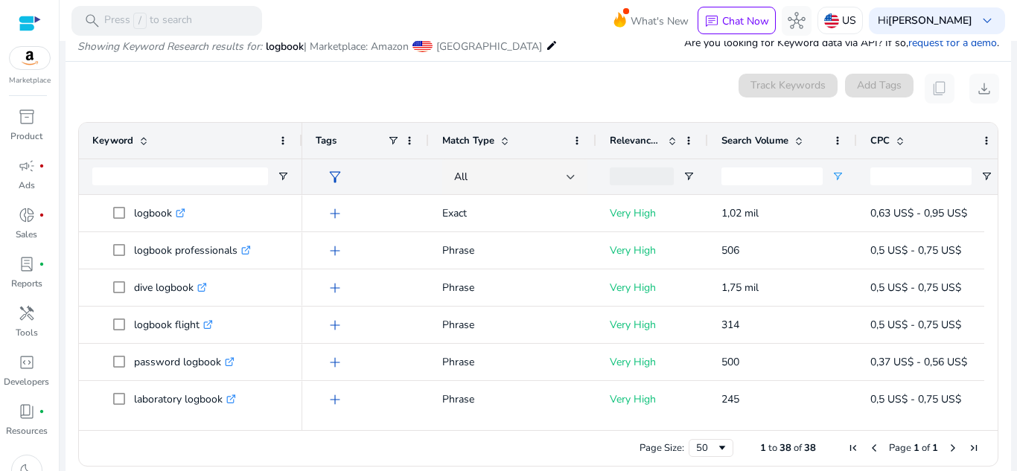
scroll to position [147, 0]
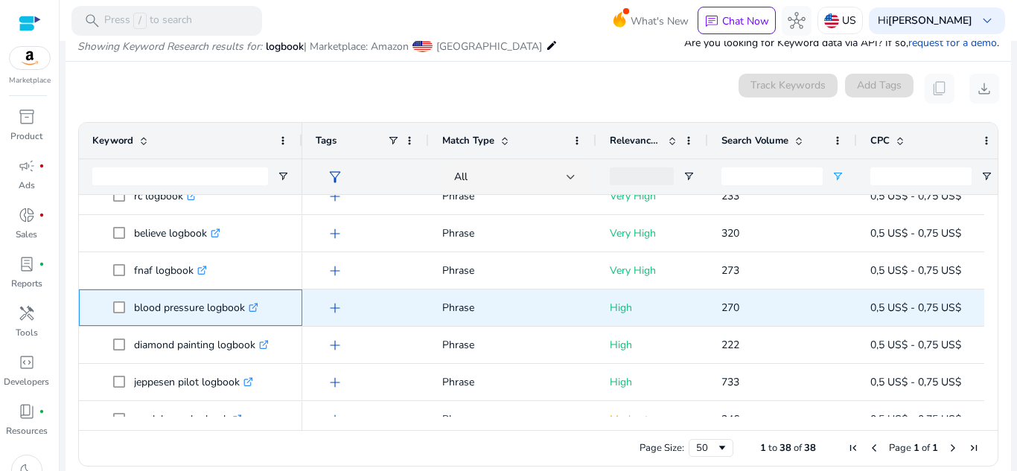
click at [252, 311] on icon ".st0{fill:#2c8af8}" at bounding box center [254, 308] width 10 height 10
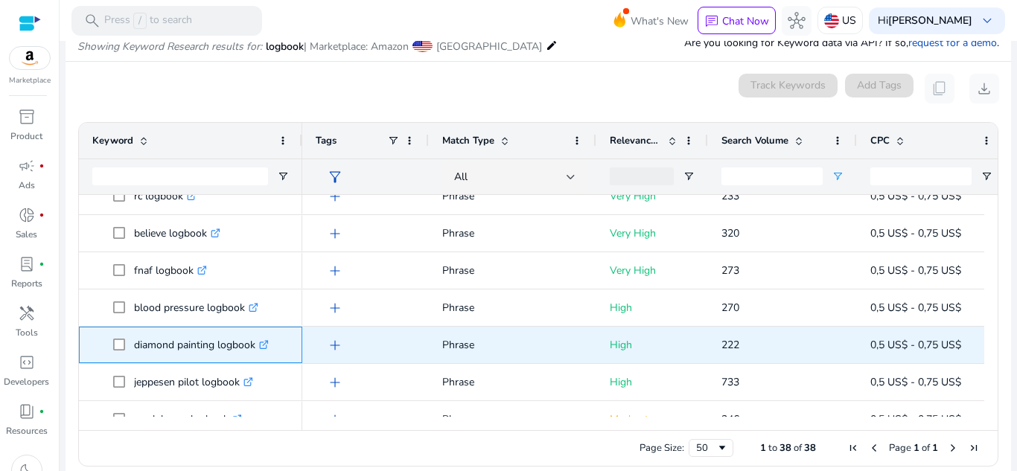
click at [267, 349] on icon ".st0{fill:#2c8af8}" at bounding box center [264, 345] width 10 height 10
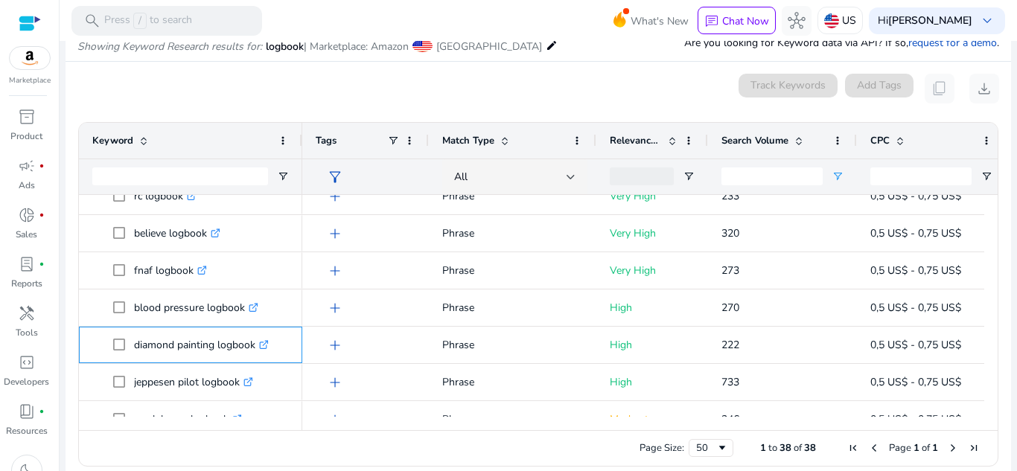
scroll to position [746, 0]
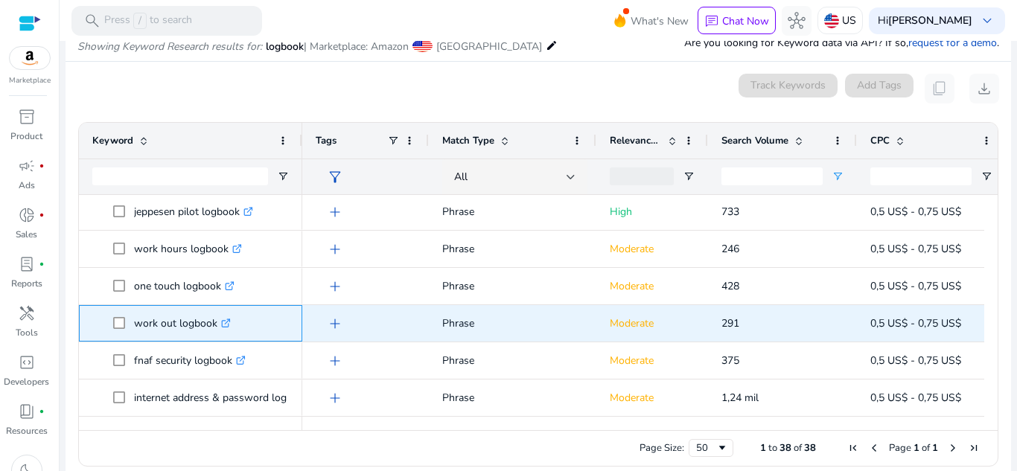
click at [223, 323] on icon at bounding box center [225, 323] width 7 height 7
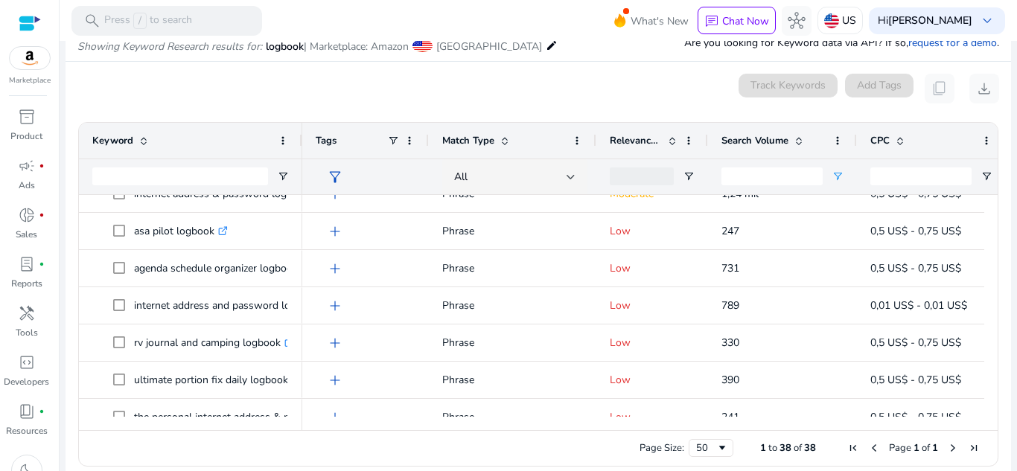
scroll to position [941, 0]
